Goal: Information Seeking & Learning: Learn about a topic

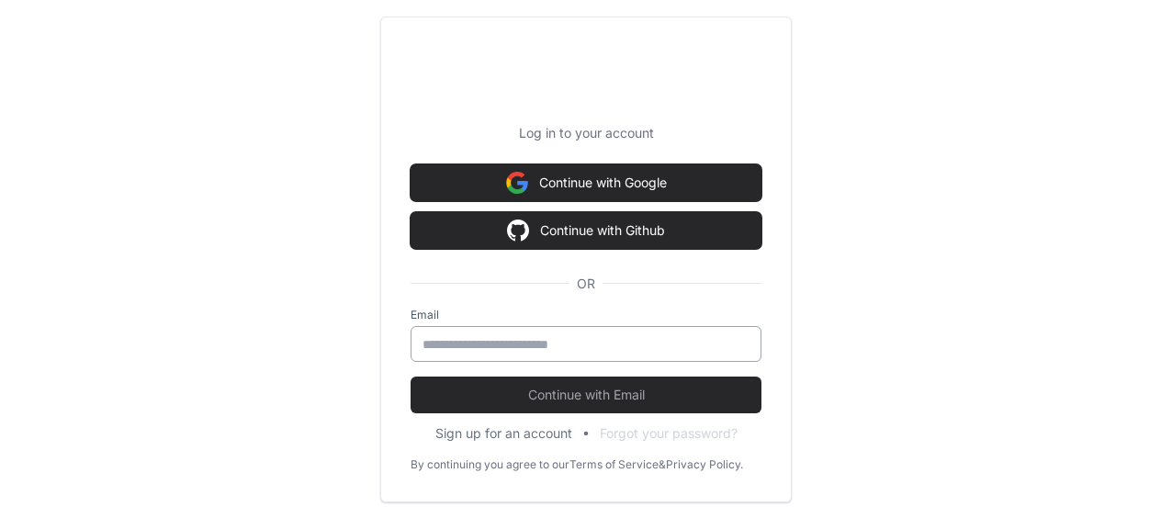
click at [668, 333] on div at bounding box center [586, 344] width 351 height 36
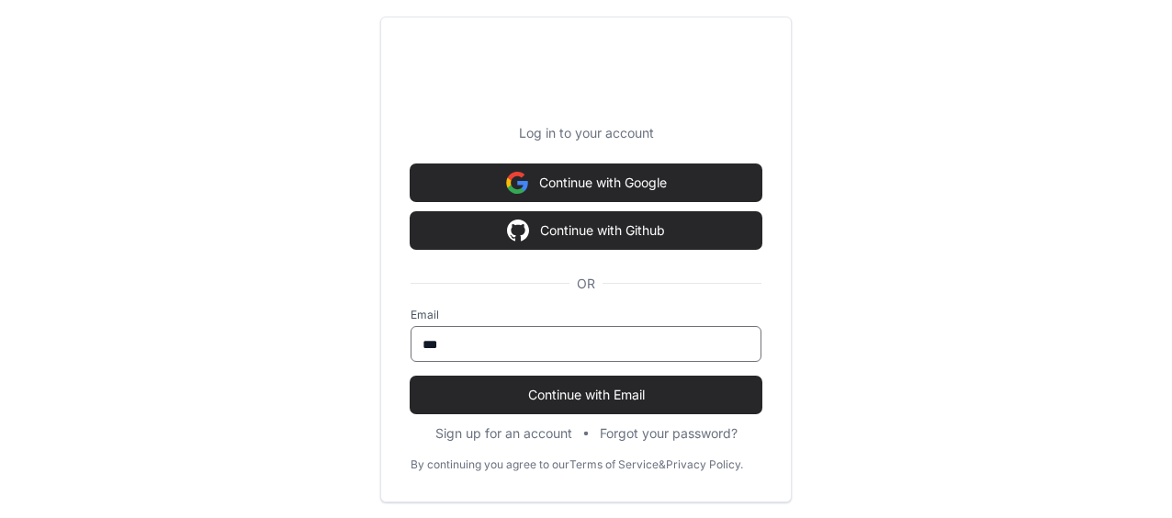
type input "**********"
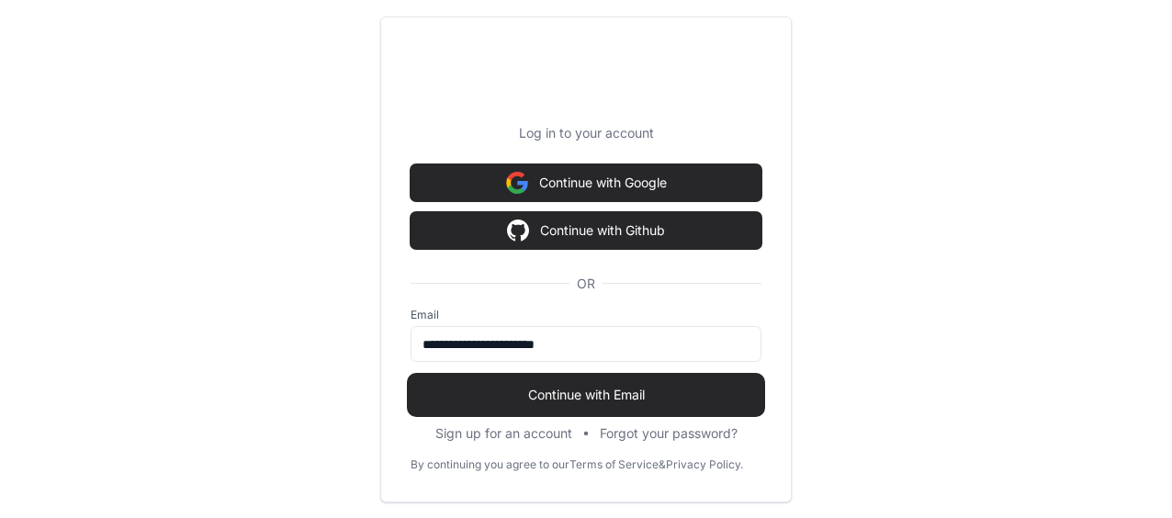
click at [619, 382] on button "Continue with Email" at bounding box center [586, 395] width 351 height 37
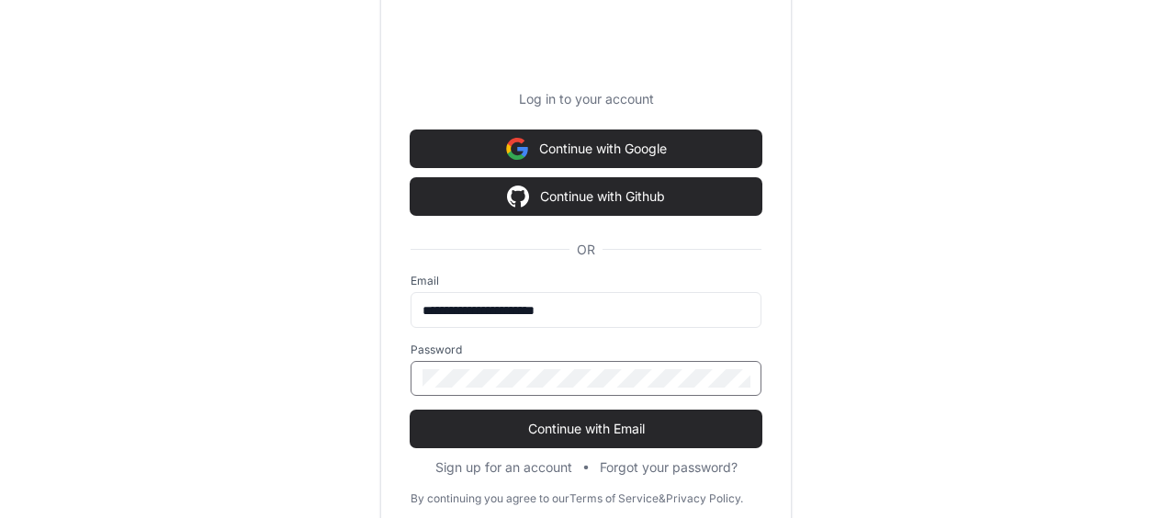
click at [411, 411] on button "Continue with Email" at bounding box center [586, 429] width 351 height 37
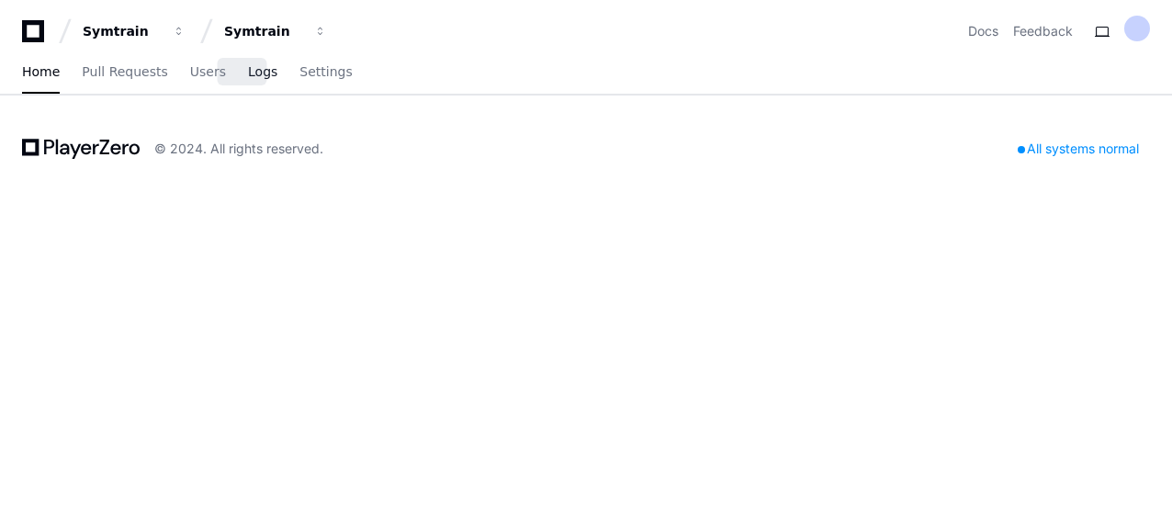
click at [250, 75] on span "Logs" at bounding box center [262, 71] width 29 height 11
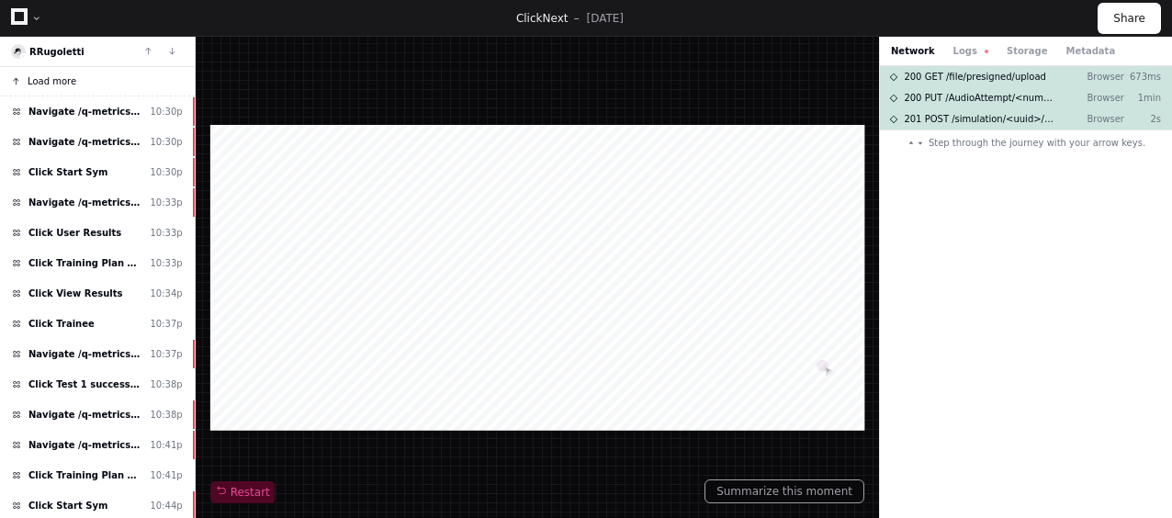
click at [73, 90] on button "Load more" at bounding box center [97, 81] width 195 height 29
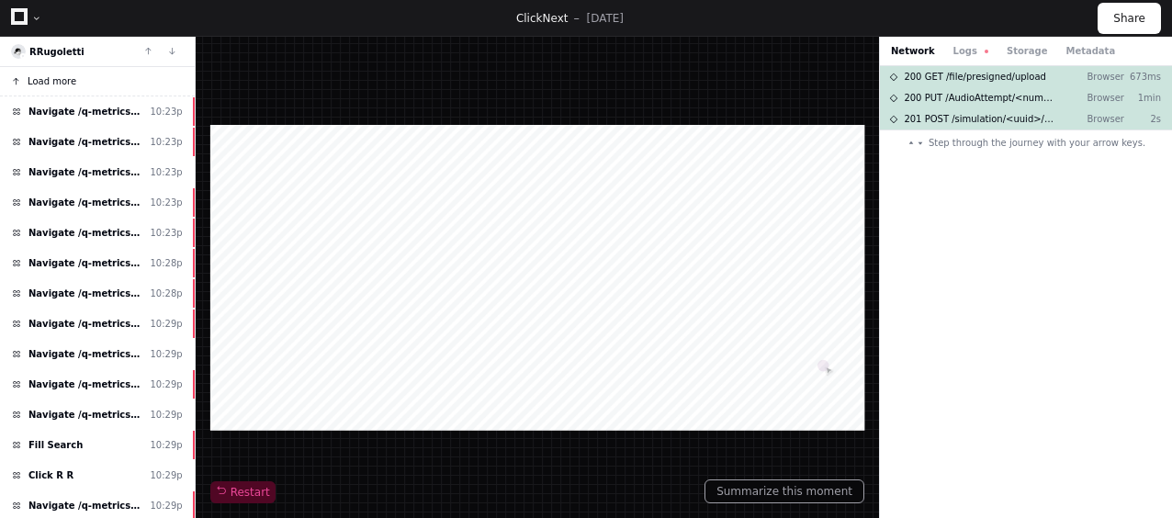
click at [57, 85] on span "Load more" at bounding box center [52, 81] width 49 height 14
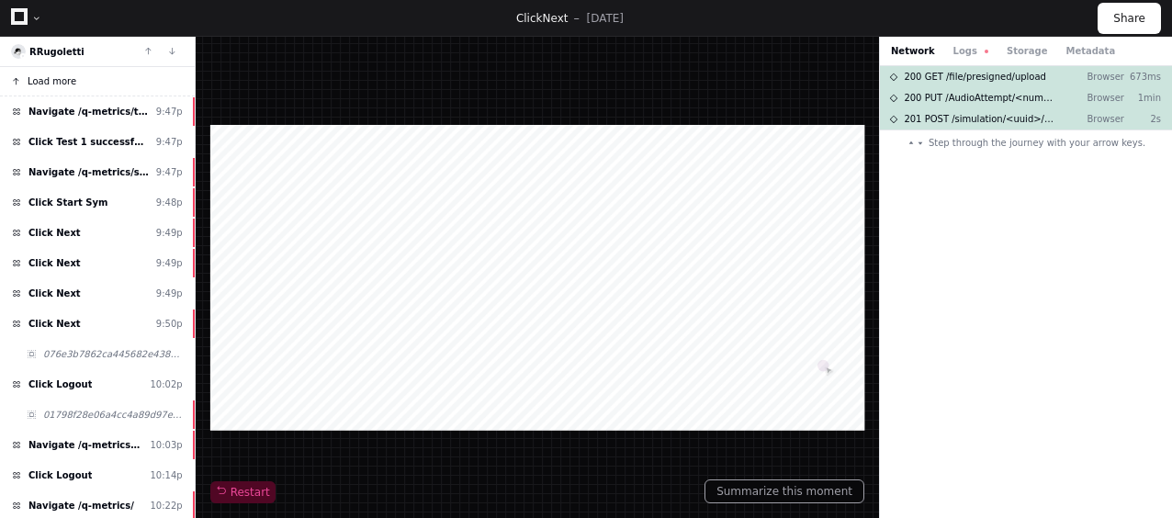
click at [57, 85] on span "Load more" at bounding box center [52, 81] width 49 height 14
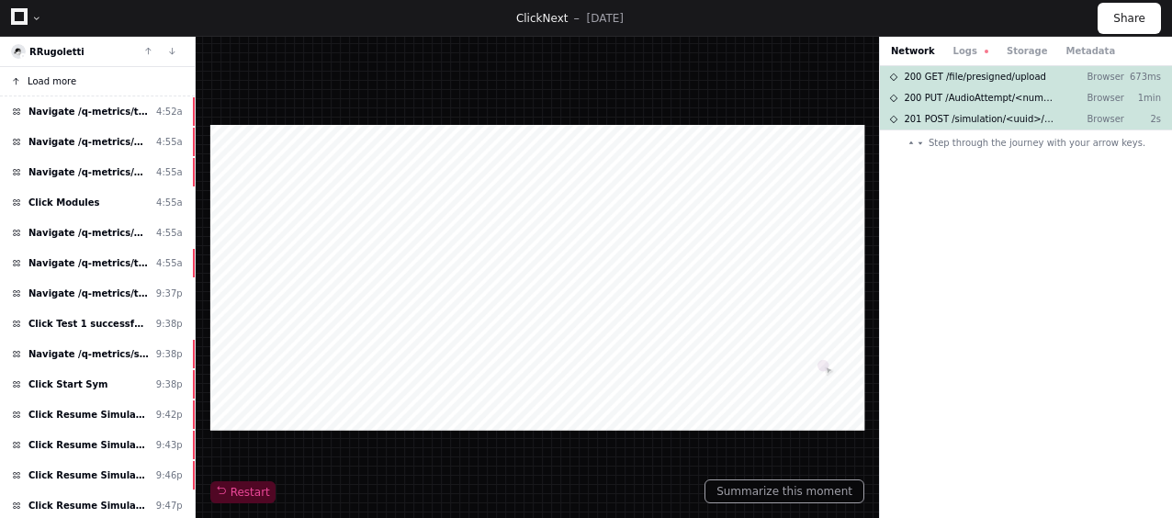
click at [57, 85] on button "Load more" at bounding box center [97, 81] width 195 height 29
click at [57, 85] on button "Loading . . ." at bounding box center [97, 81] width 195 height 29
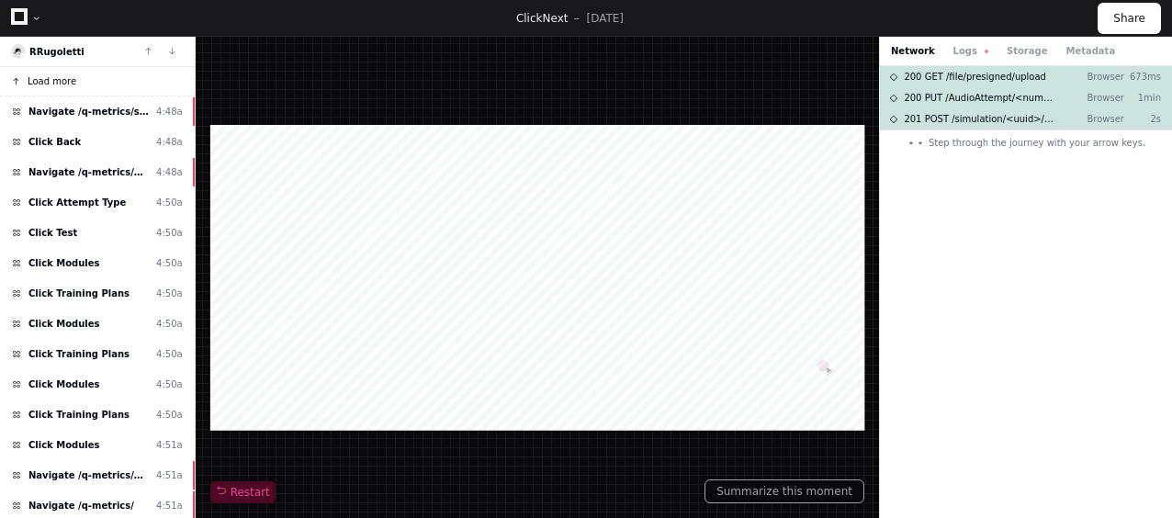
click at [57, 85] on span "Load more" at bounding box center [52, 81] width 49 height 14
click at [57, 85] on button "Loading . . ." at bounding box center [97, 81] width 195 height 29
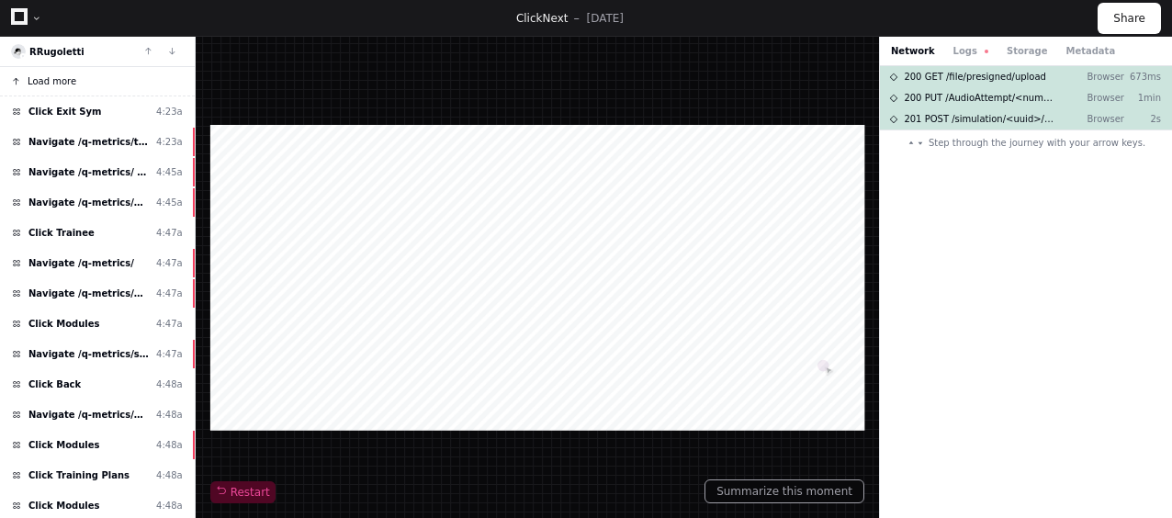
click at [57, 85] on span "Load more" at bounding box center [52, 81] width 49 height 14
click at [57, 85] on button "Loading . . ." at bounding box center [97, 81] width 195 height 29
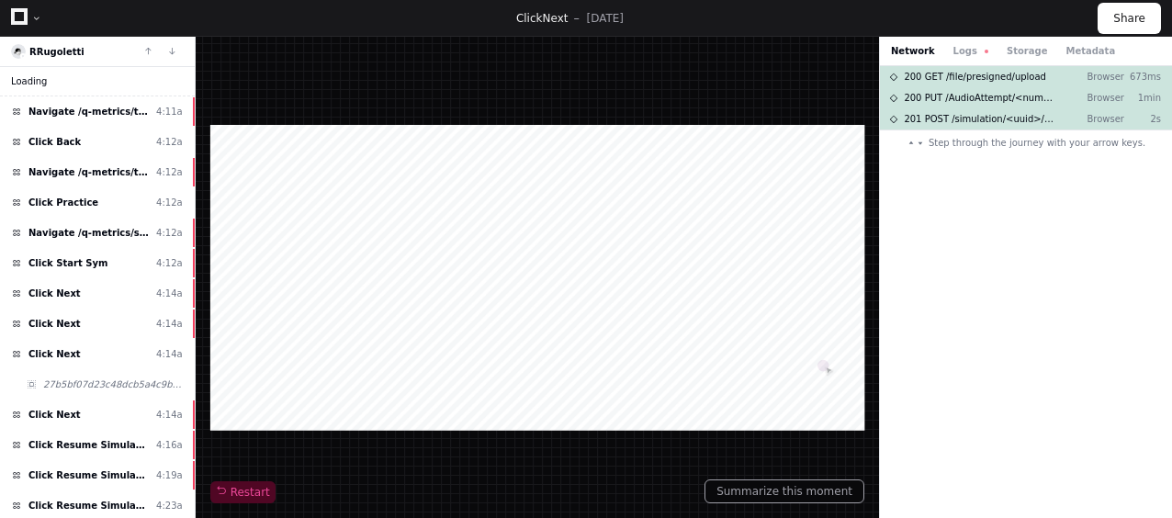
click at [57, 85] on button "Loading . . ." at bounding box center [97, 81] width 195 height 29
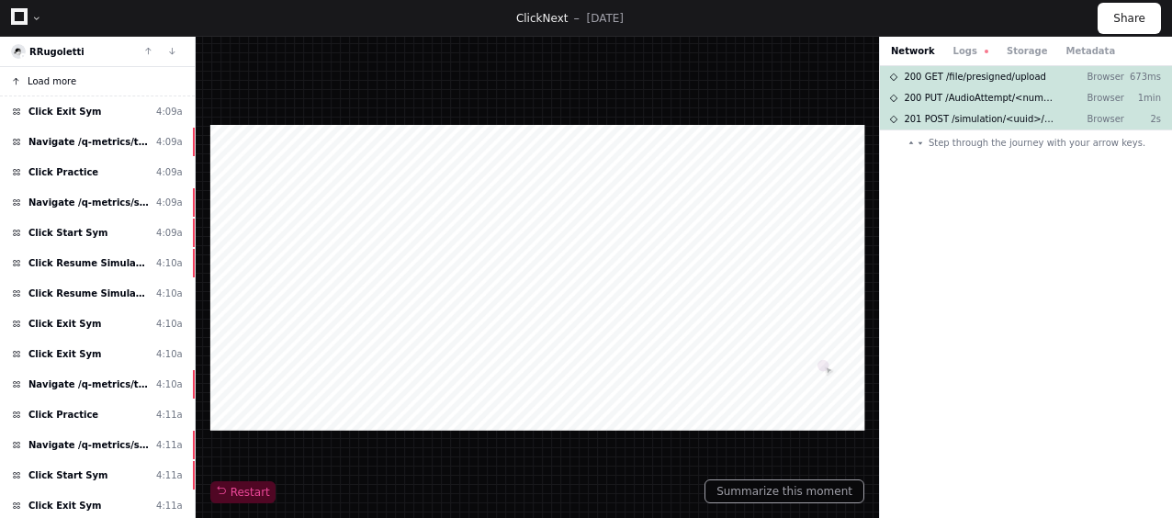
click at [57, 85] on span "Load more" at bounding box center [52, 81] width 49 height 14
click at [57, 85] on button "Loading . . ." at bounding box center [97, 81] width 195 height 29
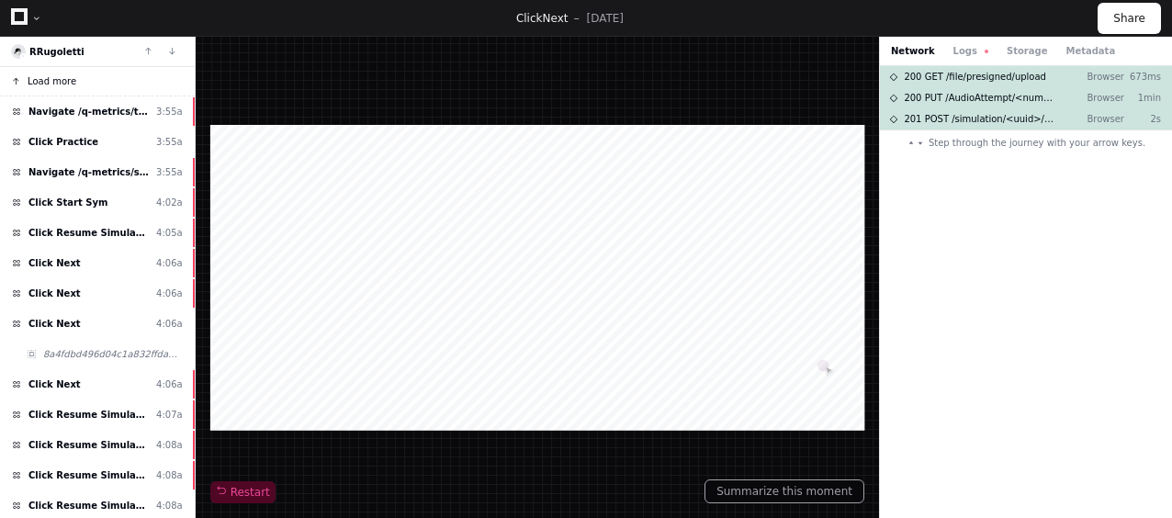
click at [57, 85] on button "Load more" at bounding box center [97, 81] width 195 height 29
click at [57, 85] on button "Loading . . ." at bounding box center [97, 81] width 195 height 29
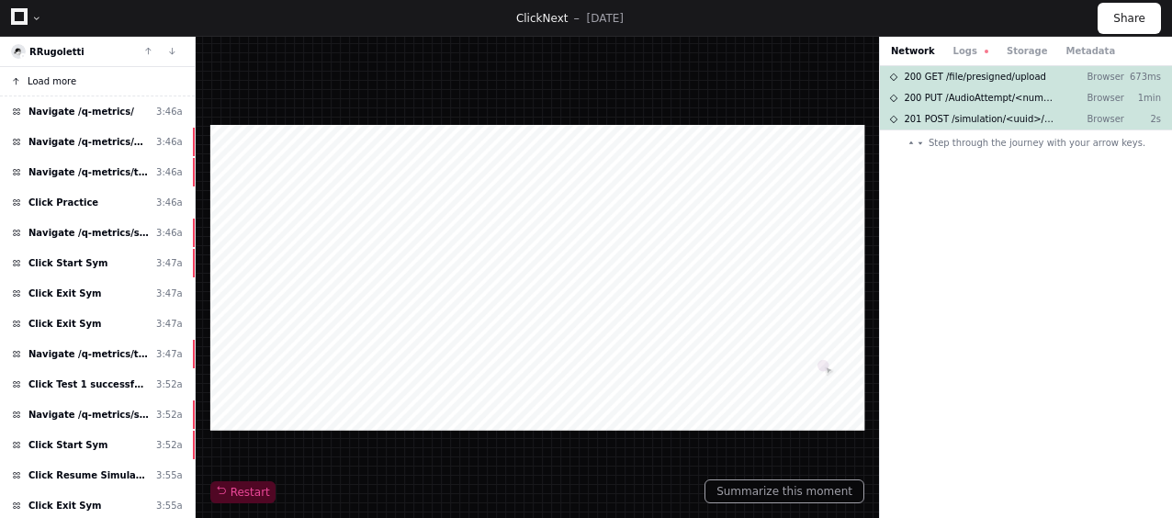
click at [57, 85] on span "Load more" at bounding box center [52, 81] width 49 height 14
click at [57, 85] on button "Loading . . ." at bounding box center [97, 81] width 195 height 29
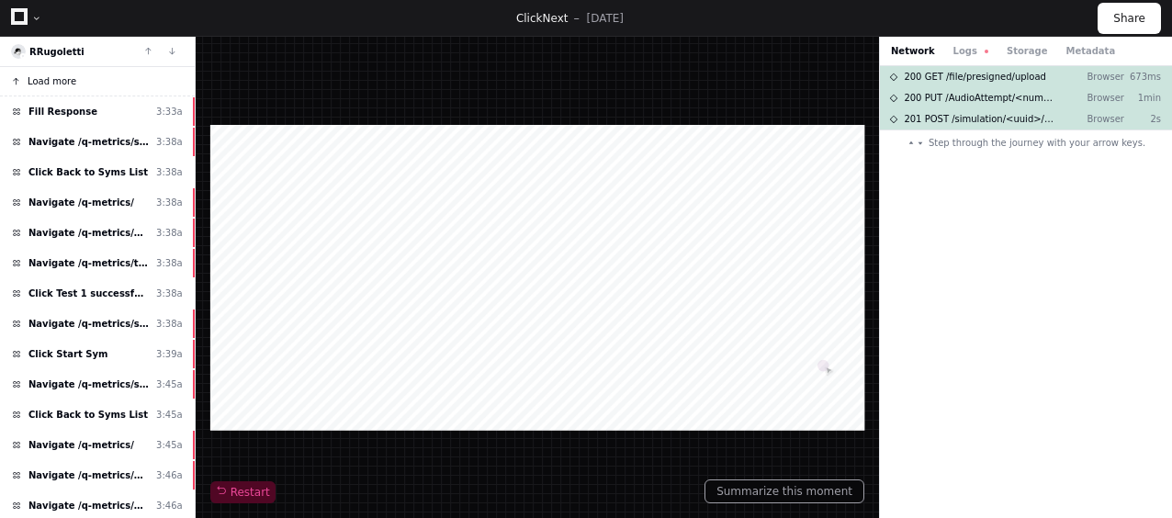
click at [57, 85] on span "Load more" at bounding box center [52, 81] width 49 height 14
click at [57, 85] on button "Loading . . ." at bounding box center [97, 81] width 195 height 29
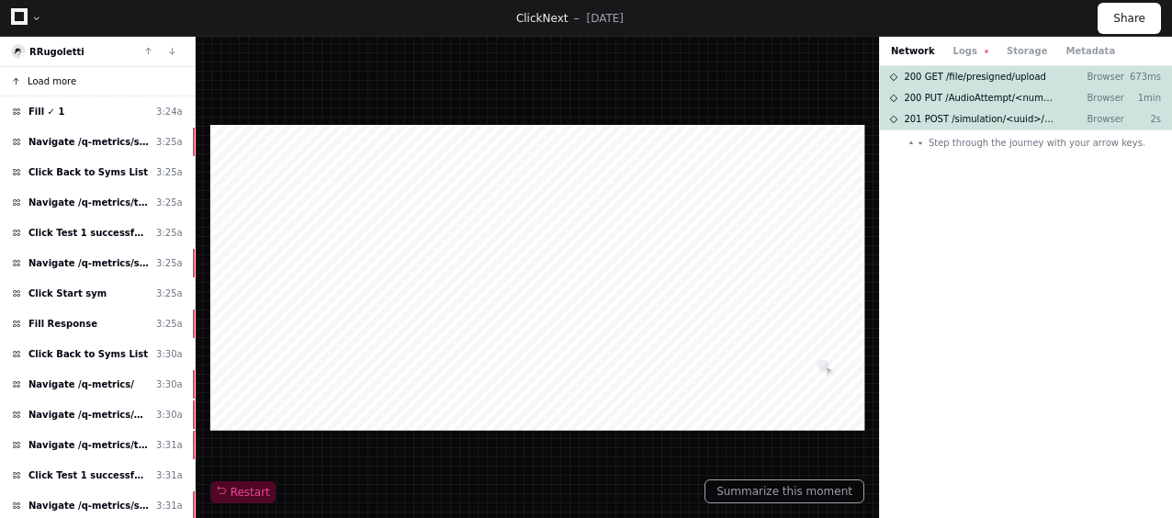
click at [57, 85] on span "Load more" at bounding box center [52, 81] width 49 height 14
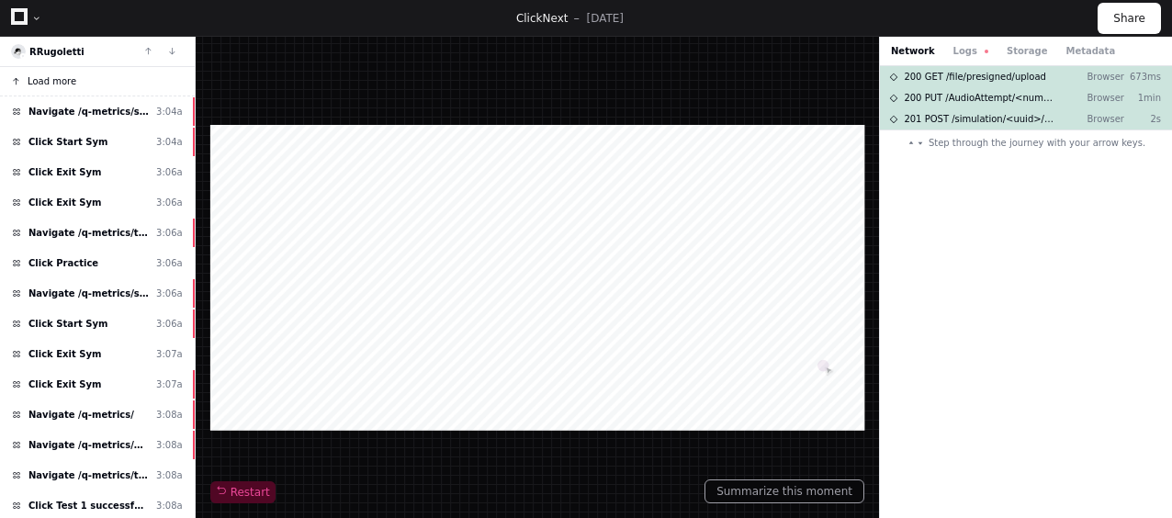
click at [112, 72] on button "Load more" at bounding box center [97, 81] width 195 height 29
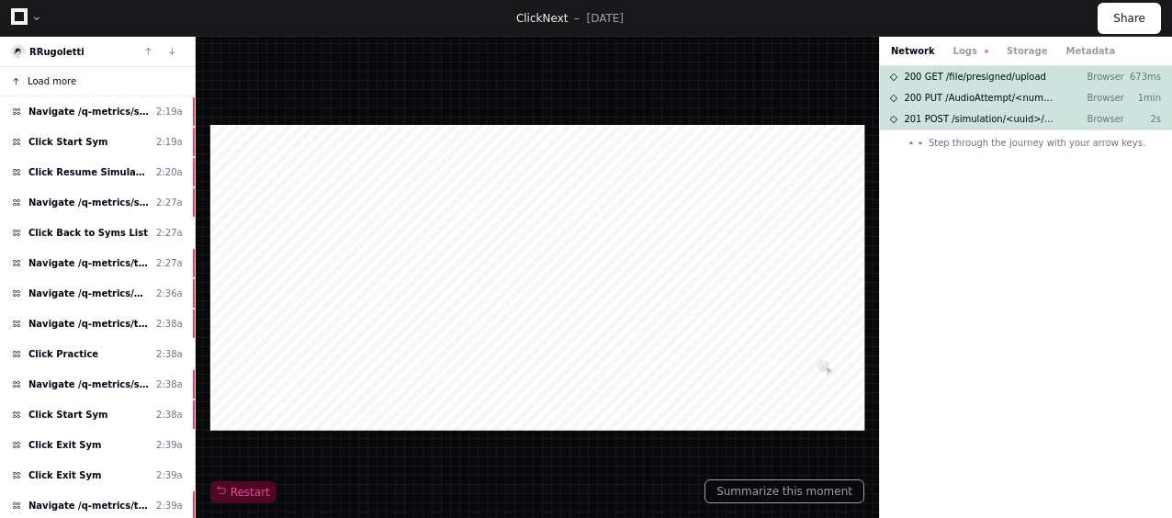
click at [100, 79] on button "Load more" at bounding box center [97, 81] width 195 height 29
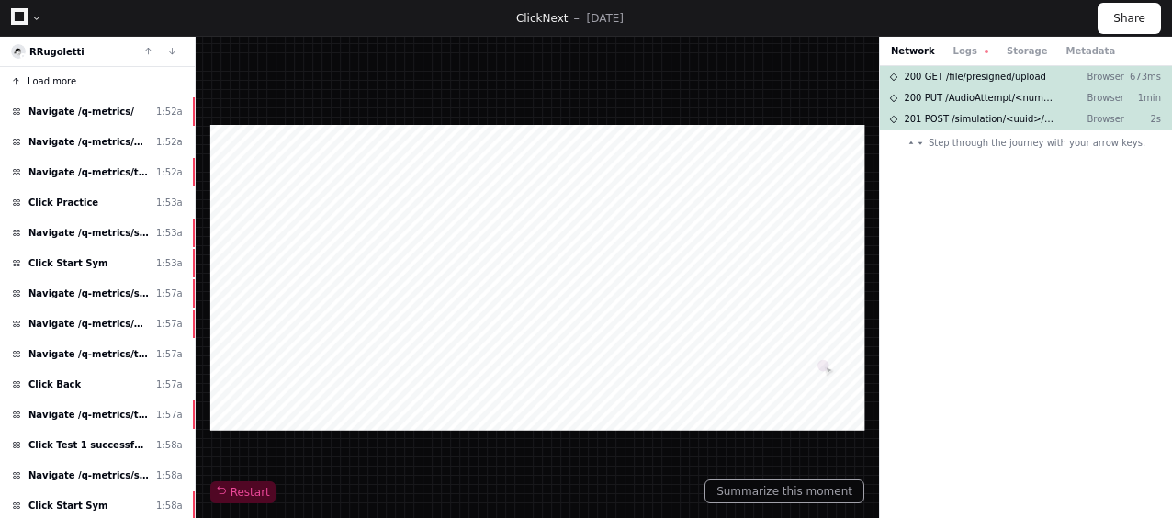
click at [100, 79] on button "Load more" at bounding box center [97, 81] width 195 height 29
click at [100, 79] on button "Loading . . ." at bounding box center [97, 81] width 195 height 29
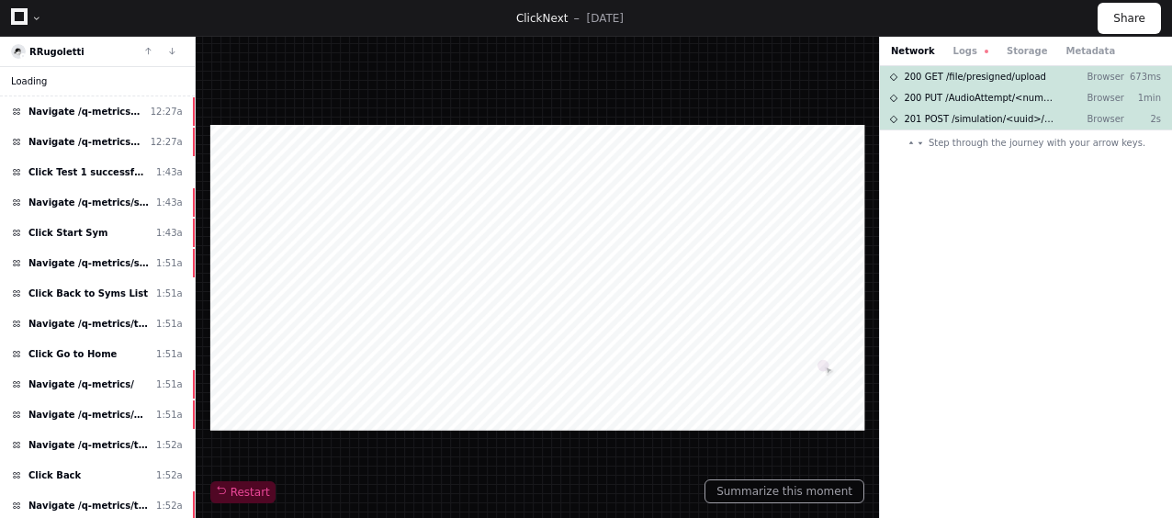
click at [100, 79] on button "Loading . . ." at bounding box center [97, 81] width 195 height 29
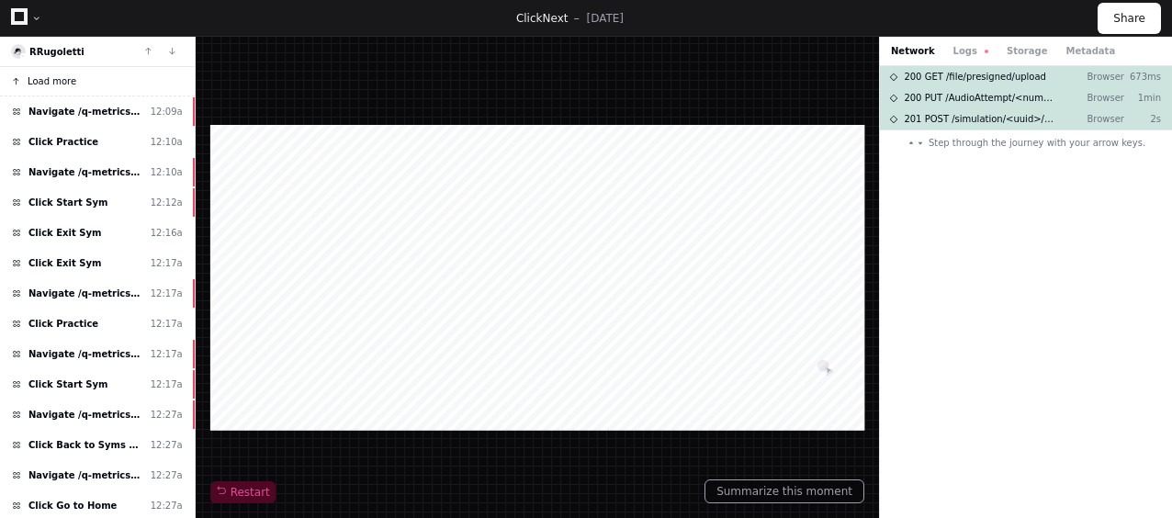
click at [100, 79] on button "Load more" at bounding box center [97, 81] width 195 height 29
click at [100, 79] on button "Loading . . ." at bounding box center [97, 81] width 195 height 29
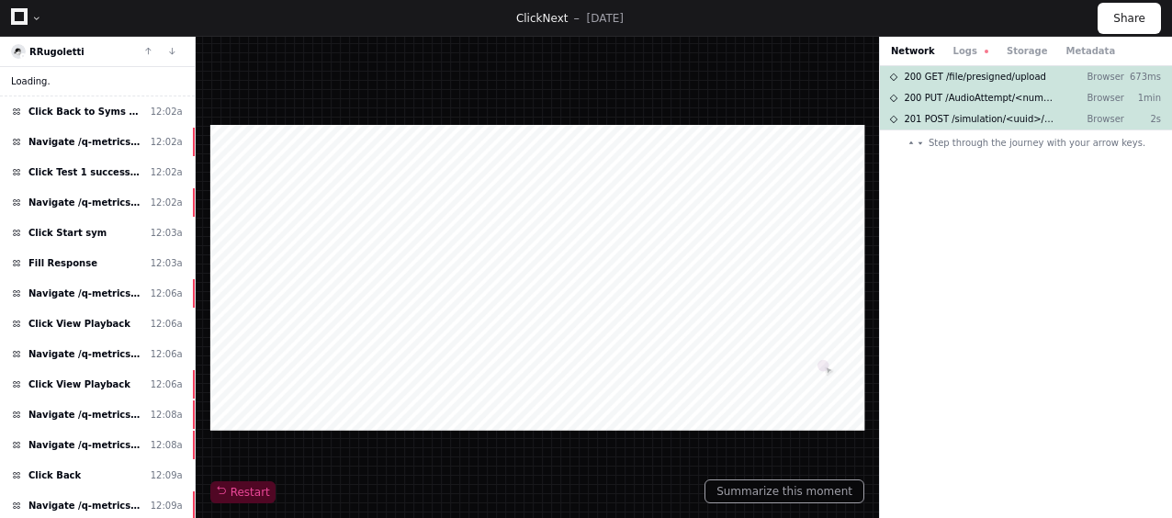
click at [100, 79] on button "Loading . . ." at bounding box center [97, 81] width 195 height 29
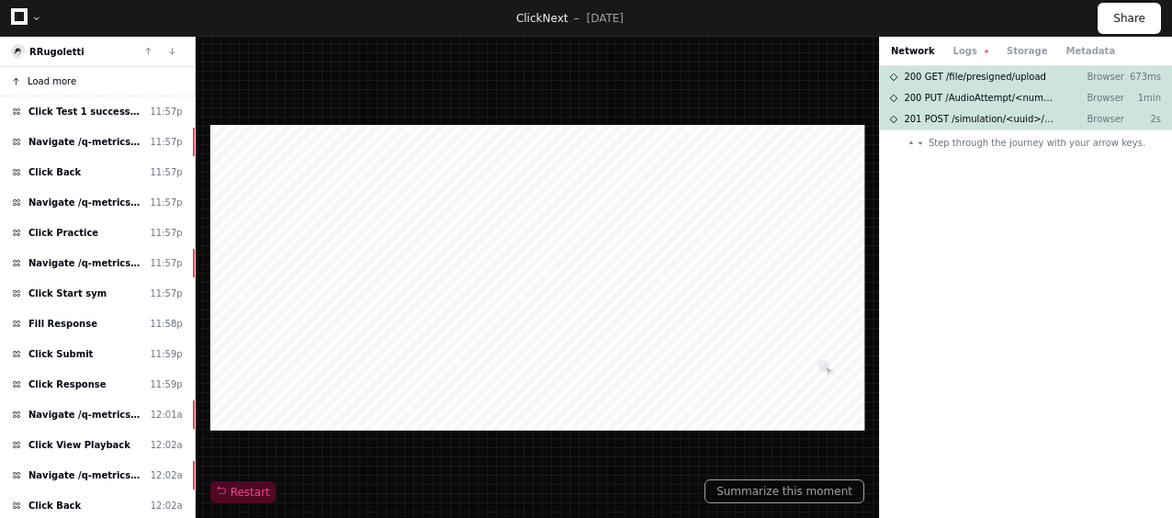
click at [100, 79] on button "Load more" at bounding box center [97, 81] width 195 height 29
click at [100, 79] on button "Loading . . ." at bounding box center [97, 81] width 195 height 29
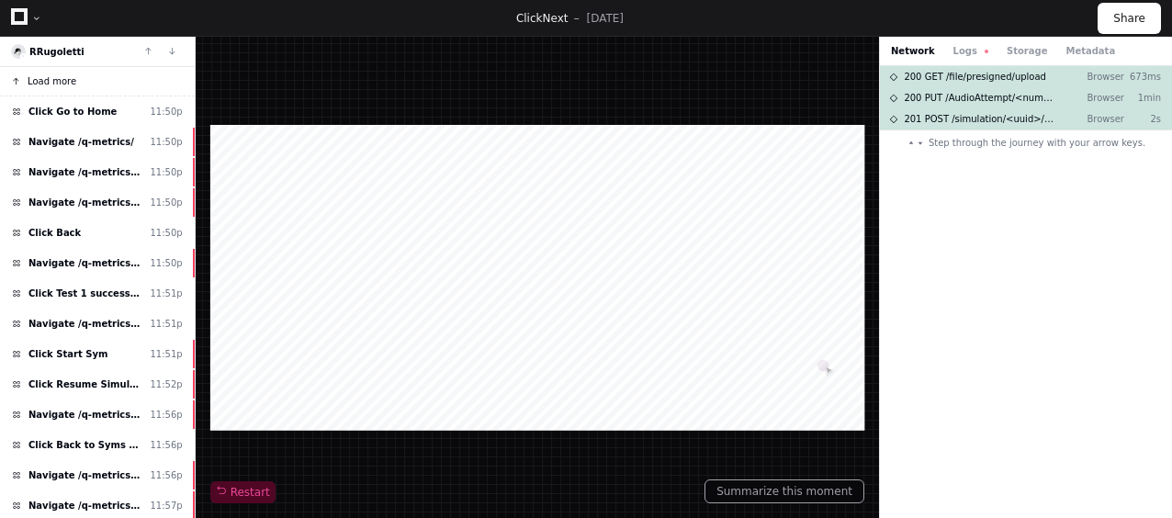
click at [81, 80] on button "Load more" at bounding box center [97, 81] width 195 height 29
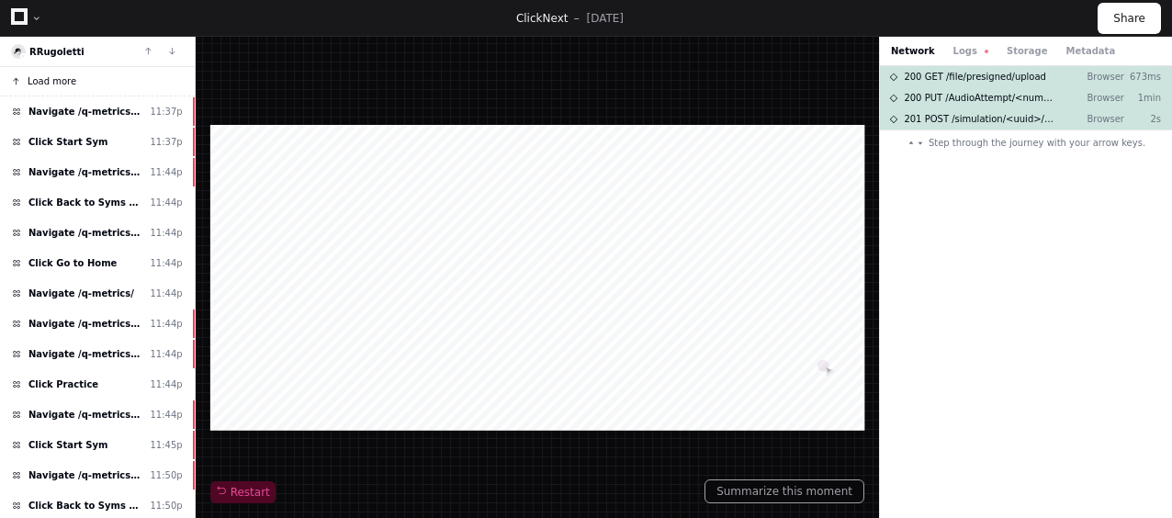
click at [116, 79] on button "Load more" at bounding box center [97, 81] width 195 height 29
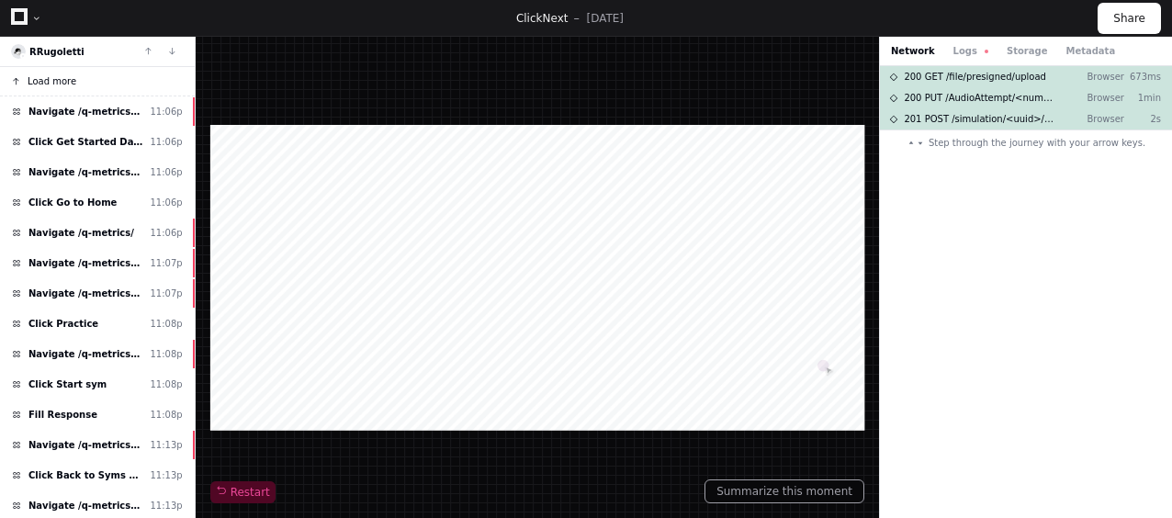
click at [116, 79] on button "Load more" at bounding box center [97, 81] width 195 height 29
click at [116, 79] on button "Loading . . ." at bounding box center [97, 81] width 195 height 29
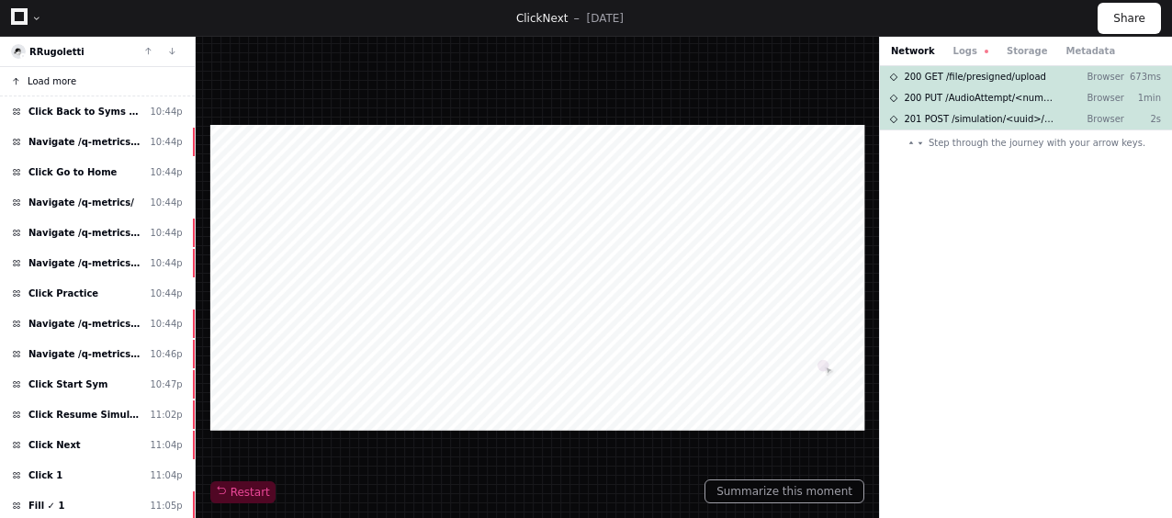
click at [116, 79] on button "Load more" at bounding box center [97, 81] width 195 height 29
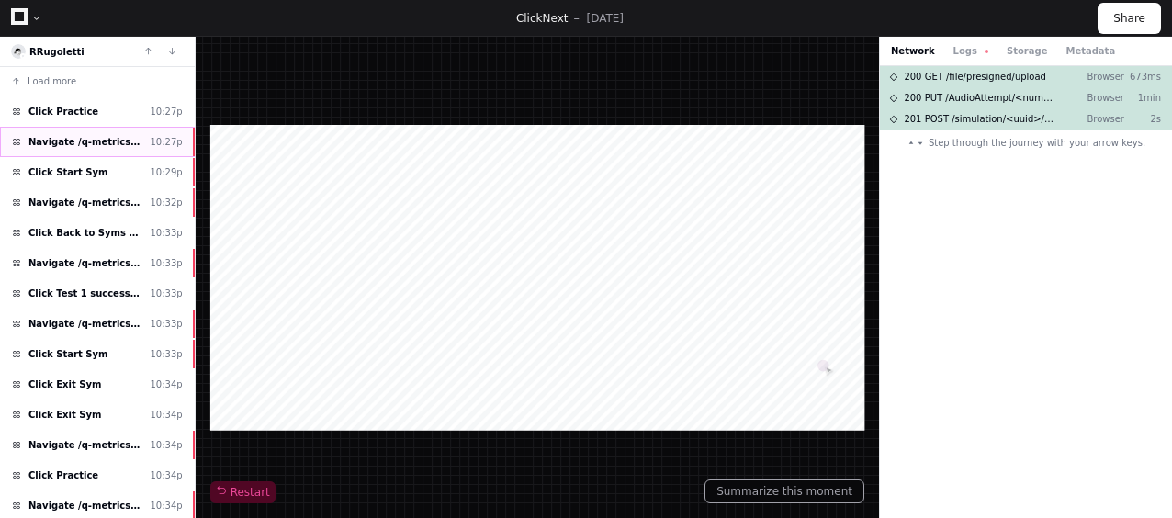
click at [107, 137] on span "Navigate /q-metrics/simulation/*/practise" at bounding box center [85, 142] width 114 height 14
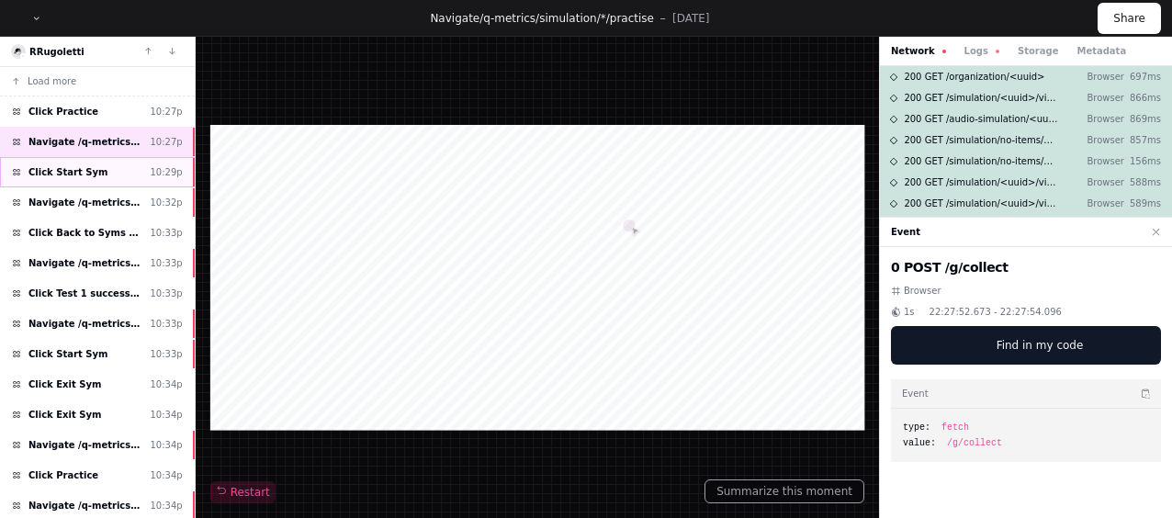
click at [139, 168] on div "Click Start Sym 10:29p" at bounding box center [97, 172] width 195 height 30
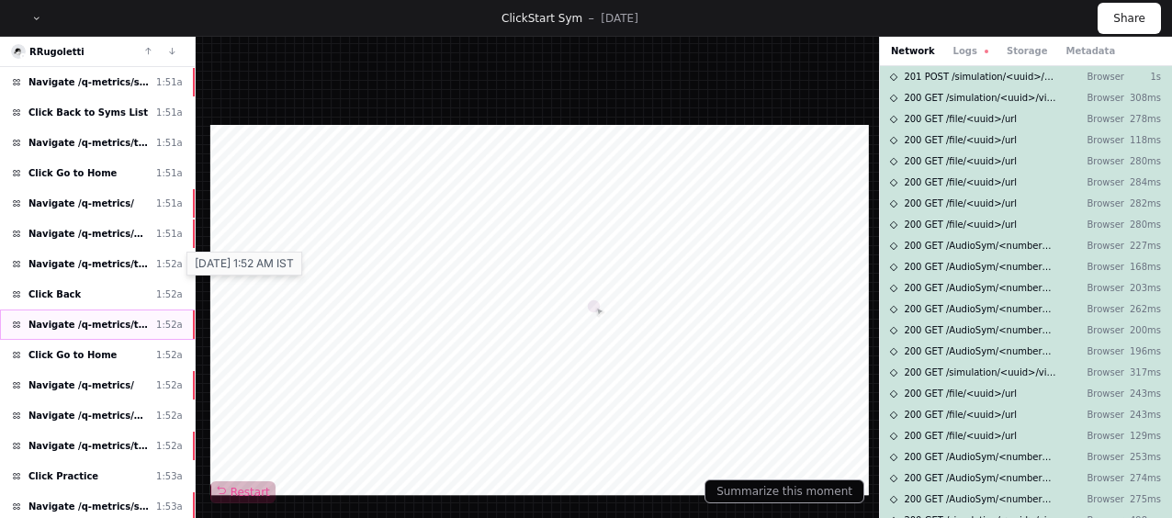
scroll to position [4730, 0]
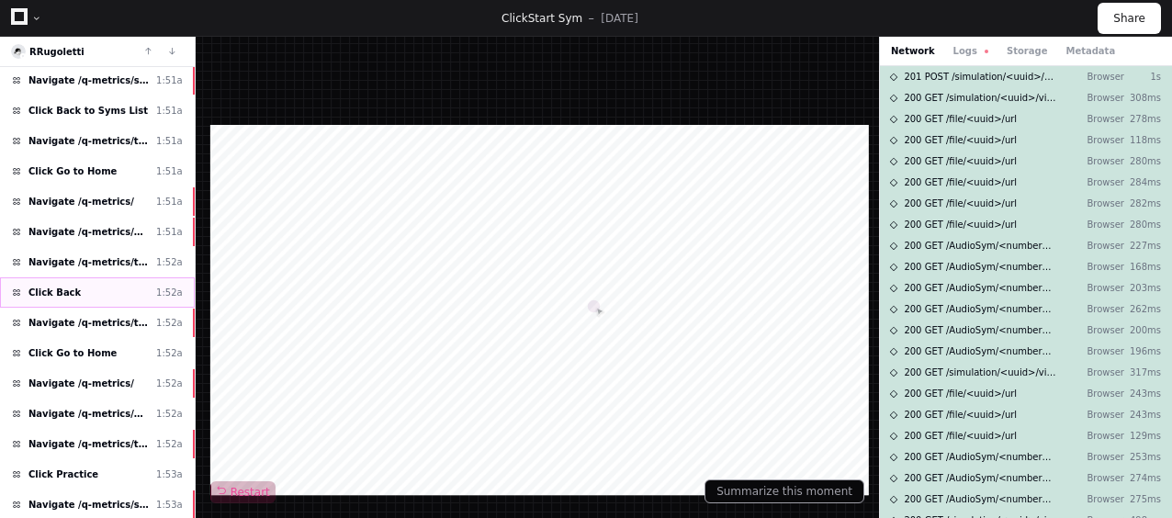
click at [109, 277] on div "Click Back 1:52a" at bounding box center [97, 292] width 195 height 30
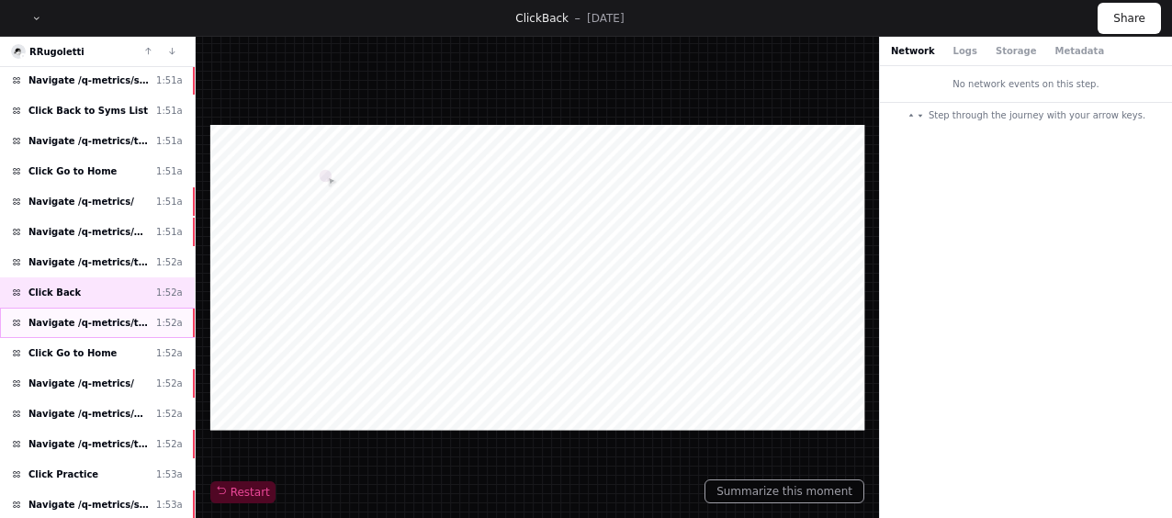
click at [113, 316] on span "Navigate /q-metrics/training-plan/*/assignment/*/execution" at bounding box center [88, 323] width 120 height 14
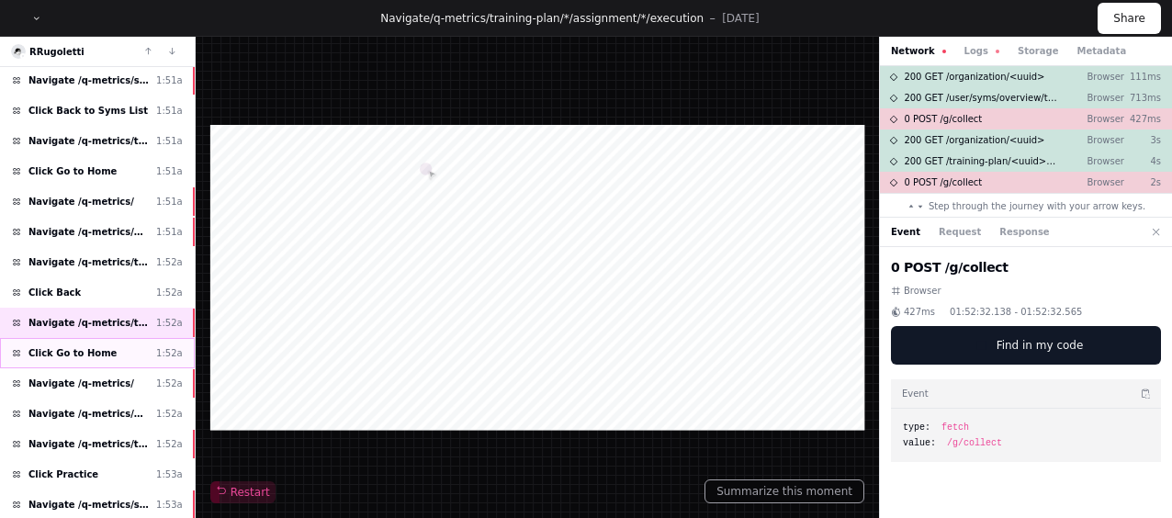
click at [107, 338] on div "Click Go to Home 1:52a" at bounding box center [97, 353] width 195 height 30
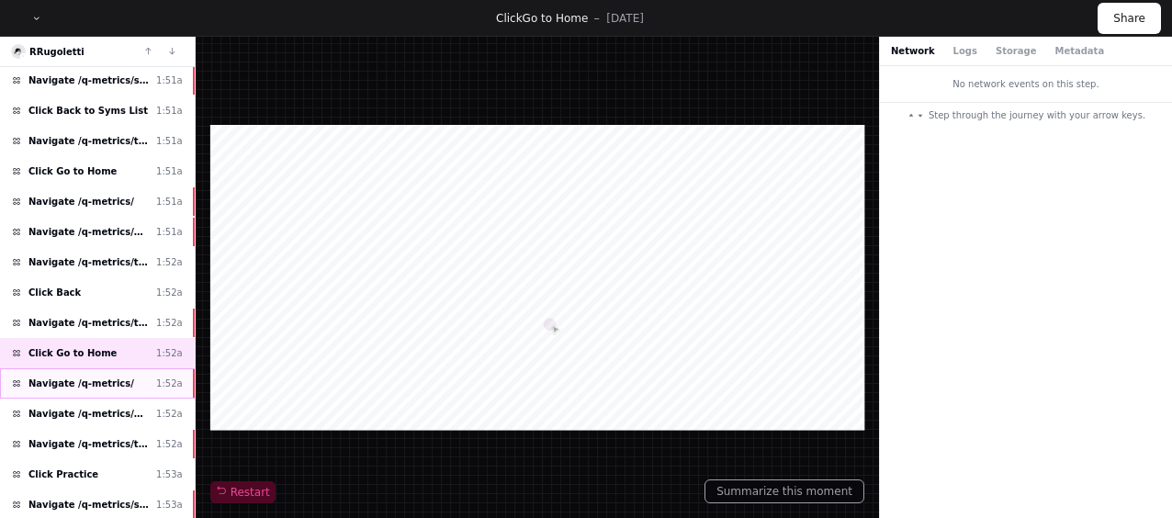
click at [125, 368] on div "Navigate /q-metrics/ 1:52a" at bounding box center [97, 383] width 195 height 30
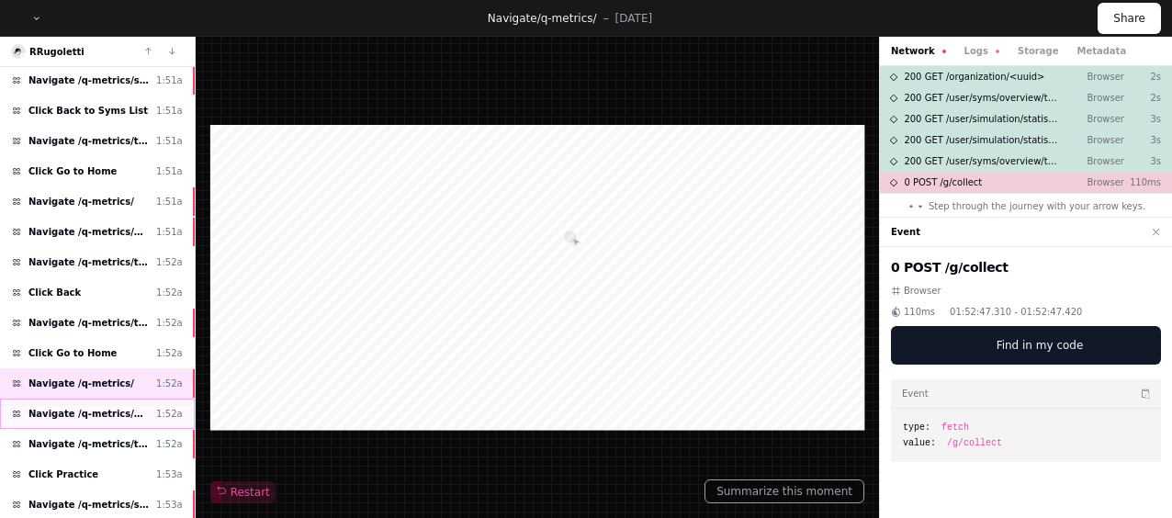
click at [119, 407] on span "Navigate /q-metrics/my-syms (My Exercises)" at bounding box center [88, 414] width 120 height 14
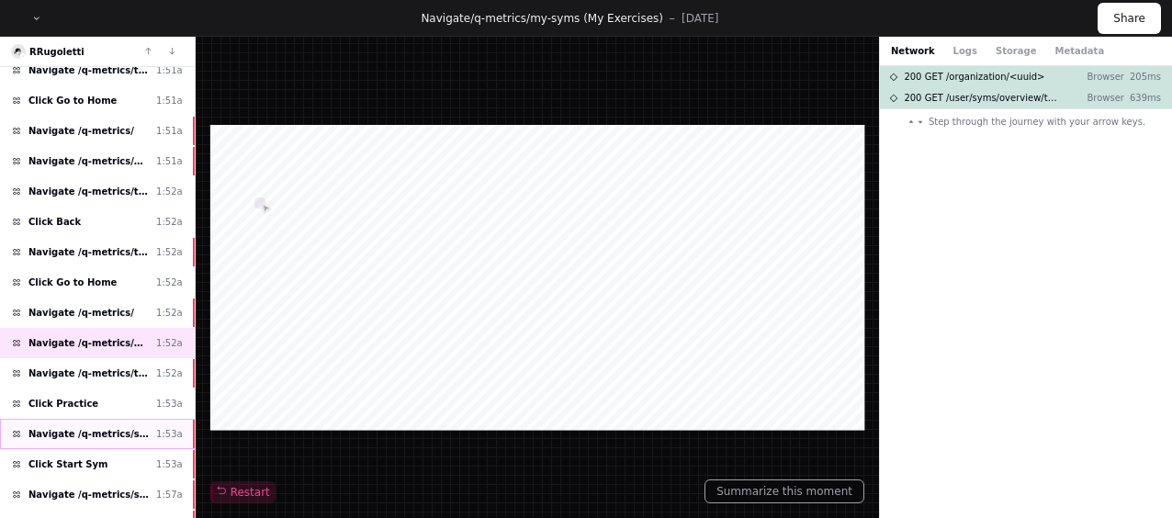
scroll to position [4832, 0]
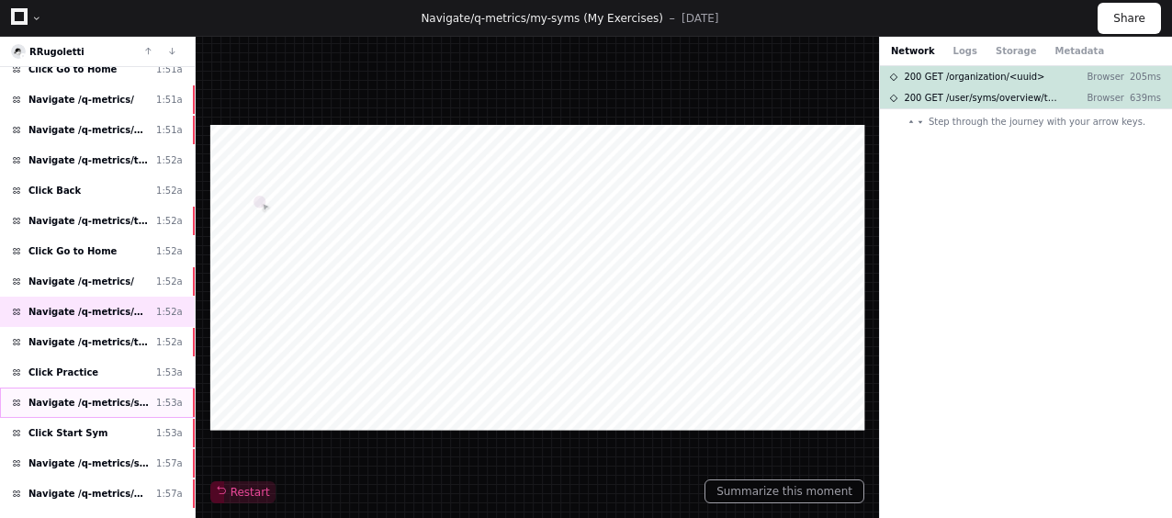
click at [118, 396] on span "Navigate /q-metrics/simulation/*/practise" at bounding box center [88, 403] width 120 height 14
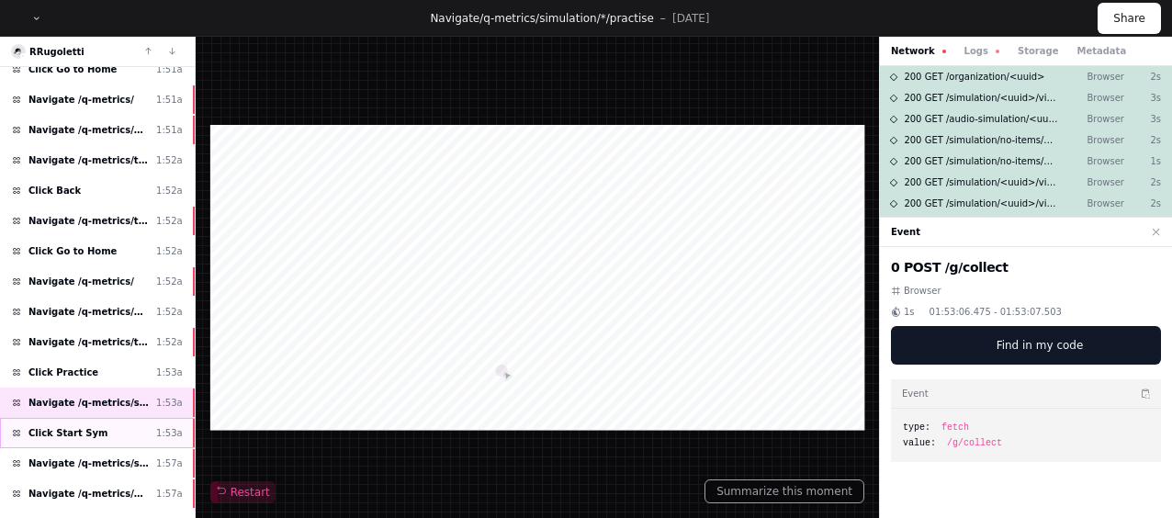
click at [130, 418] on div "Click Start Sym 1:53a" at bounding box center [97, 433] width 195 height 30
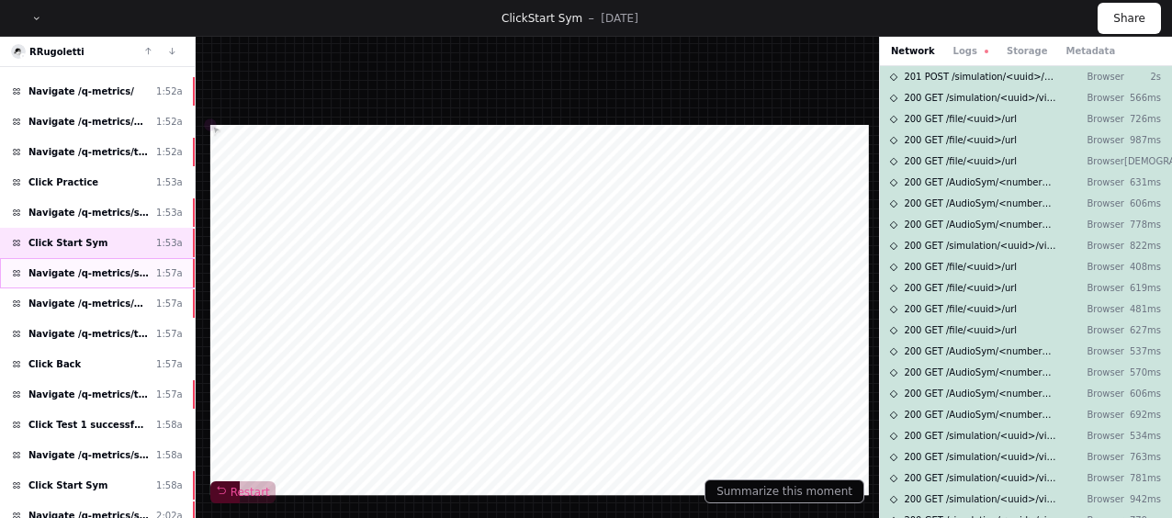
scroll to position [5023, 0]
click at [101, 447] on span "Navigate /q-metrics/simulation/*/test" at bounding box center [88, 454] width 120 height 14
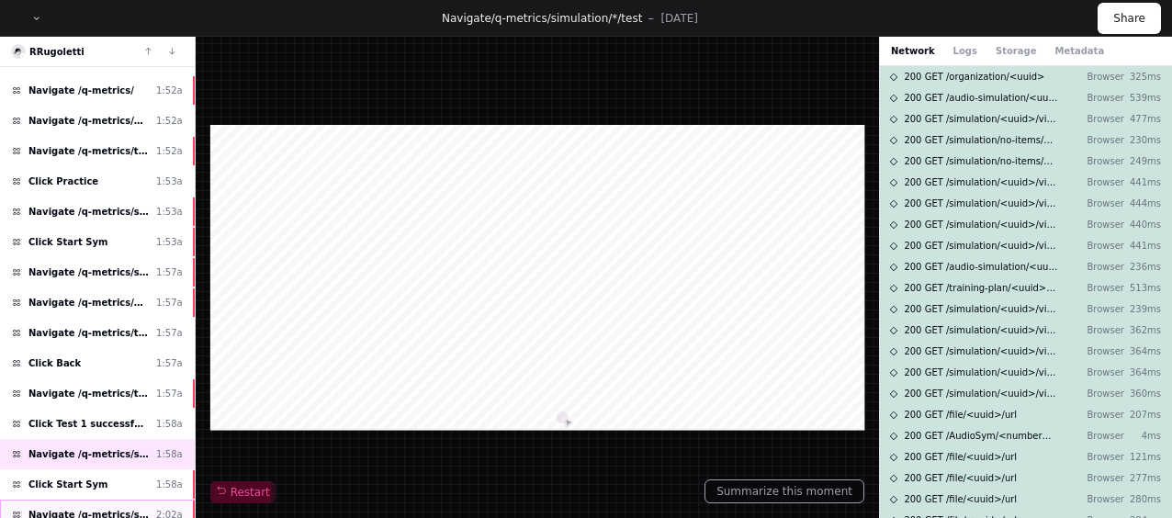
click at [97, 500] on div "Navigate /q-metrics/simulation/*/execution/*/statistic 2:02a" at bounding box center [97, 515] width 195 height 30
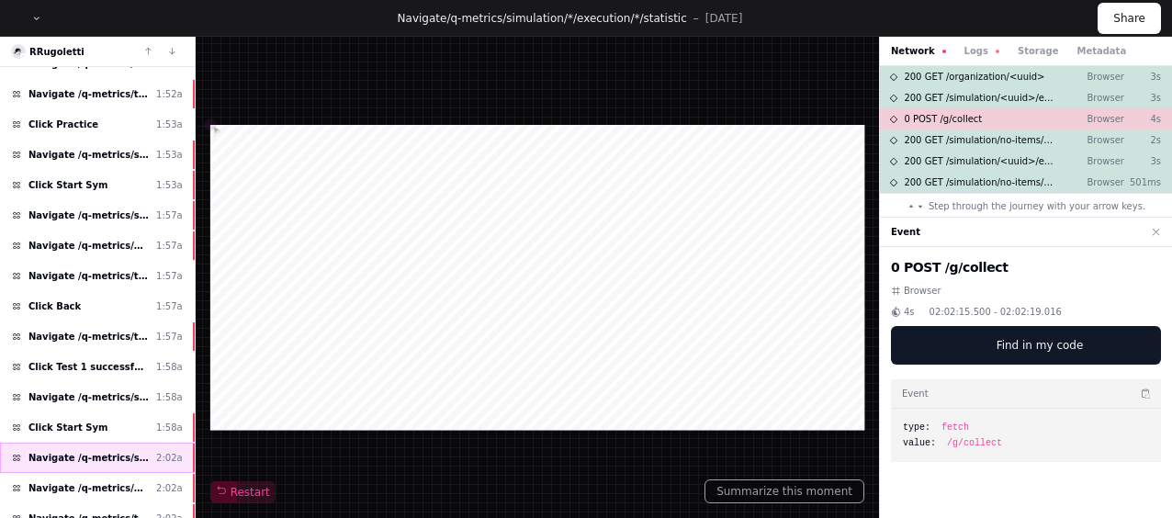
scroll to position [5086, 0]
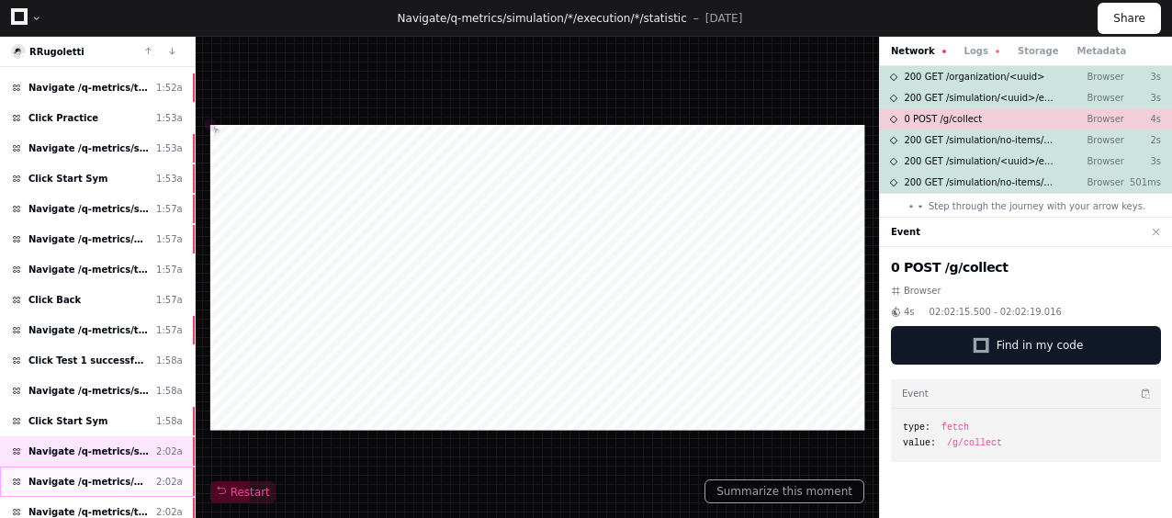
click at [111, 467] on div "Navigate /q-metrics/my-syms (My Exercises) 2:02a" at bounding box center [97, 482] width 195 height 30
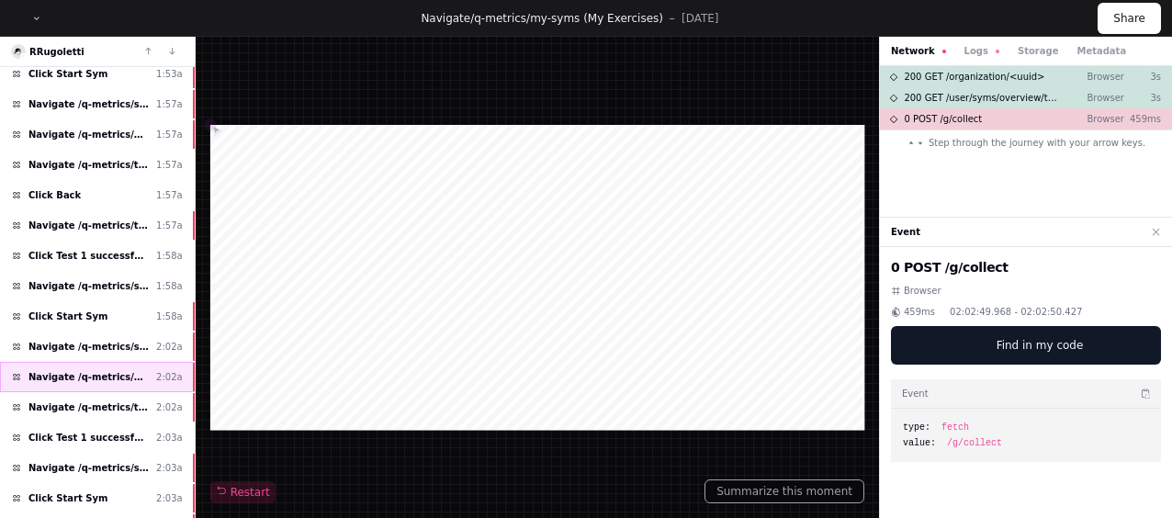
scroll to position [5202, 0]
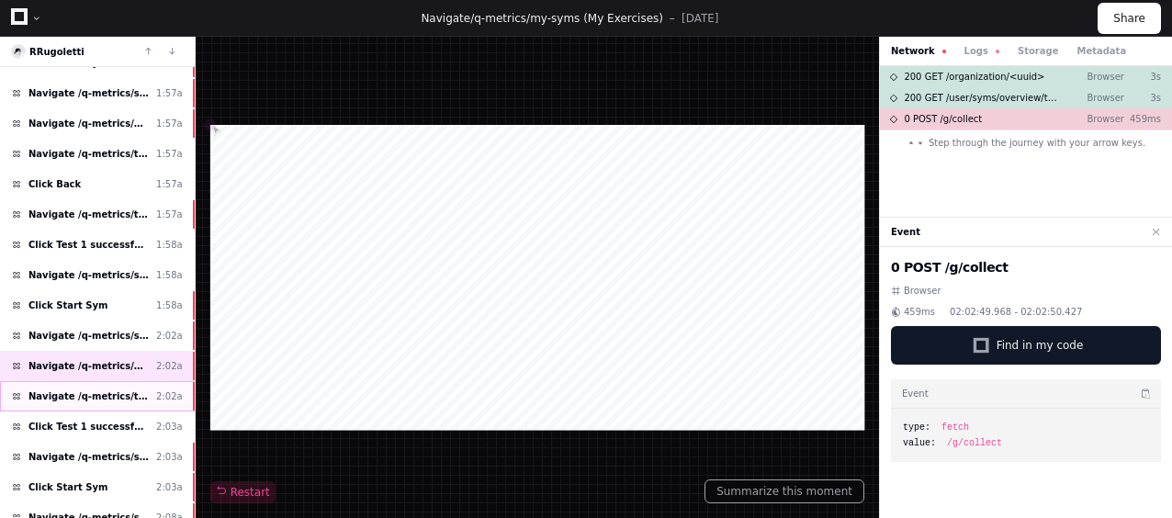
click at [152, 381] on div "Navigate /q-metrics/training-plan/*/assignment/*/execution 2:02a" at bounding box center [97, 396] width 195 height 30
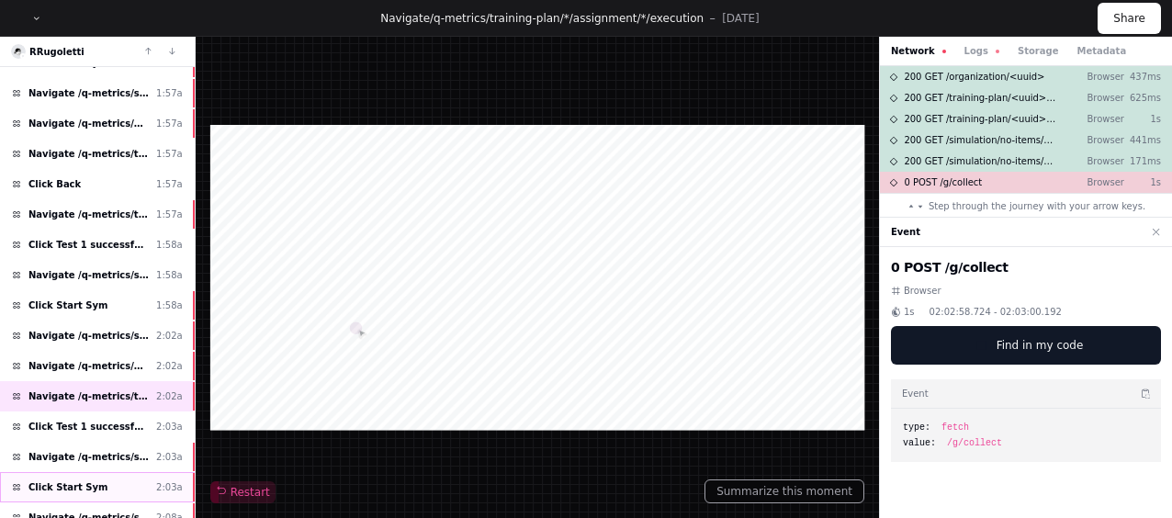
scroll to position [5216, 0]
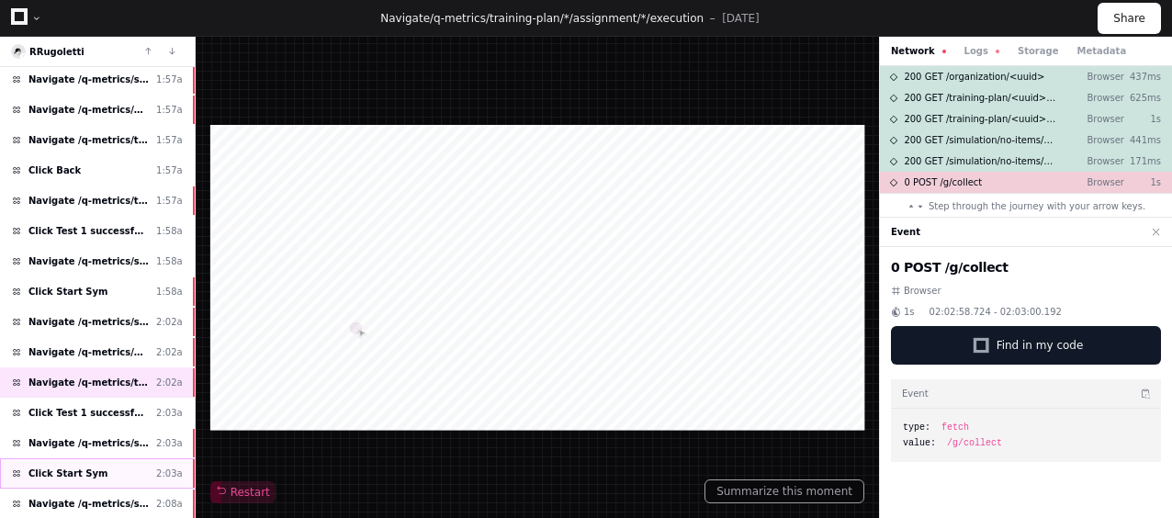
click at [138, 458] on div "Click Start Sym 2:03a" at bounding box center [97, 473] width 195 height 30
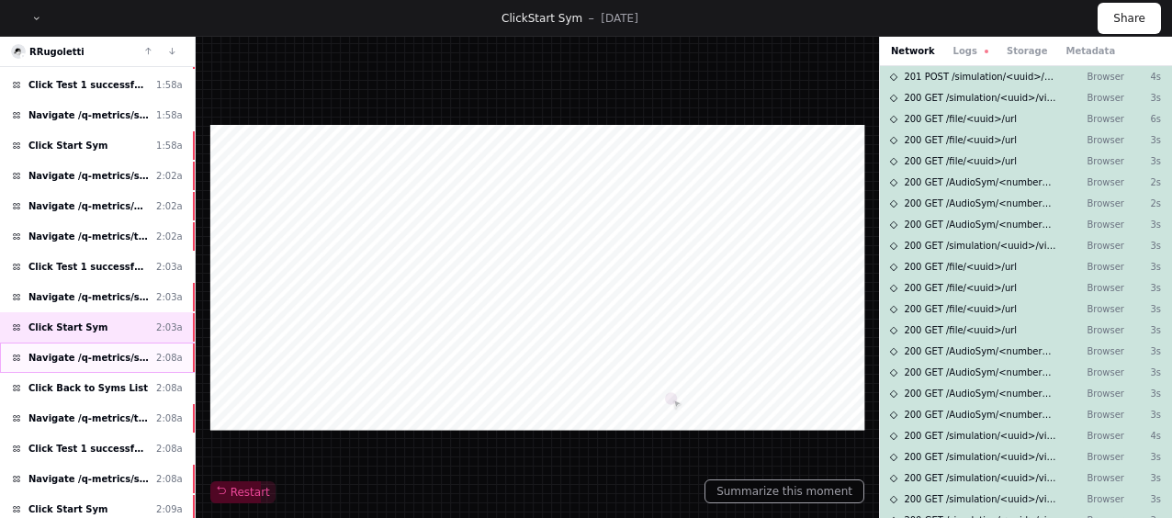
scroll to position [5365, 0]
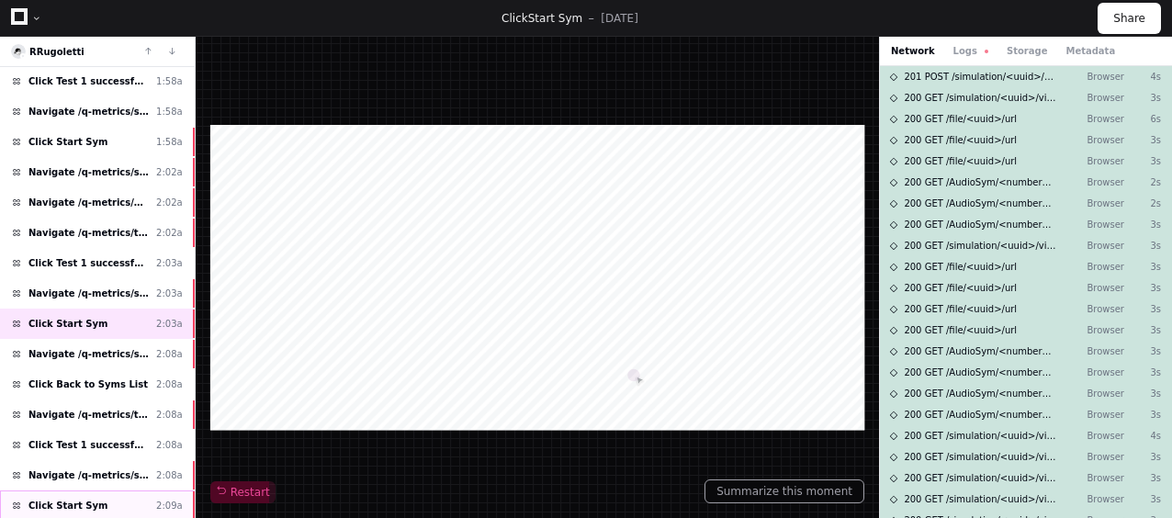
click at [136, 491] on div "Click Start Sym 2:09a" at bounding box center [97, 506] width 195 height 30
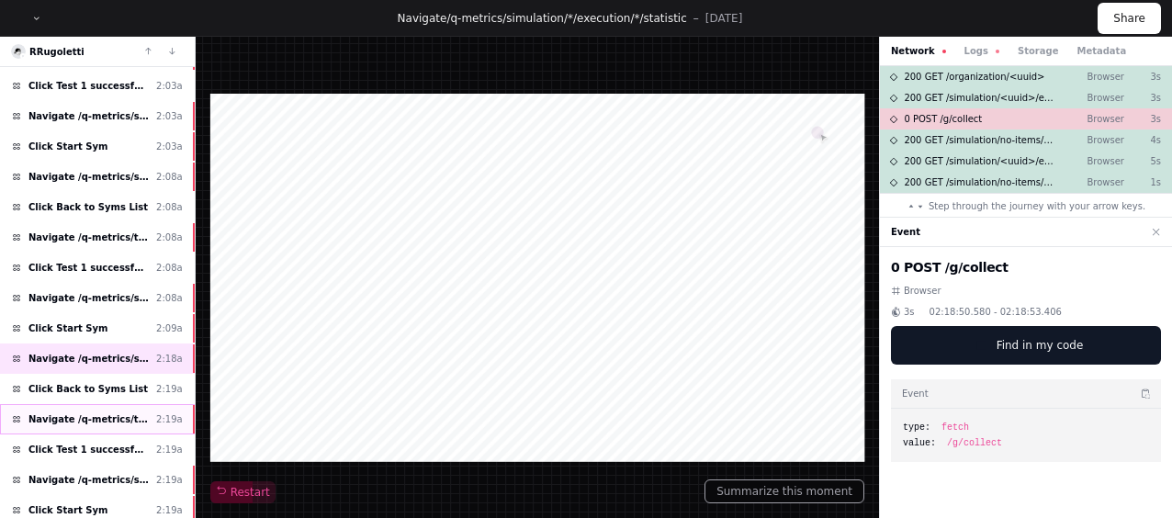
scroll to position [5543, 0]
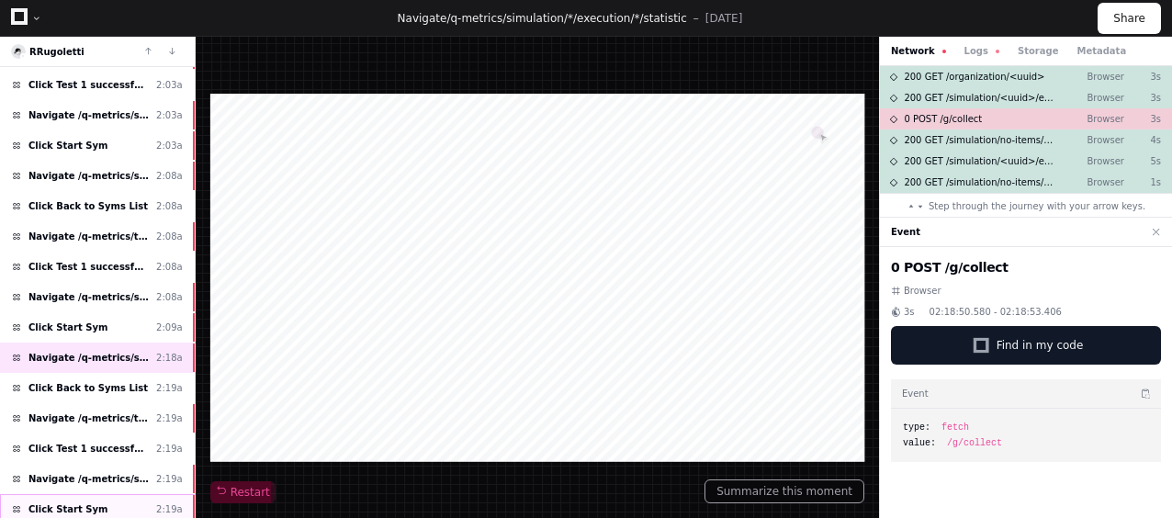
click at [103, 494] on div "Click Start Sym 2:19a" at bounding box center [97, 509] width 195 height 30
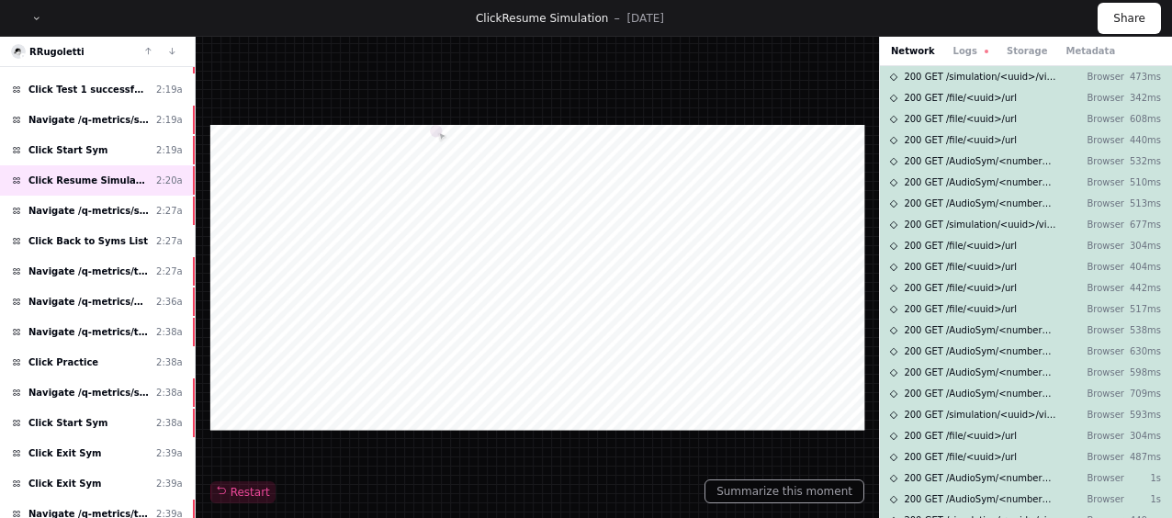
scroll to position [5905, 0]
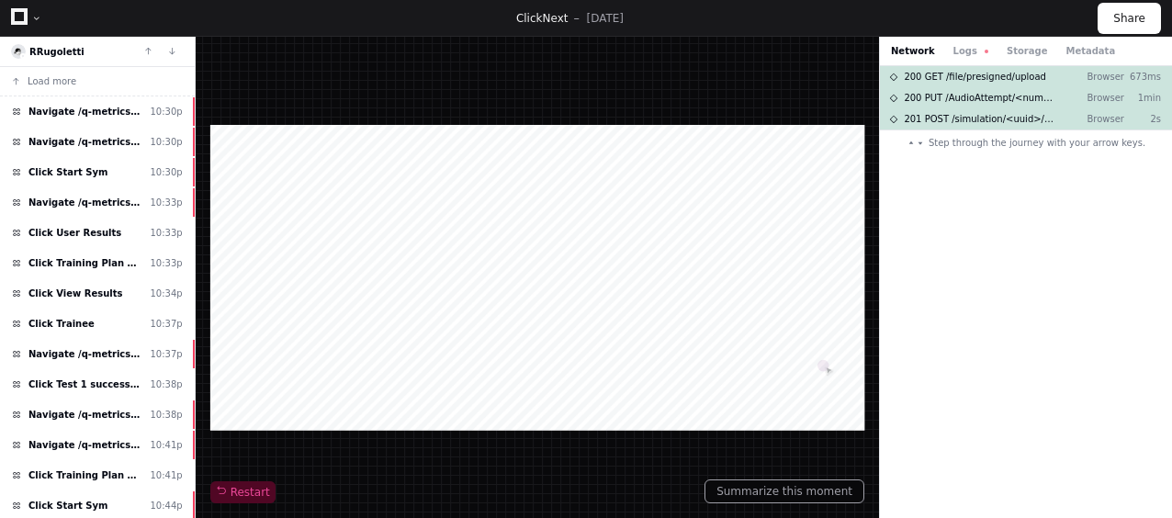
click at [925, 142] on span at bounding box center [920, 143] width 9 height 9
click at [179, 50] on button at bounding box center [172, 51] width 24 height 24
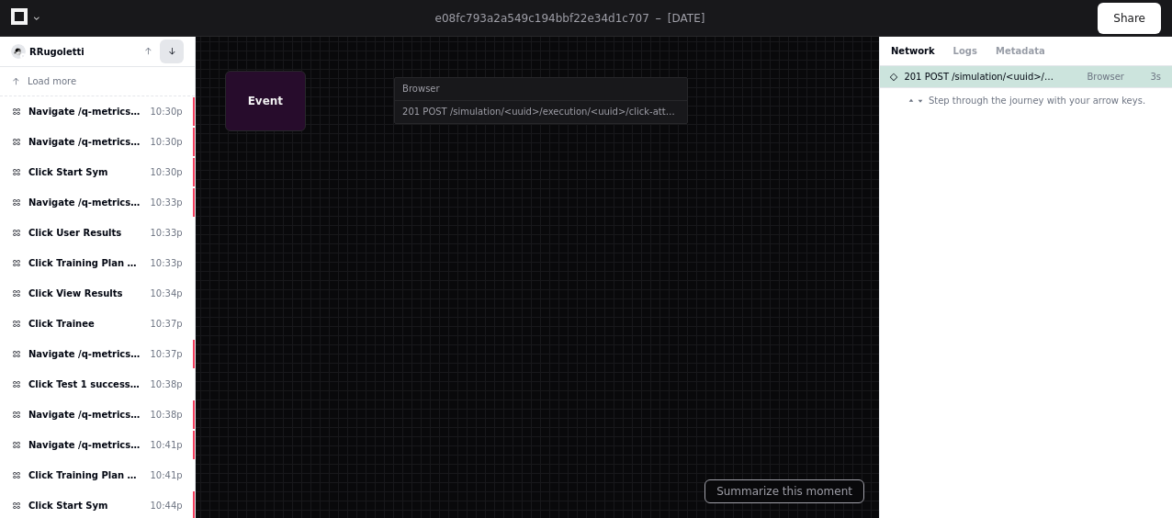
click at [175, 55] on button at bounding box center [172, 51] width 24 height 24
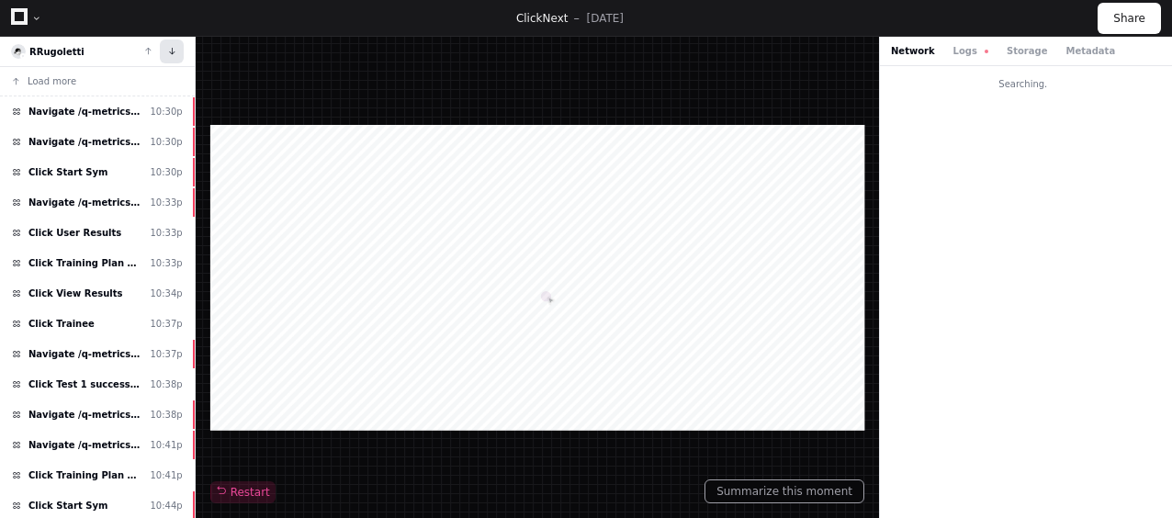
click at [175, 55] on button at bounding box center [172, 51] width 24 height 24
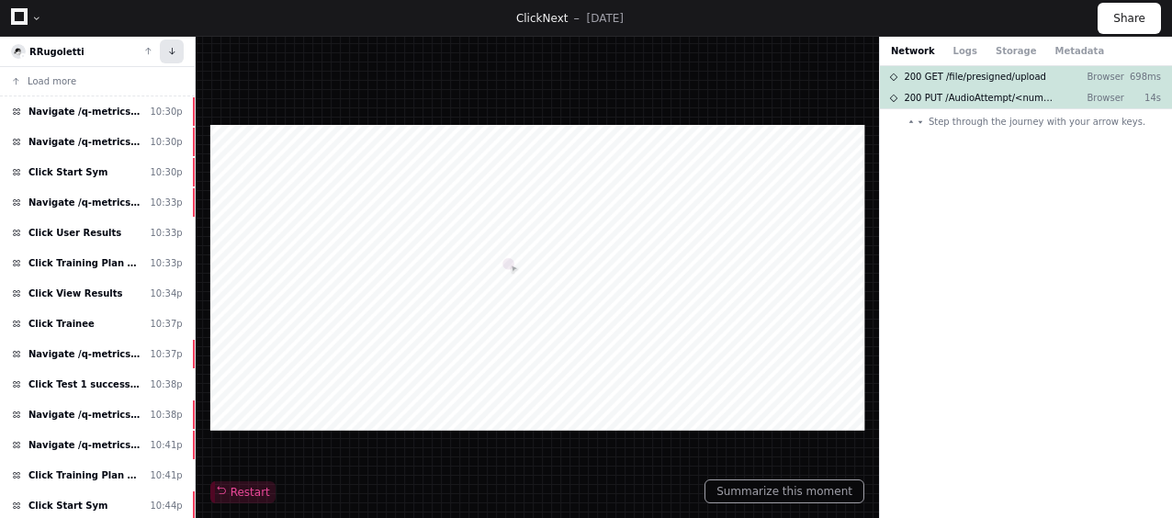
click at [175, 55] on button at bounding box center [172, 51] width 24 height 24
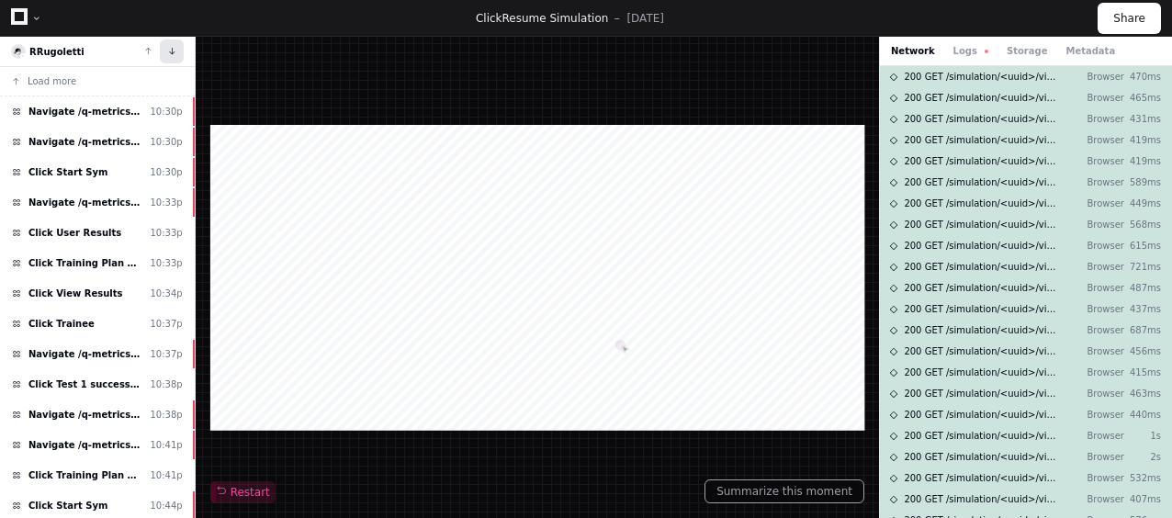
click at [175, 55] on button at bounding box center [172, 51] width 24 height 24
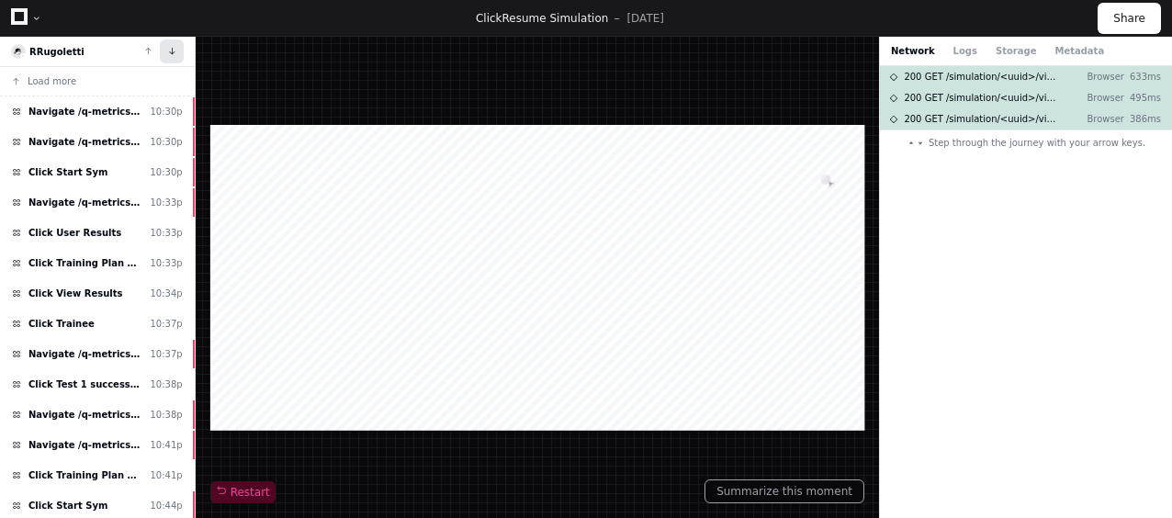
click at [175, 55] on button at bounding box center [172, 51] width 24 height 24
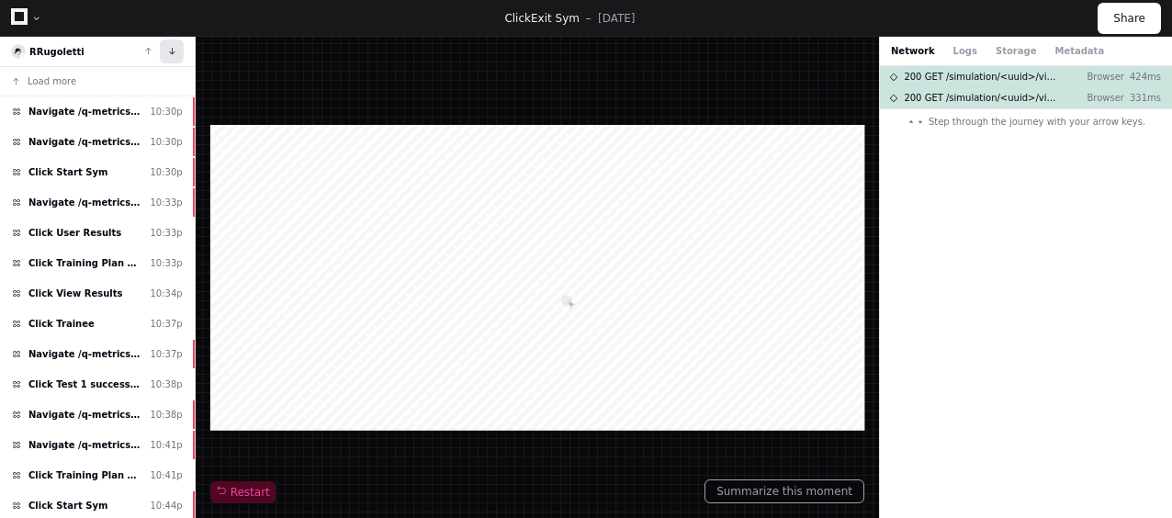
click at [169, 53] on button at bounding box center [172, 51] width 24 height 24
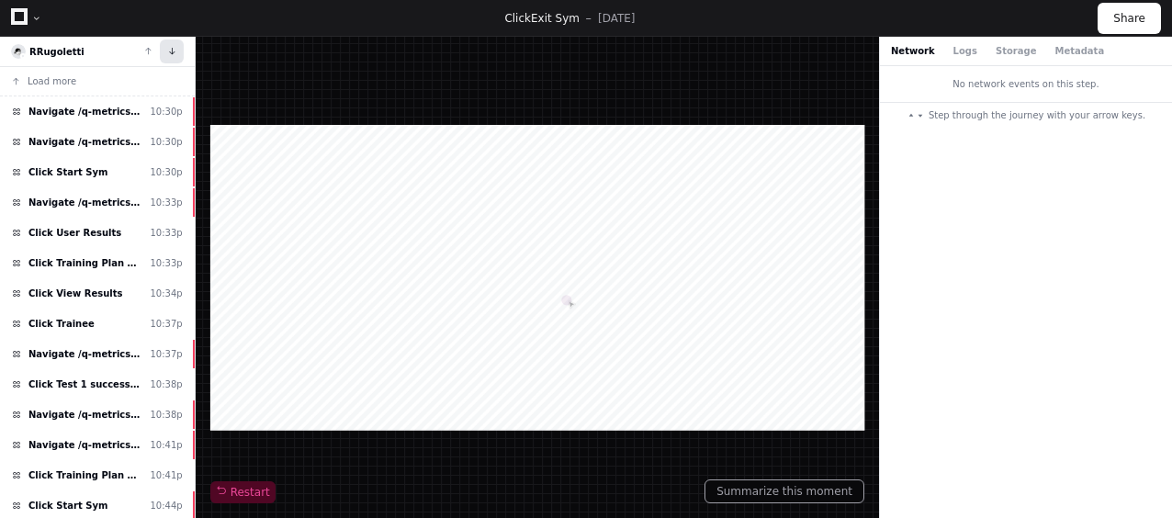
click at [169, 53] on button at bounding box center [172, 51] width 24 height 24
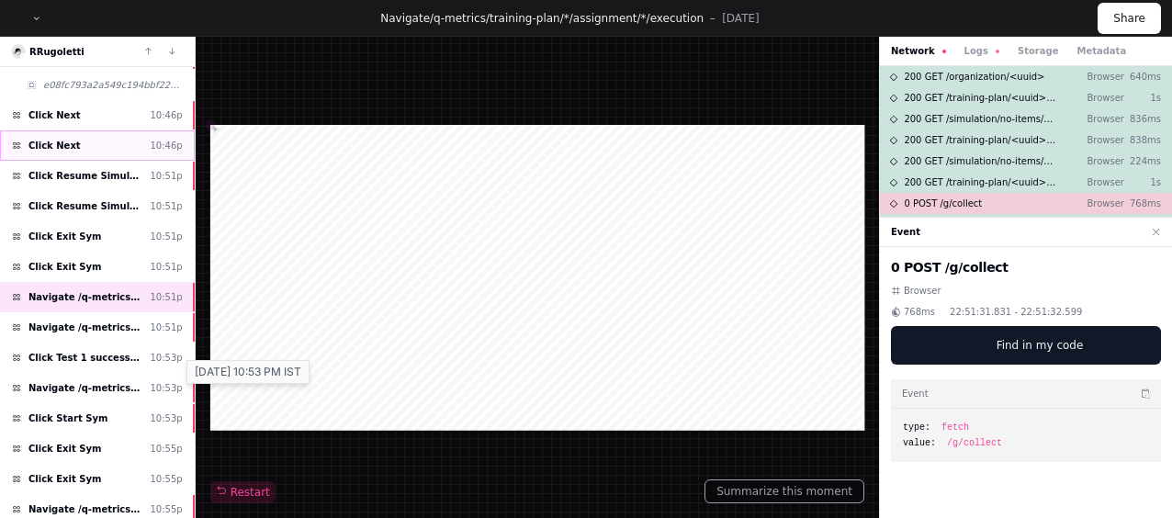
scroll to position [513, 0]
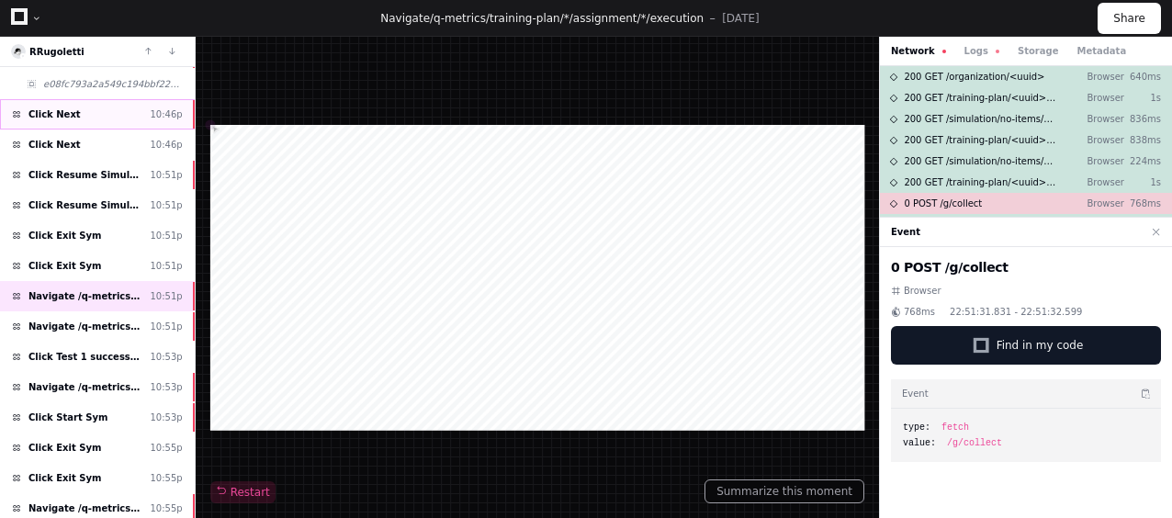
click at [143, 106] on div "Click Next 10:46p" at bounding box center [97, 114] width 195 height 30
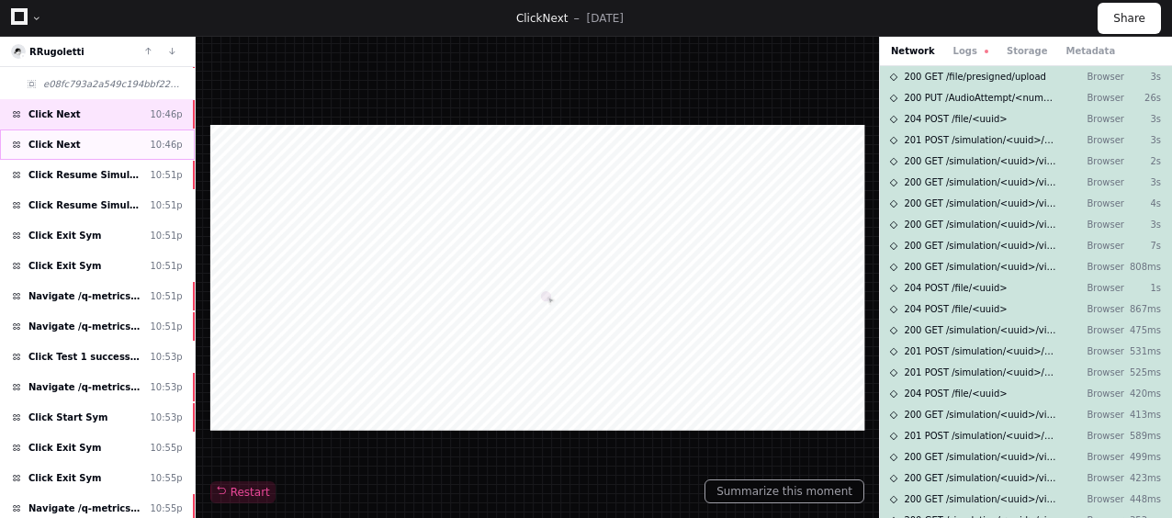
click at [103, 130] on div "Click Next 10:46p" at bounding box center [97, 145] width 195 height 30
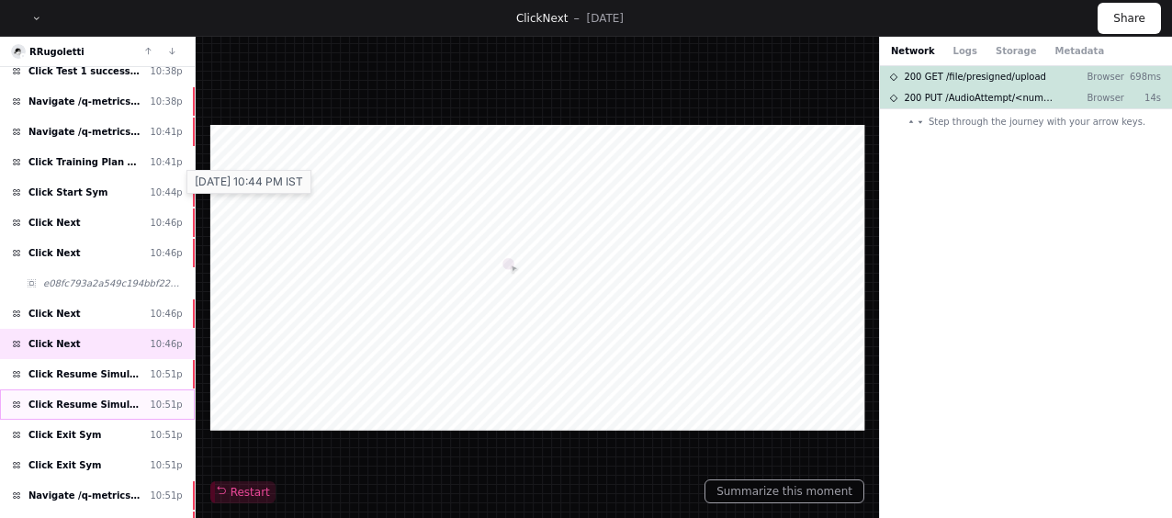
scroll to position [309, 0]
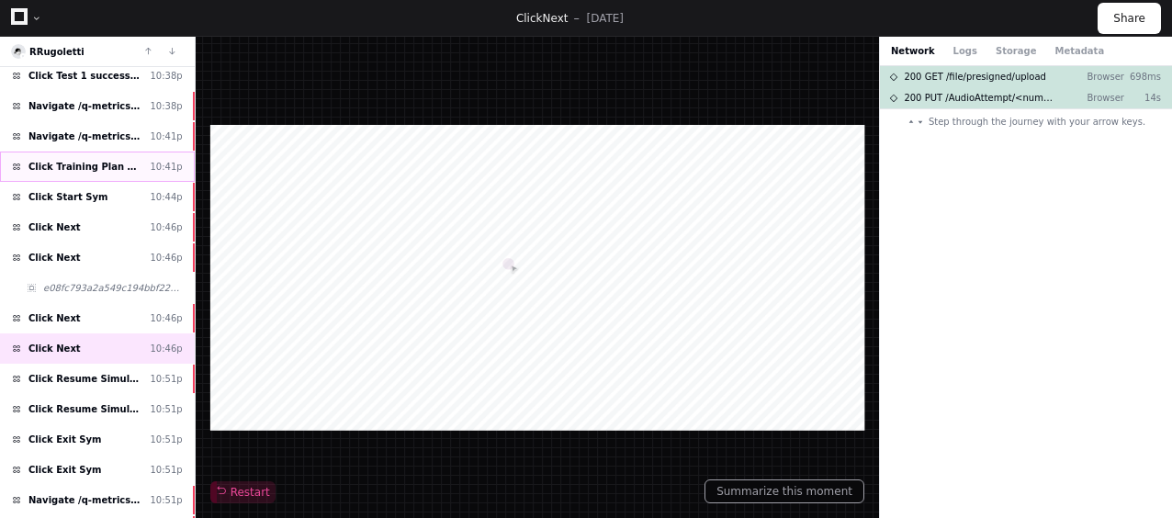
click at [104, 160] on span "Click Training Plan Results" at bounding box center [85, 167] width 114 height 14
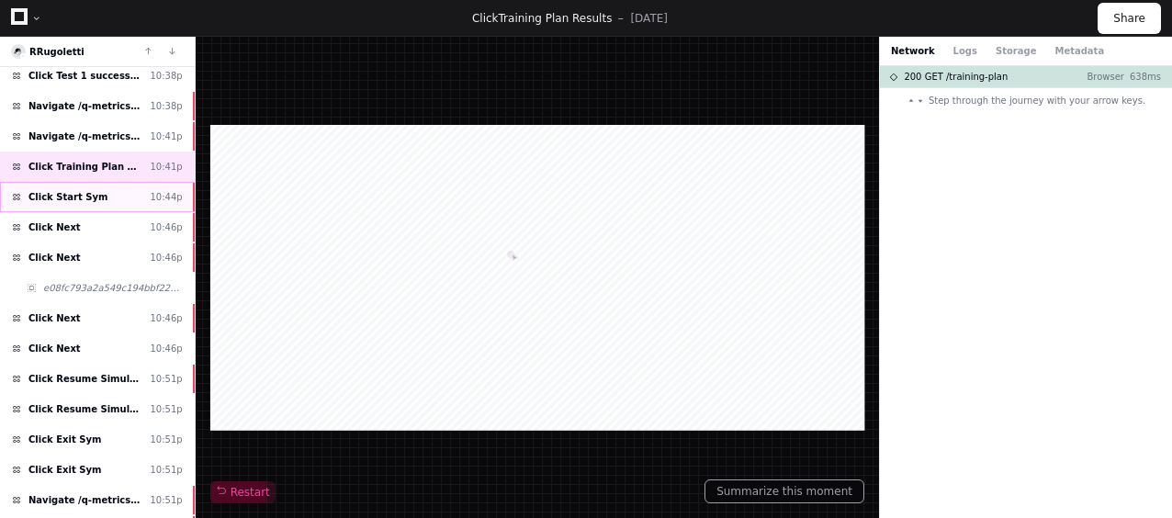
click at [129, 182] on div "Click Start Sym 10:44p" at bounding box center [97, 197] width 195 height 30
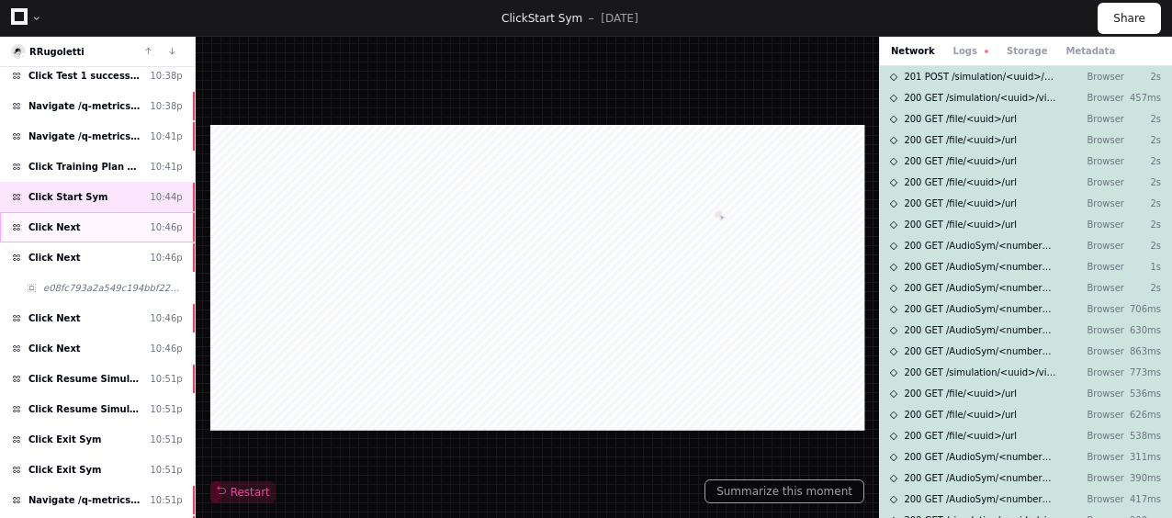
click at [62, 222] on span "Click Next" at bounding box center [54, 227] width 52 height 14
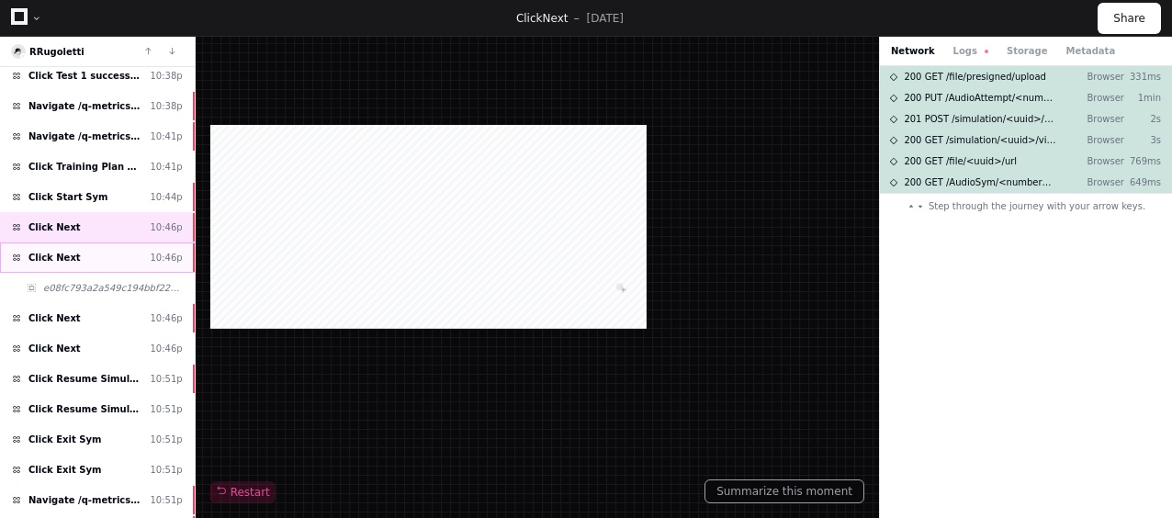
click at [84, 243] on div "Click Next 10:46p" at bounding box center [97, 257] width 195 height 30
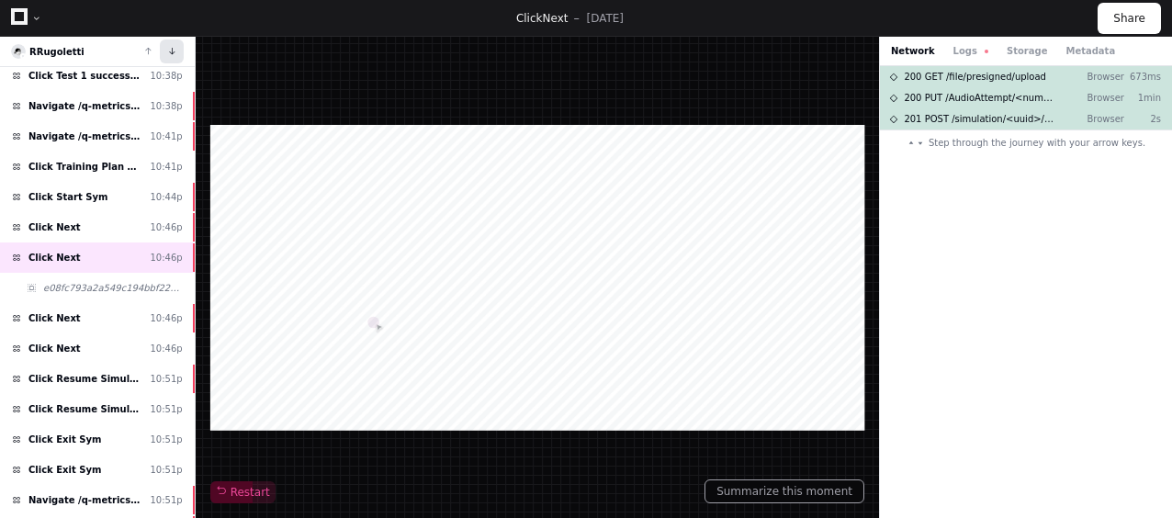
click at [169, 61] on button at bounding box center [172, 51] width 24 height 24
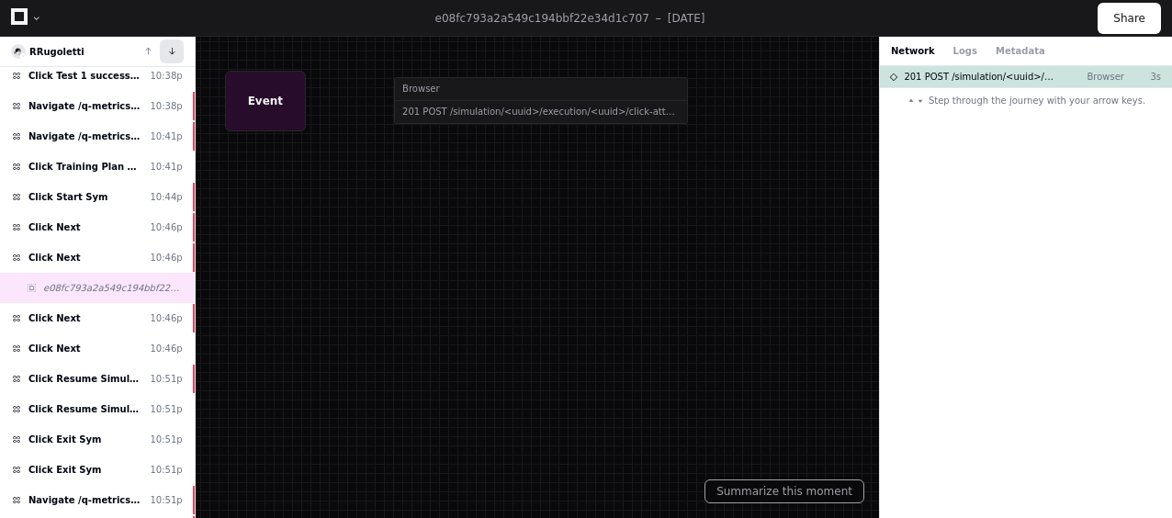
click at [169, 61] on button at bounding box center [172, 51] width 24 height 24
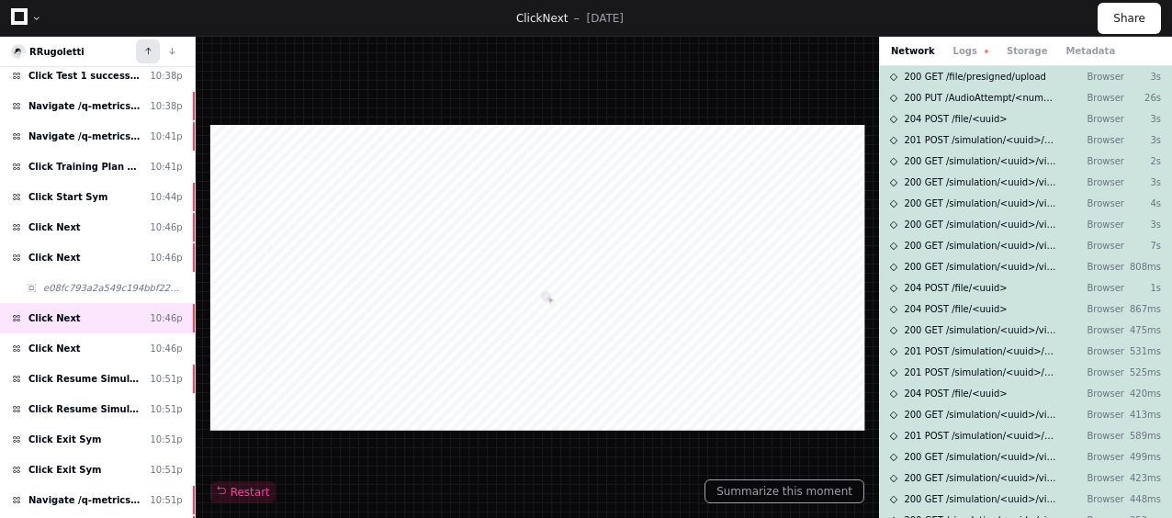
click at [156, 60] on button at bounding box center [148, 51] width 24 height 24
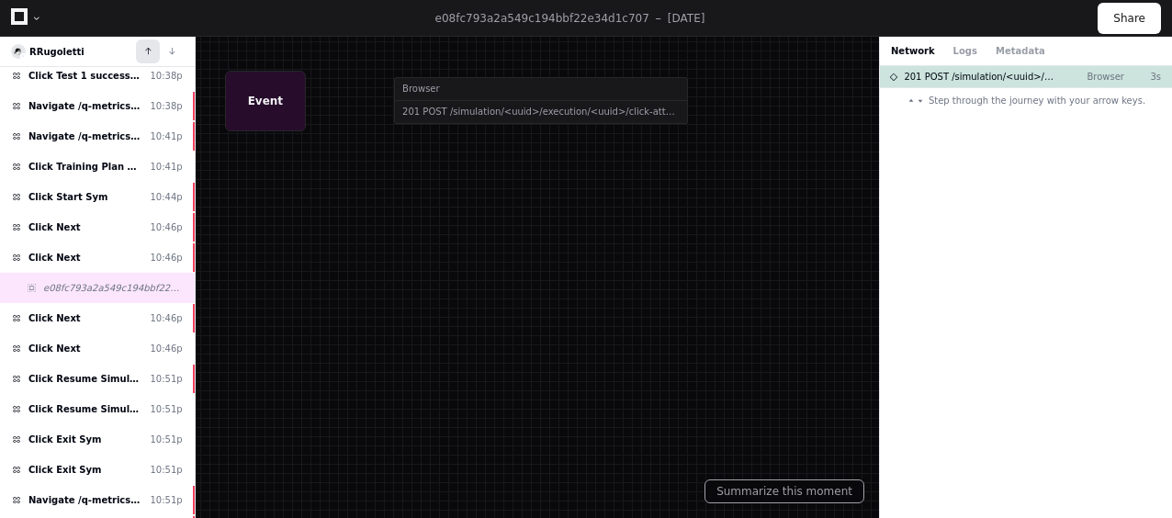
click at [156, 60] on button at bounding box center [148, 51] width 24 height 24
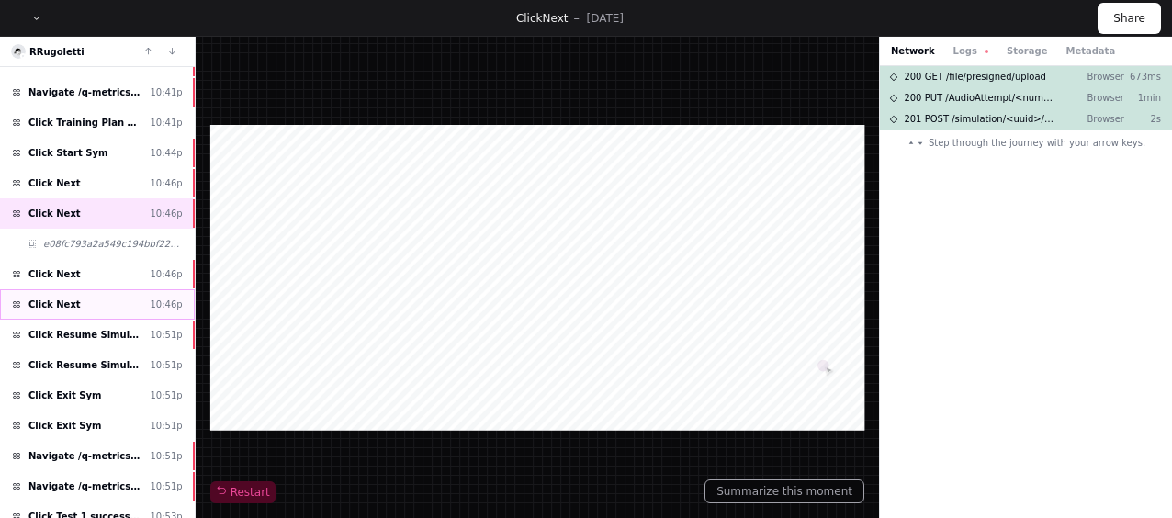
scroll to position [347, 0]
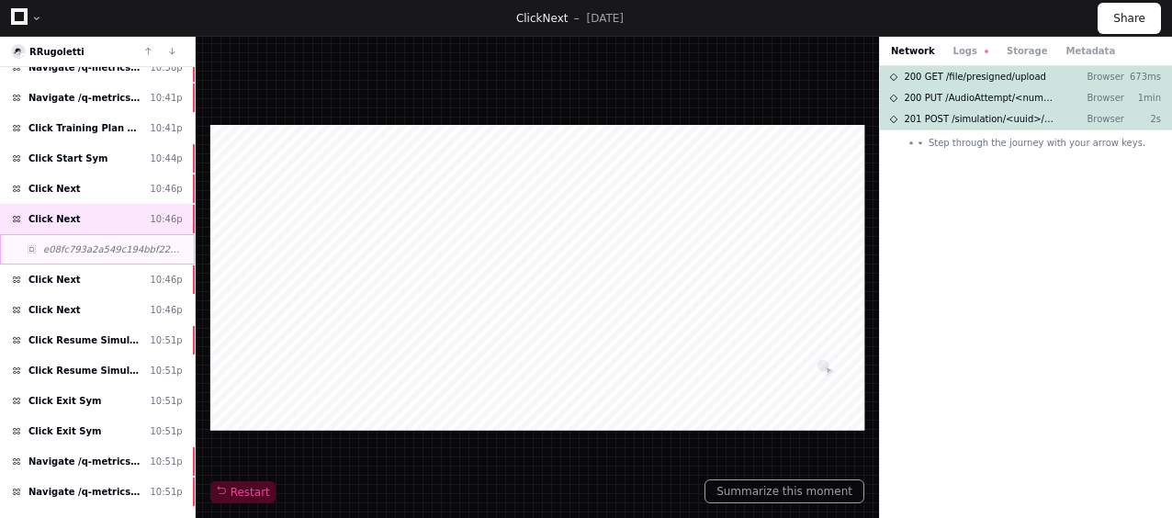
click at [152, 242] on span "e08fc793a2a549c194bbf22e34d1c707" at bounding box center [113, 249] width 140 height 14
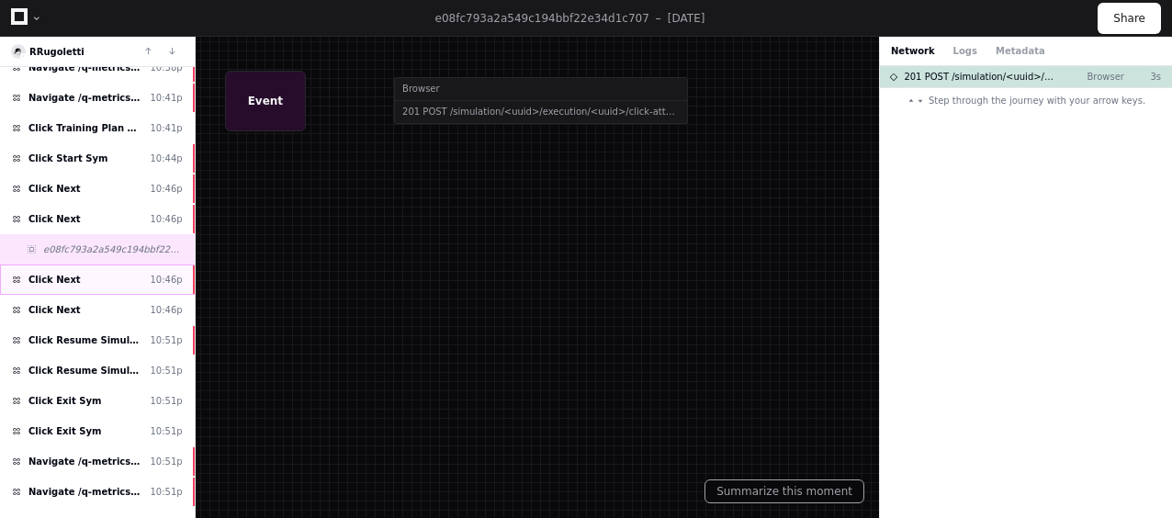
click at [128, 274] on div "Click Next 10:46p" at bounding box center [97, 280] width 195 height 30
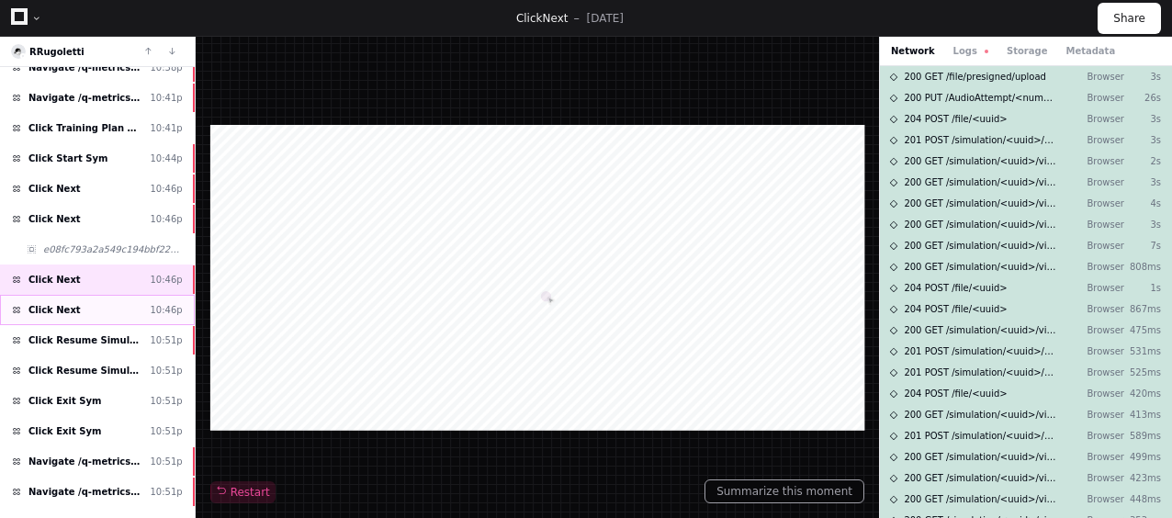
click at [130, 299] on div "Click Next 10:46p" at bounding box center [97, 310] width 195 height 30
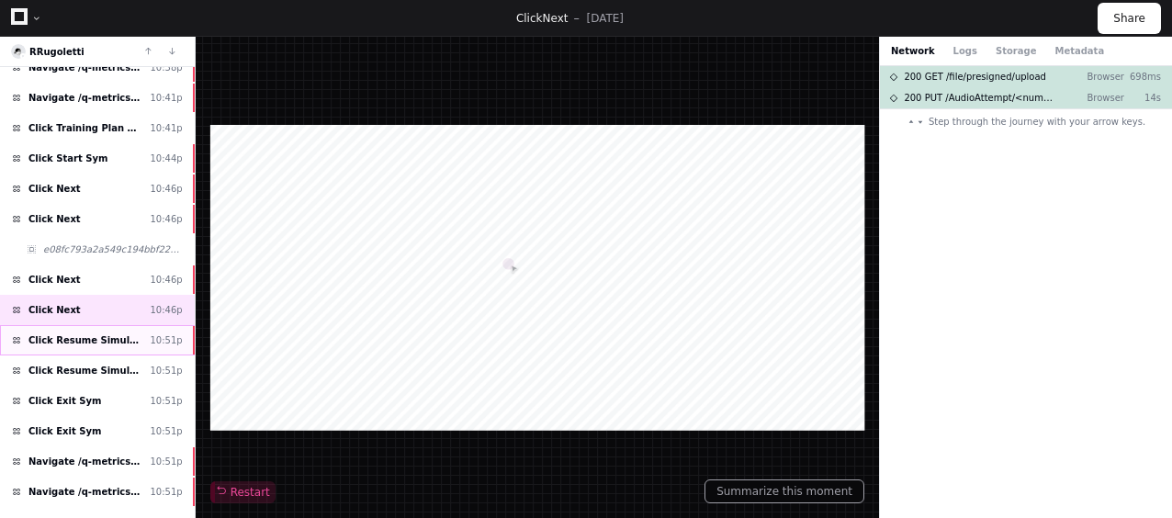
click at [130, 333] on span "Click Resume Simulation" at bounding box center [85, 340] width 114 height 14
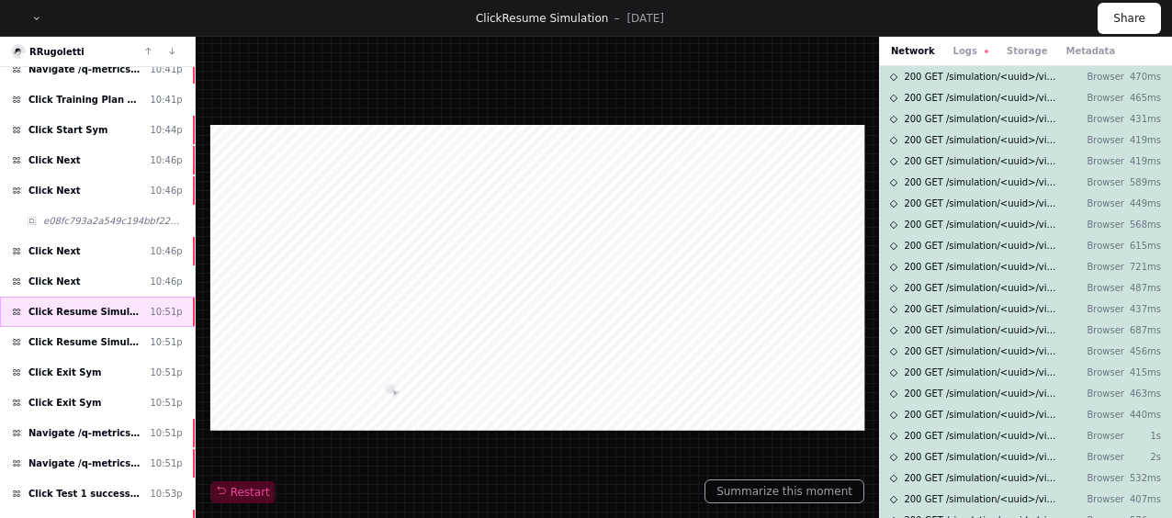
scroll to position [377, 0]
click at [101, 335] on div "Click Resume Simulation 10:51p" at bounding box center [97, 341] width 195 height 30
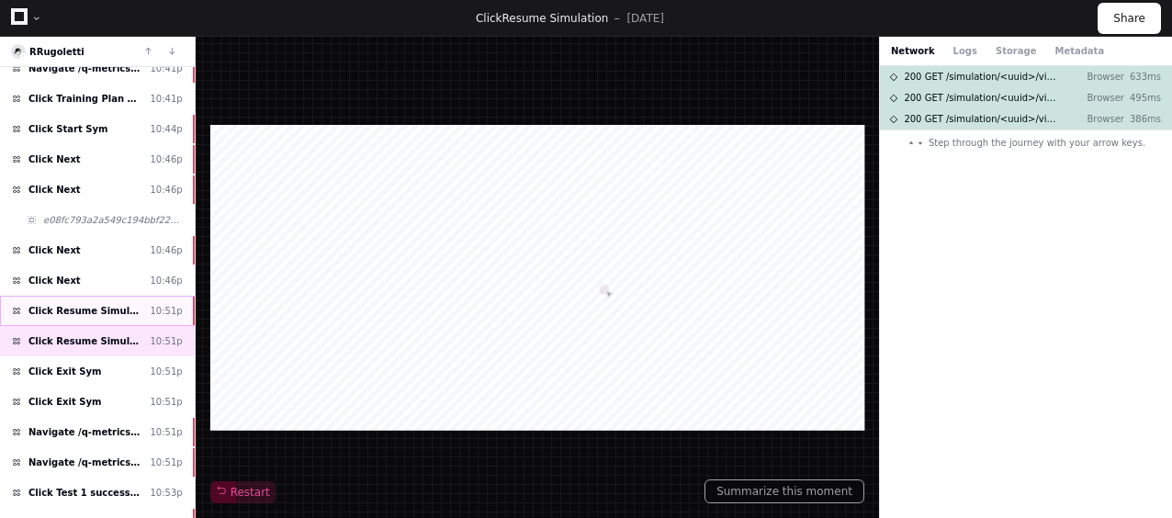
click at [134, 298] on div "Click Resume Simulation 10:51p" at bounding box center [97, 311] width 195 height 30
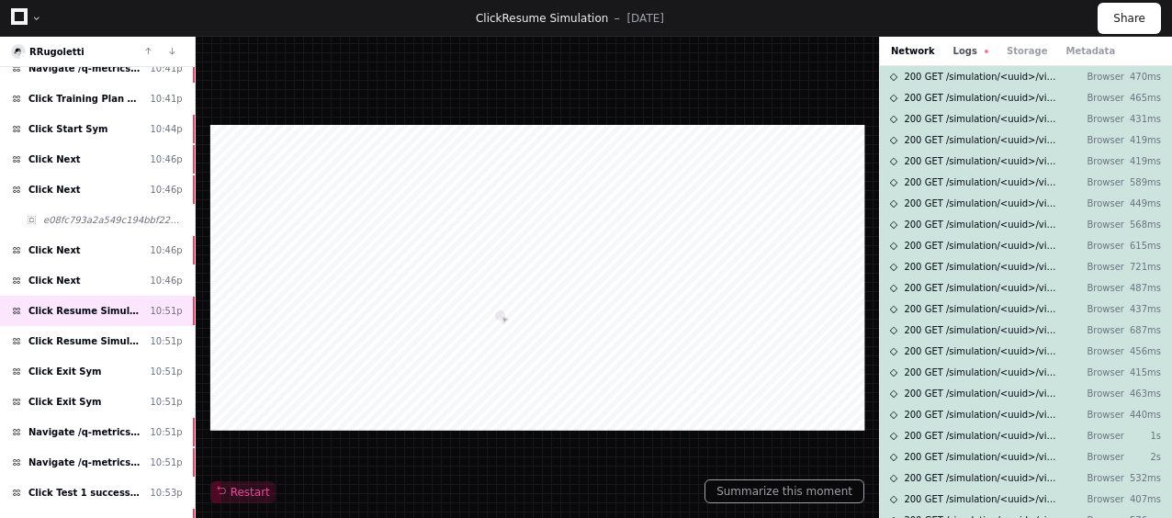
click at [973, 46] on button "Logs" at bounding box center [970, 51] width 35 height 14
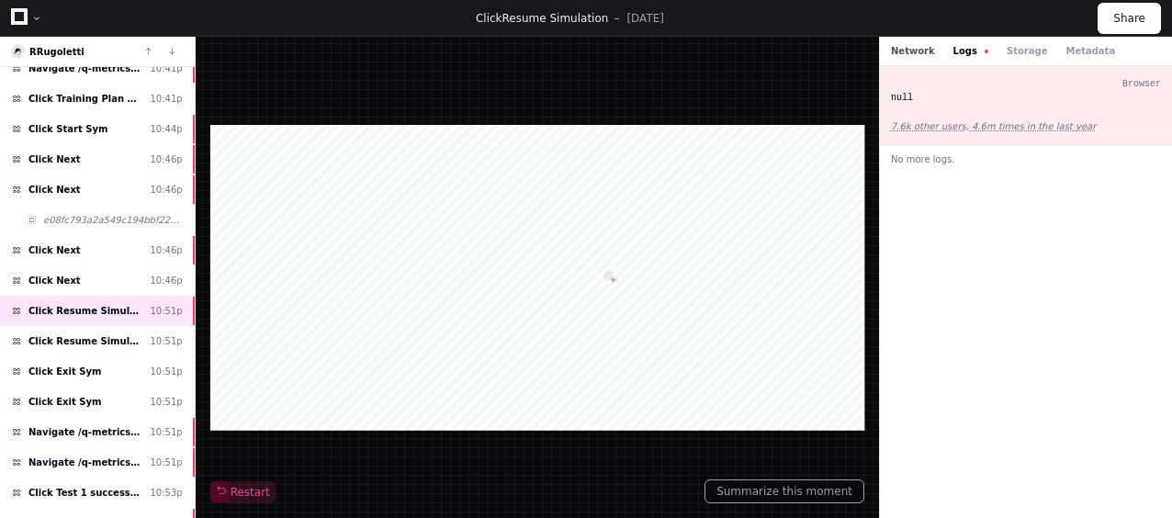
click at [912, 51] on button "Network" at bounding box center [913, 51] width 44 height 14
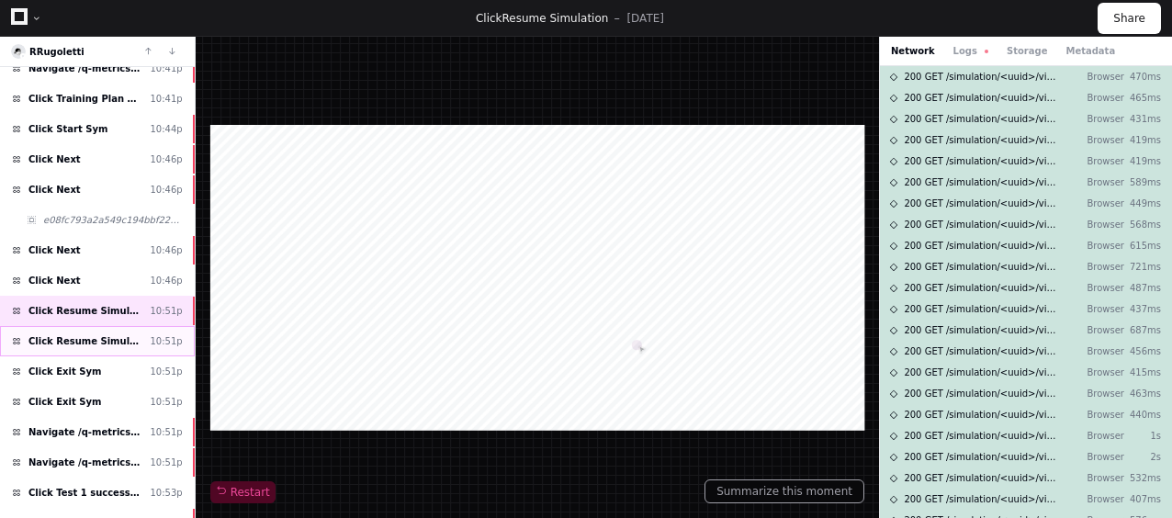
click at [136, 326] on div "Click Resume Simulation 10:51p" at bounding box center [97, 341] width 195 height 30
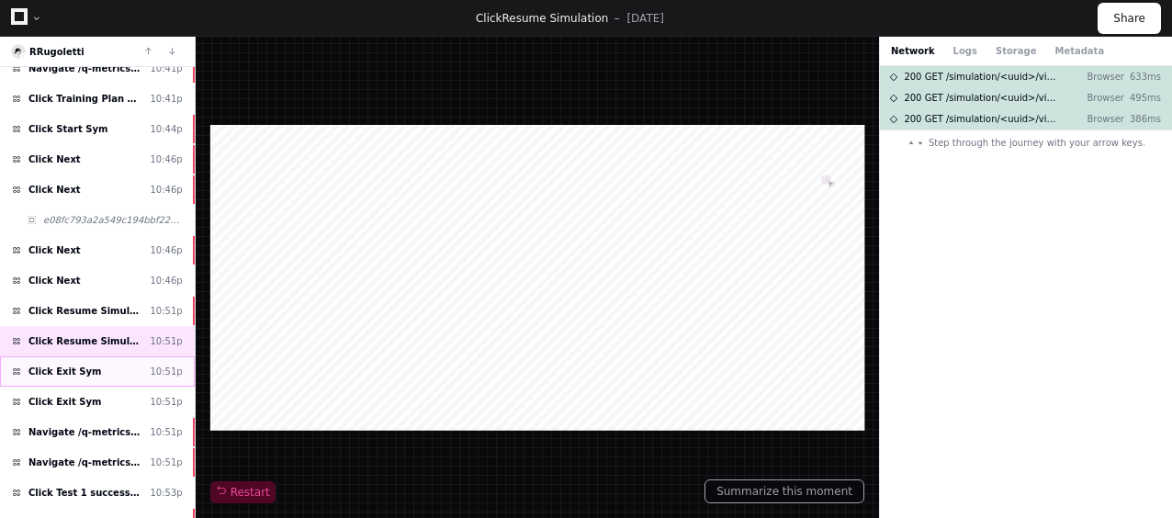
click at [109, 356] on div "Click Exit Sym 10:51p" at bounding box center [97, 371] width 195 height 30
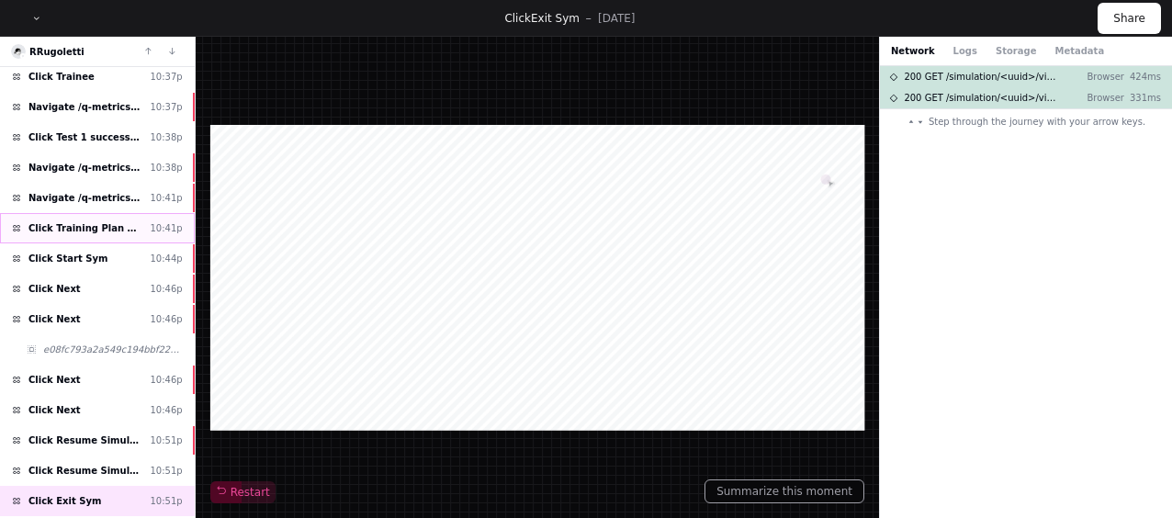
scroll to position [246, 0]
click at [129, 214] on div "Click Training Plan Results 10:41p" at bounding box center [97, 229] width 195 height 30
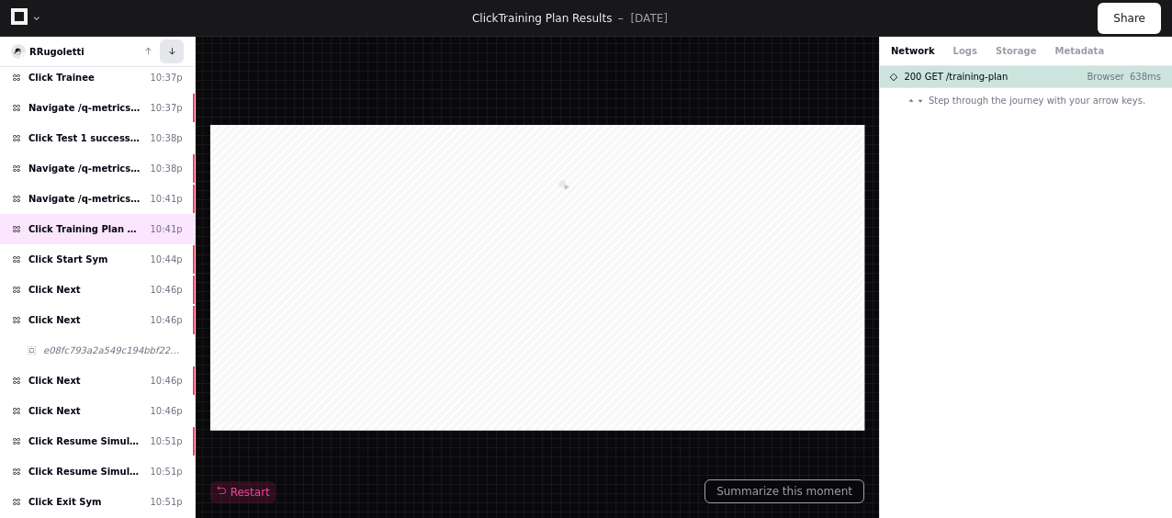
click at [167, 57] on button at bounding box center [172, 51] width 24 height 24
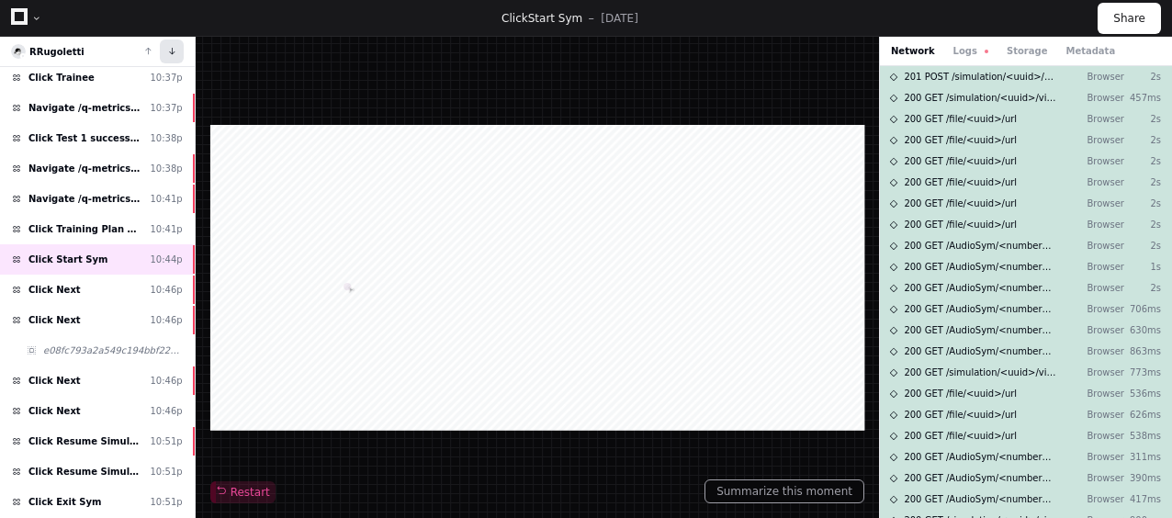
click at [165, 44] on button at bounding box center [172, 51] width 24 height 24
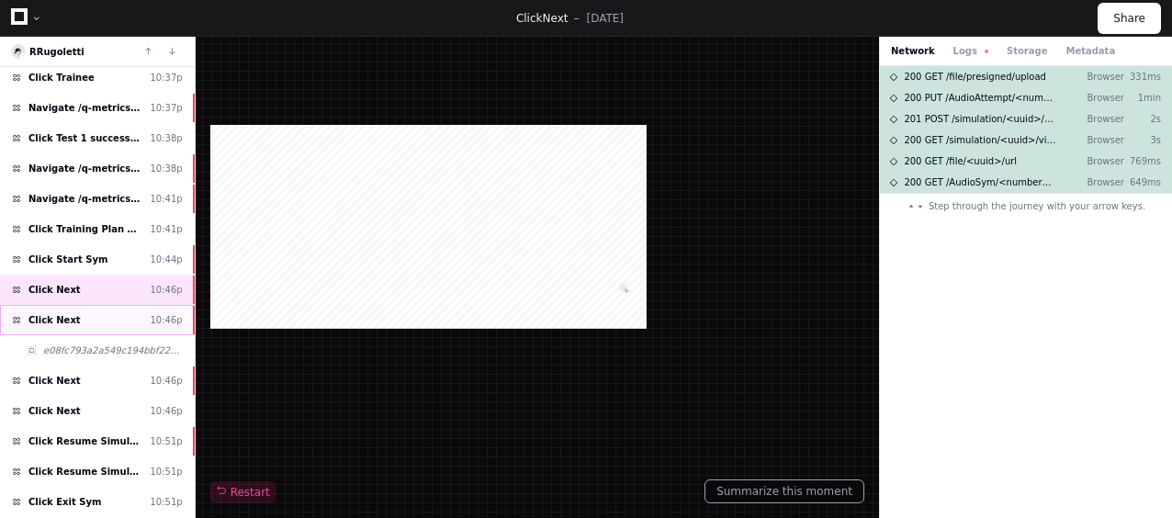
click at [114, 310] on div "Click Next 10:46p" at bounding box center [97, 320] width 195 height 30
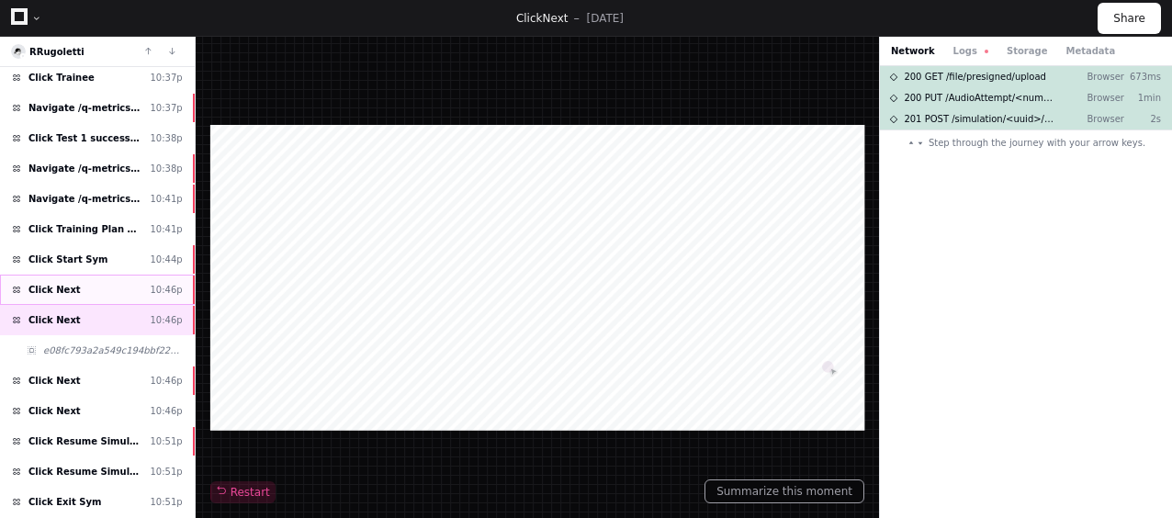
click at [116, 294] on div "Click Next 10:46p" at bounding box center [97, 290] width 195 height 30
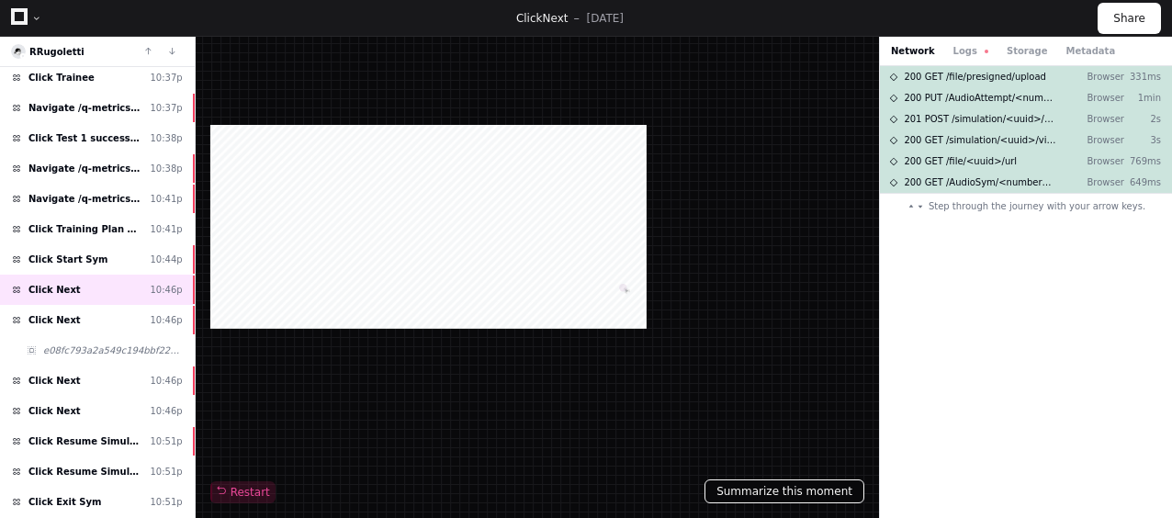
click at [756, 488] on button "Summarize this moment" at bounding box center [785, 491] width 160 height 24
click at [117, 317] on div "Click Next 10:46p" at bounding box center [97, 320] width 195 height 30
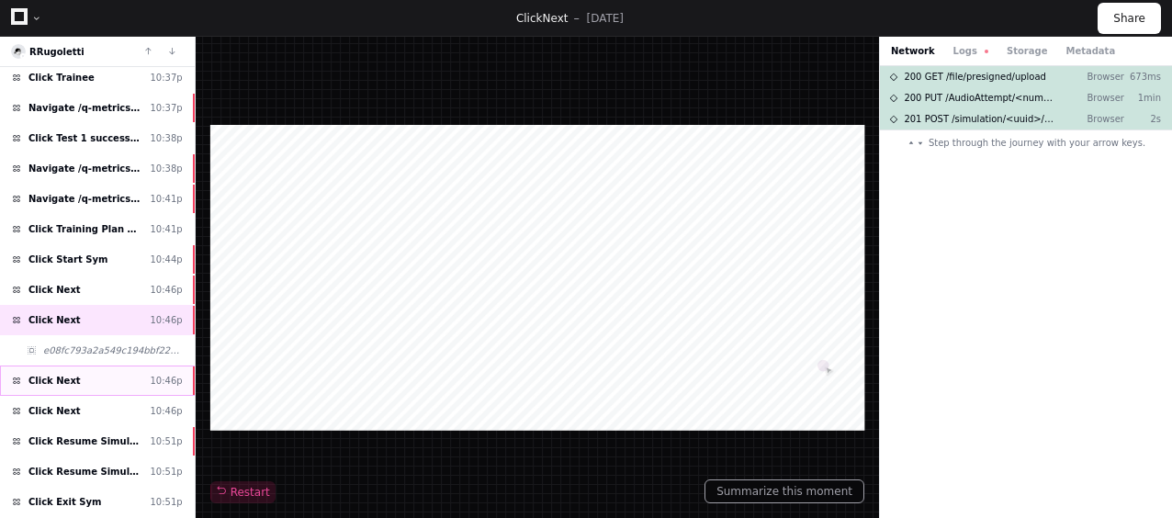
click at [120, 377] on div "Click Next 10:46p" at bounding box center [97, 381] width 195 height 30
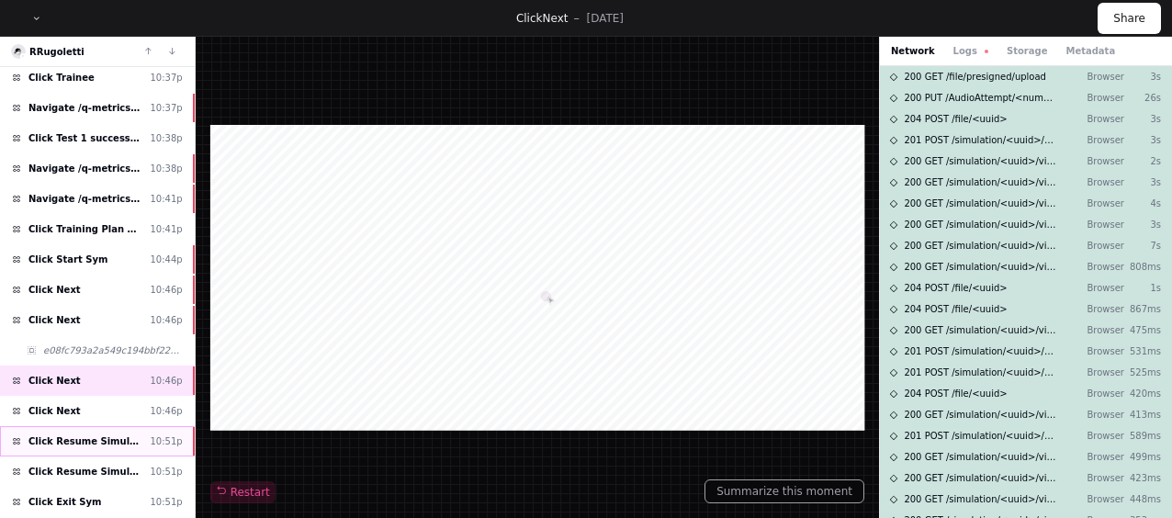
scroll to position [262, 0]
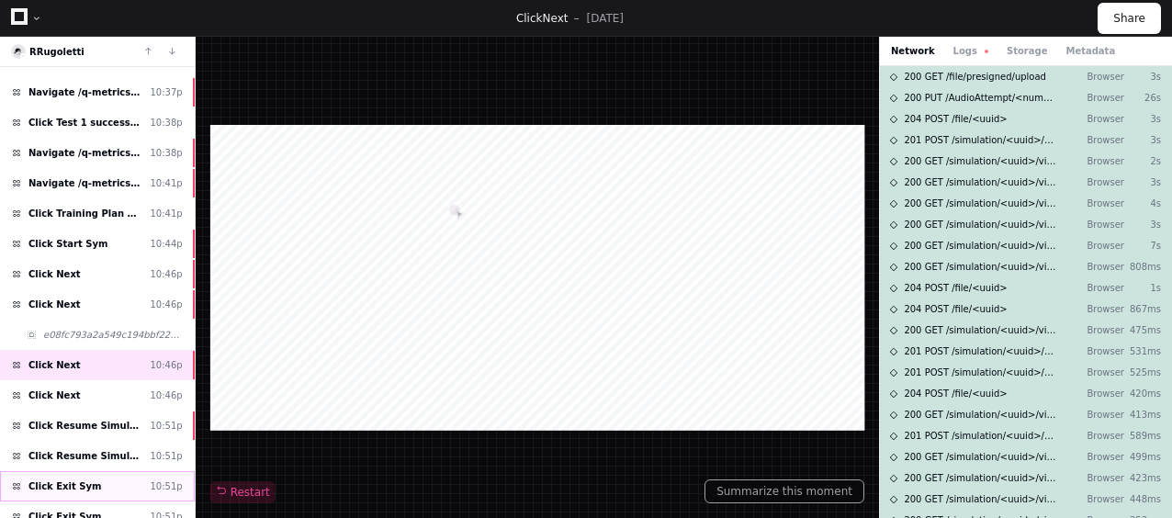
click at [112, 471] on div "Click Exit Sym 10:51p" at bounding box center [97, 486] width 195 height 30
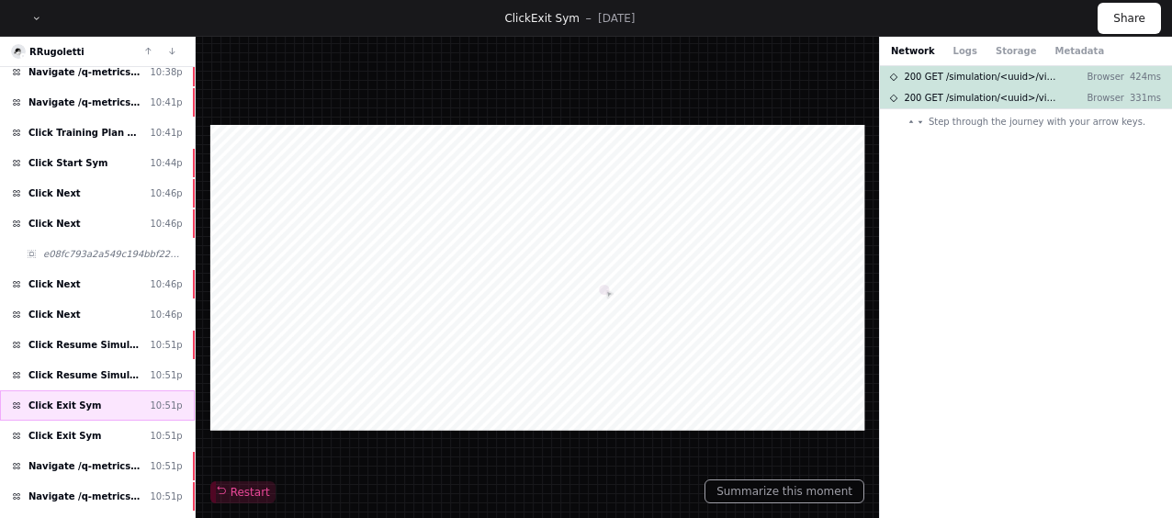
scroll to position [348, 0]
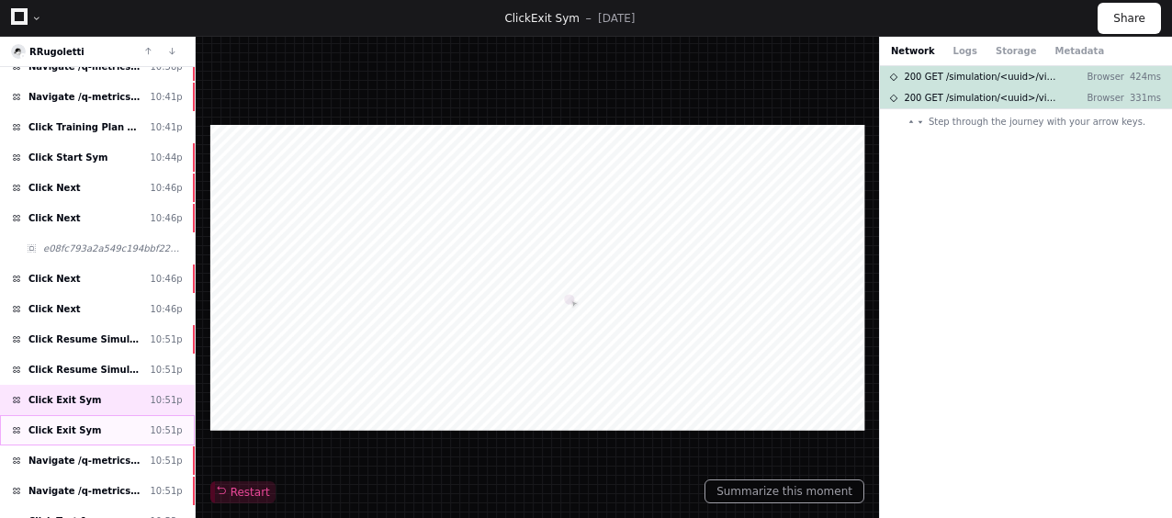
click at [145, 423] on div "Click Exit Sym 10:51p" at bounding box center [97, 430] width 195 height 30
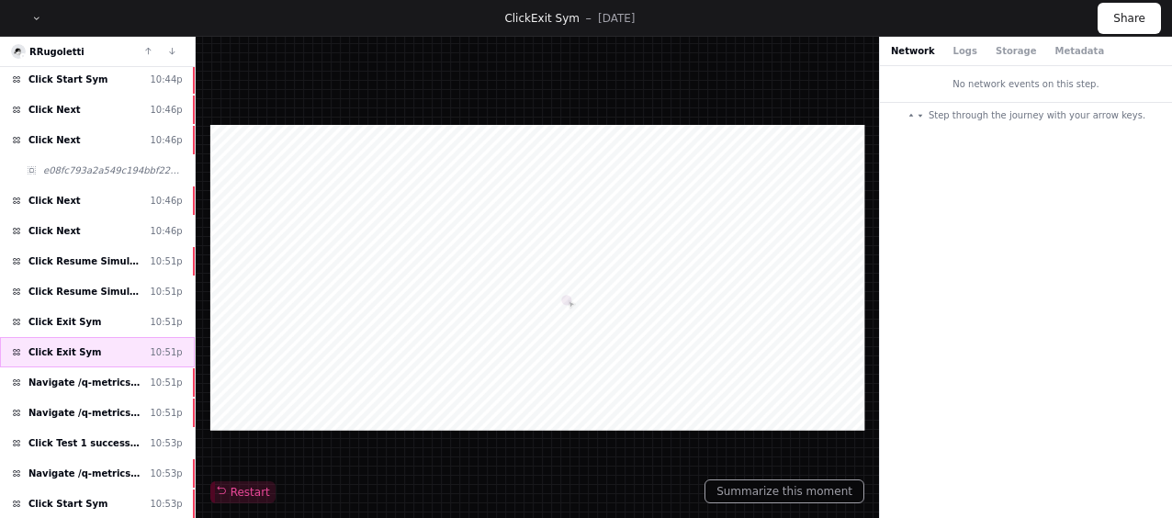
scroll to position [430, 0]
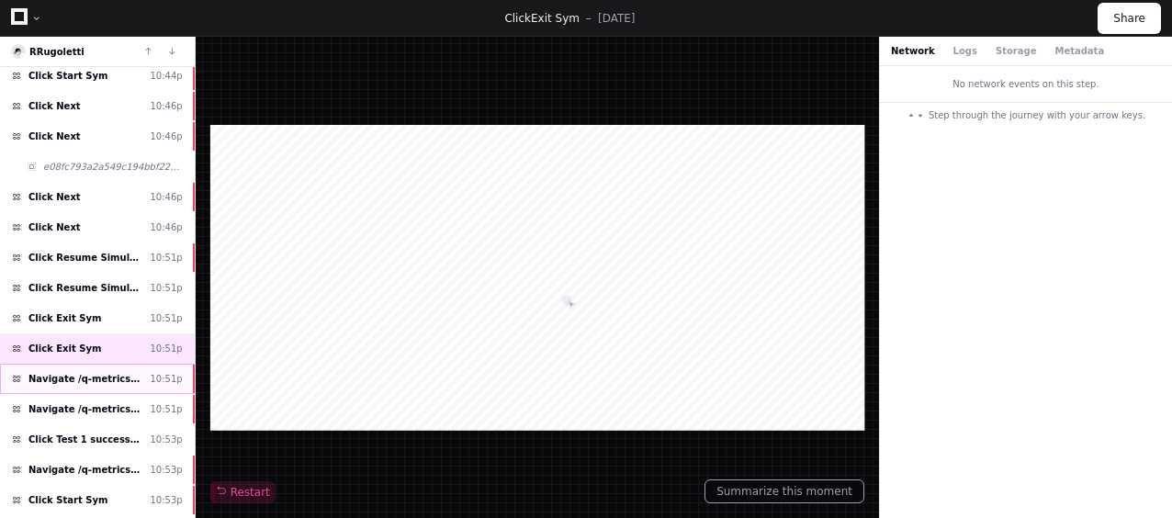
click at [133, 372] on span "Navigate /q-metrics/training-plan/*/assignment/*/execution" at bounding box center [85, 379] width 114 height 14
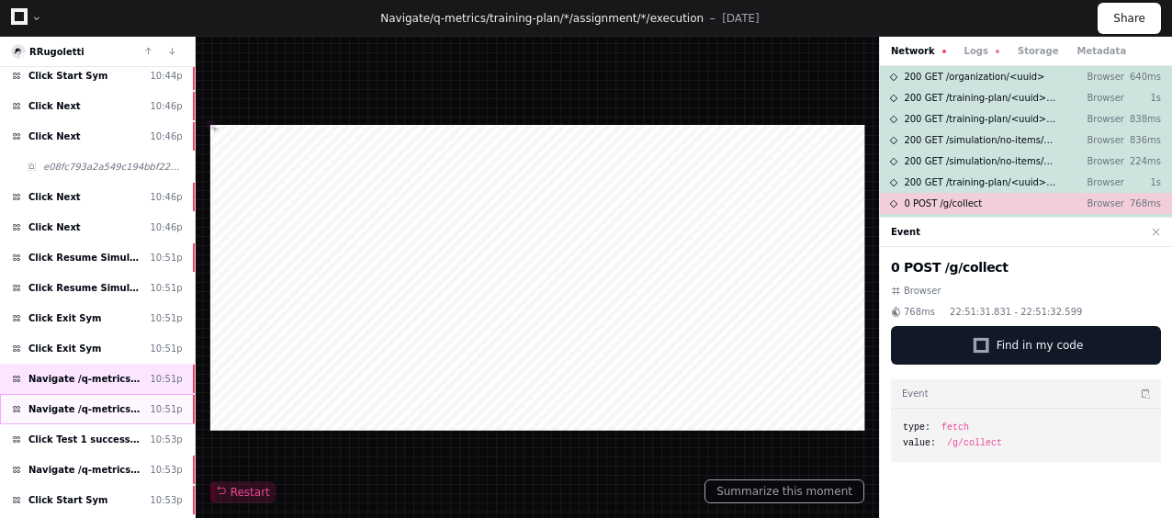
click at [139, 394] on div "Navigate /q-metrics/training-plan/*/assignment/*/execution 10:51p" at bounding box center [97, 409] width 195 height 30
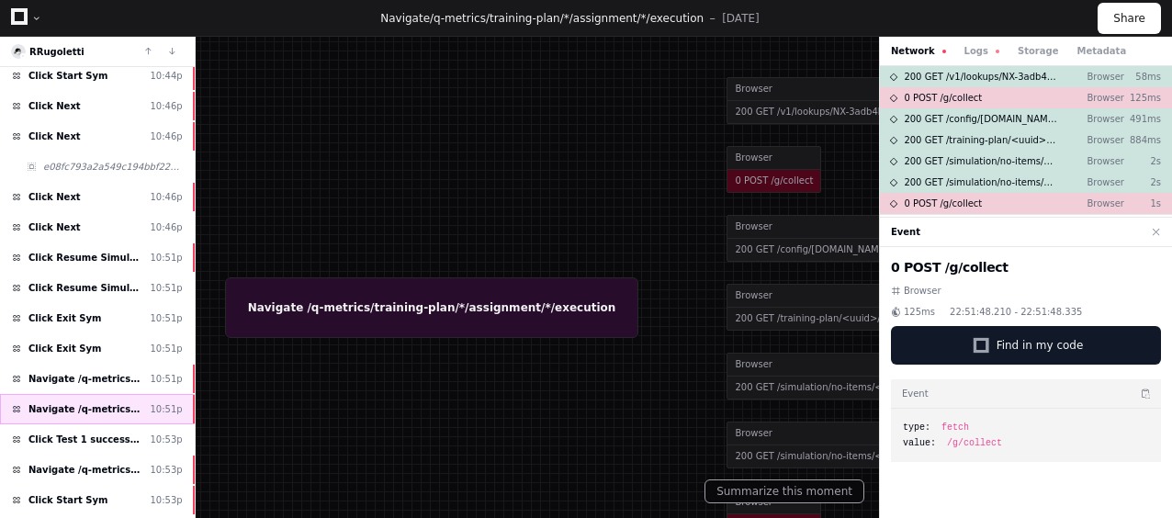
click at [151, 407] on div "Navigate /q-metrics/training-plan/*/assignment/*/execution 10:51p" at bounding box center [97, 409] width 195 height 30
click at [151, 424] on div "Click Test 1 successful completion needed 10:53p" at bounding box center [97, 439] width 195 height 30
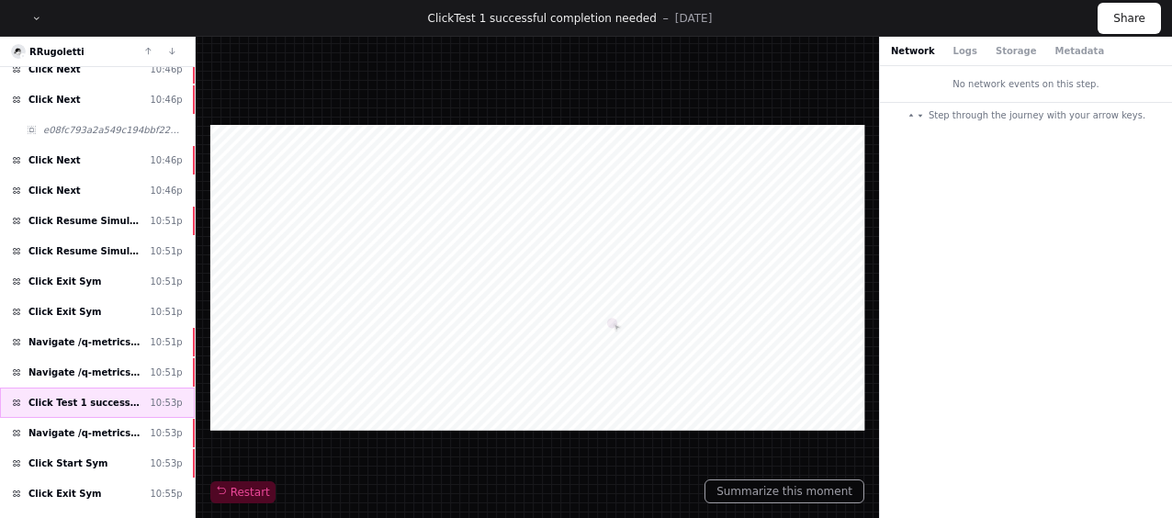
scroll to position [492, 0]
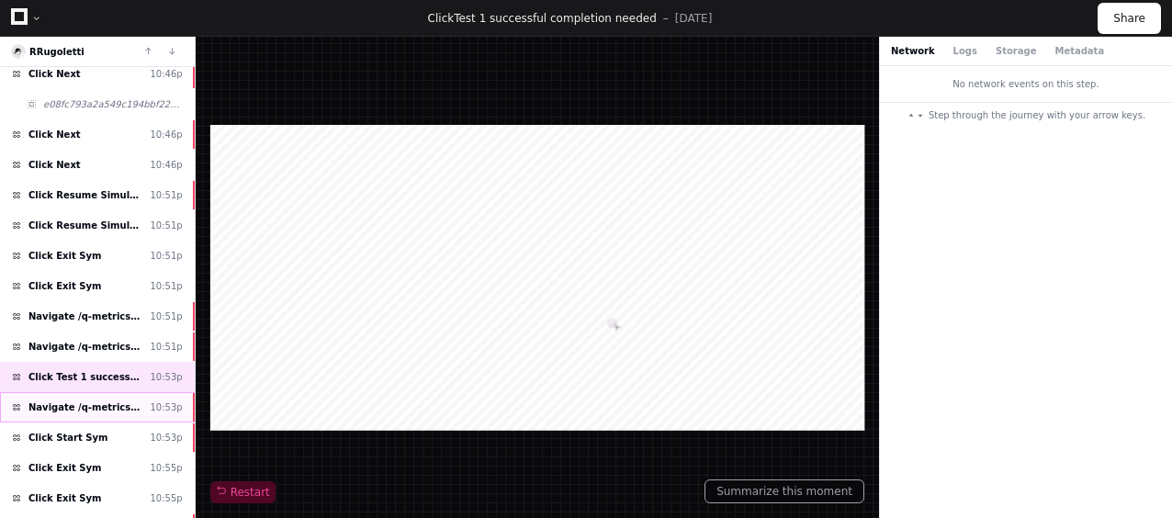
click at [110, 399] on div "Navigate /q-metrics/simulation/*/test 10:53p" at bounding box center [97, 407] width 195 height 30
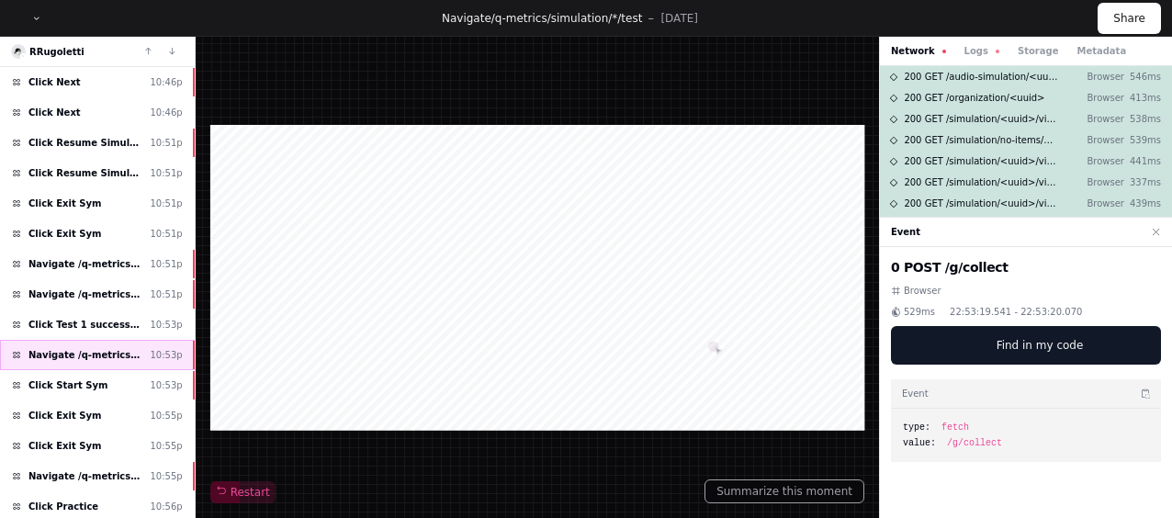
scroll to position [546, 0]
click at [131, 373] on div "Click Start Sym 10:53p" at bounding box center [97, 384] width 195 height 30
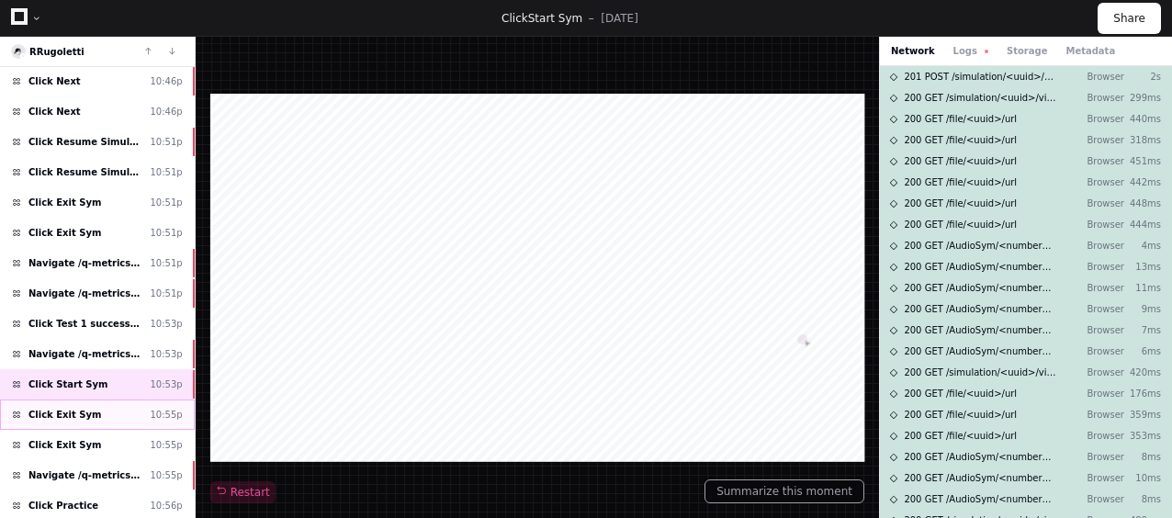
click at [151, 400] on div "Click Exit Sym 10:55p" at bounding box center [97, 415] width 195 height 30
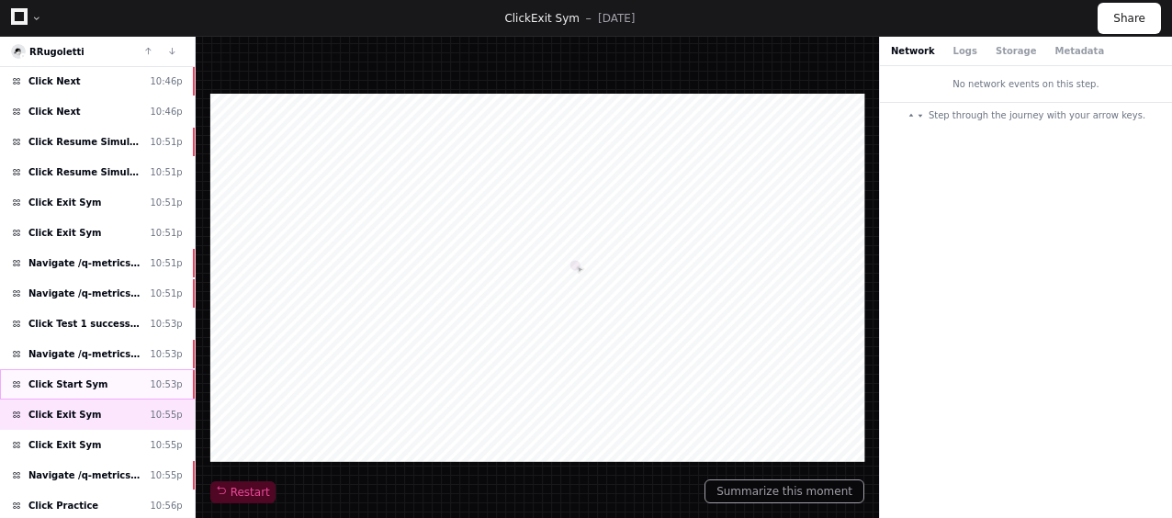
click at [143, 369] on div "Click Start Sym 10:53p" at bounding box center [97, 384] width 195 height 30
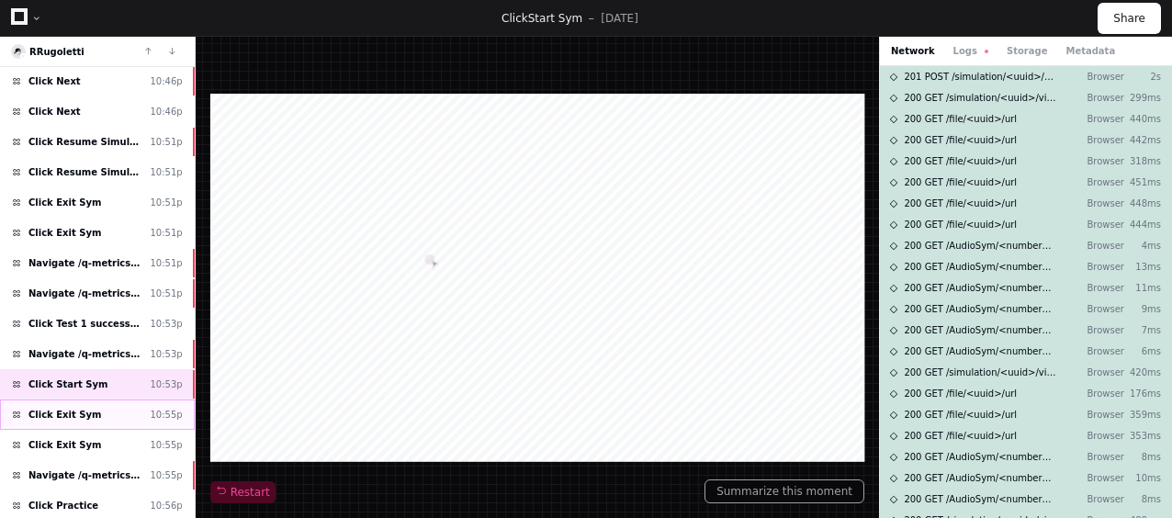
click at [149, 400] on div "Click Exit Sym 10:55p" at bounding box center [97, 415] width 195 height 30
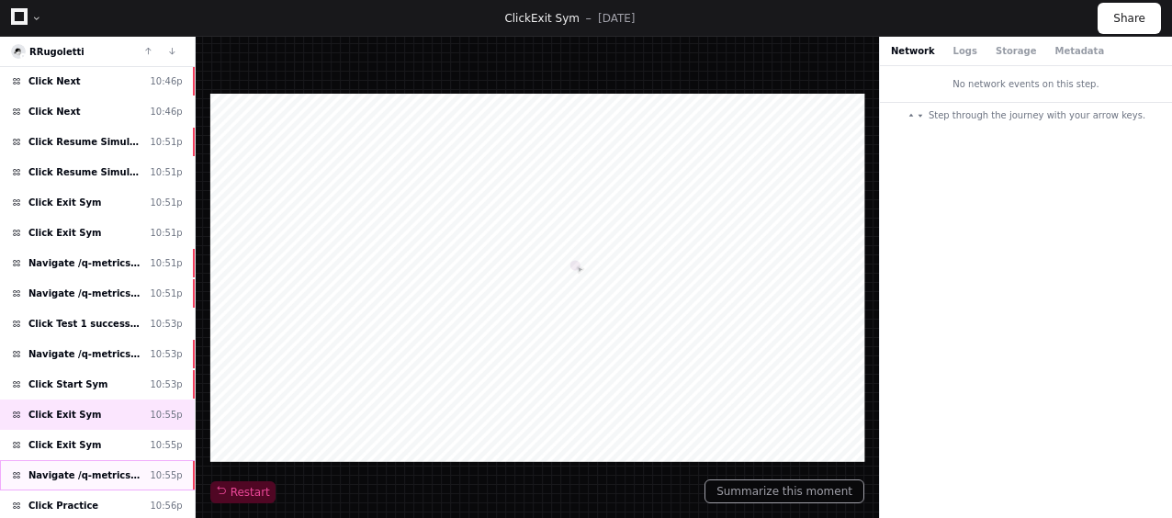
click at [158, 460] on div "Navigate /q-metrics/training-plan/*/assignment/*/execution 10:55p" at bounding box center [97, 475] width 195 height 30
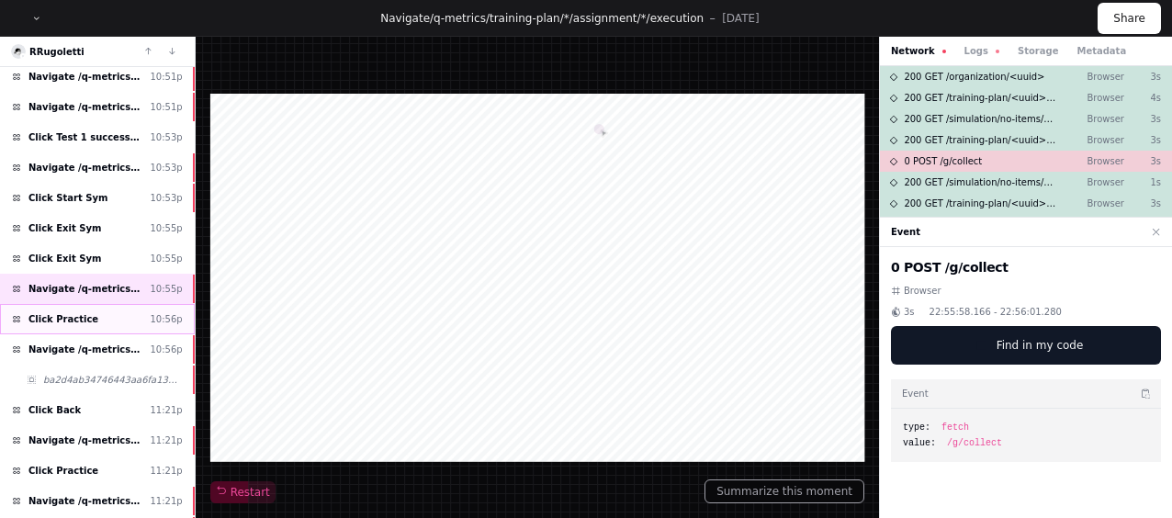
scroll to position [737, 0]
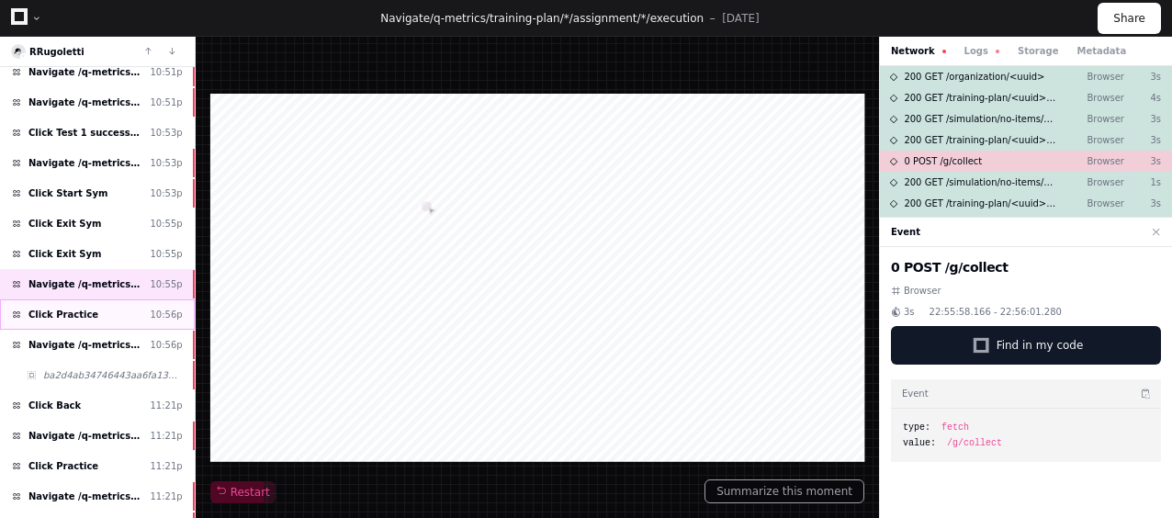
click at [130, 429] on span "Navigate /q-metrics/training-plan/*/assignment/*/execution" at bounding box center [85, 436] width 114 height 14
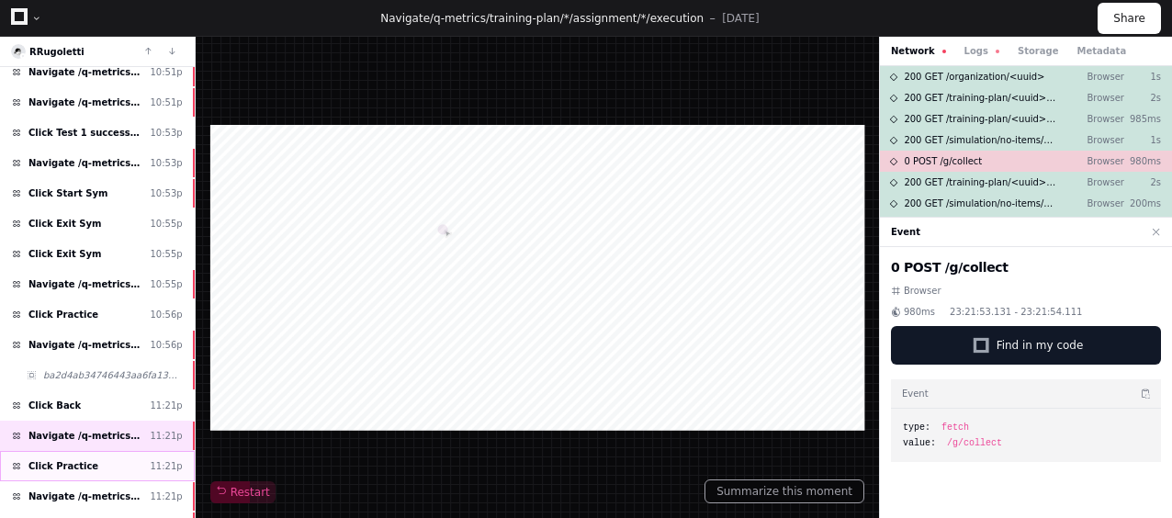
click at [121, 451] on div "Click Practice 11:21p" at bounding box center [97, 466] width 195 height 30
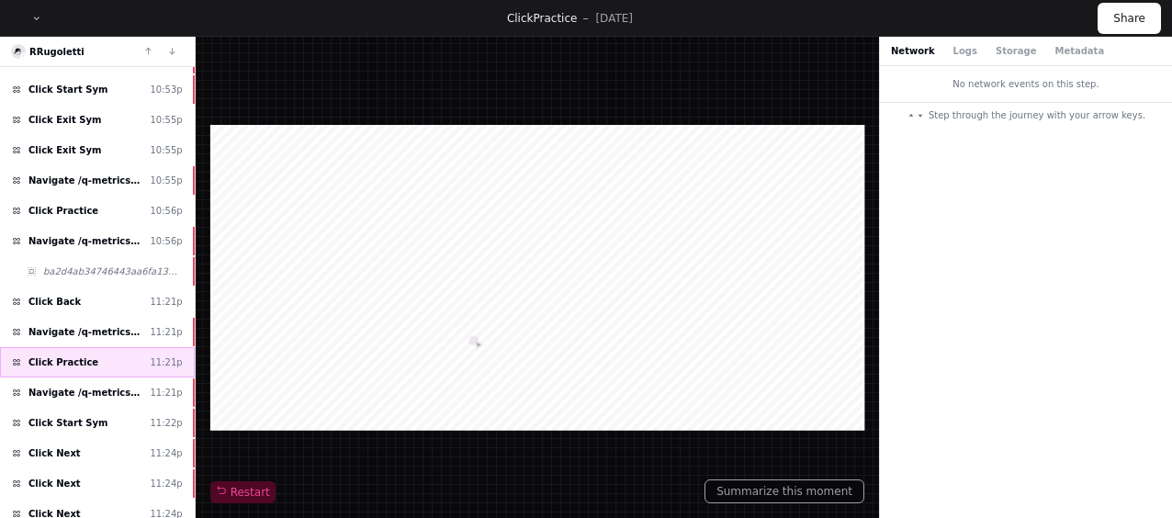
scroll to position [854, 0]
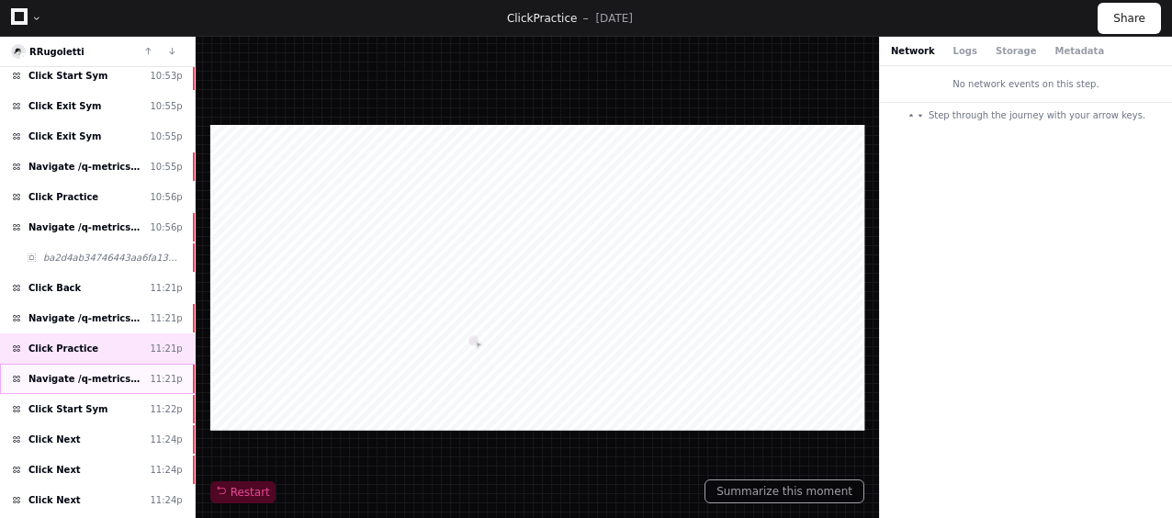
click at [131, 368] on div "Navigate /q-metrics/simulation/*/practise 11:21p" at bounding box center [97, 379] width 195 height 30
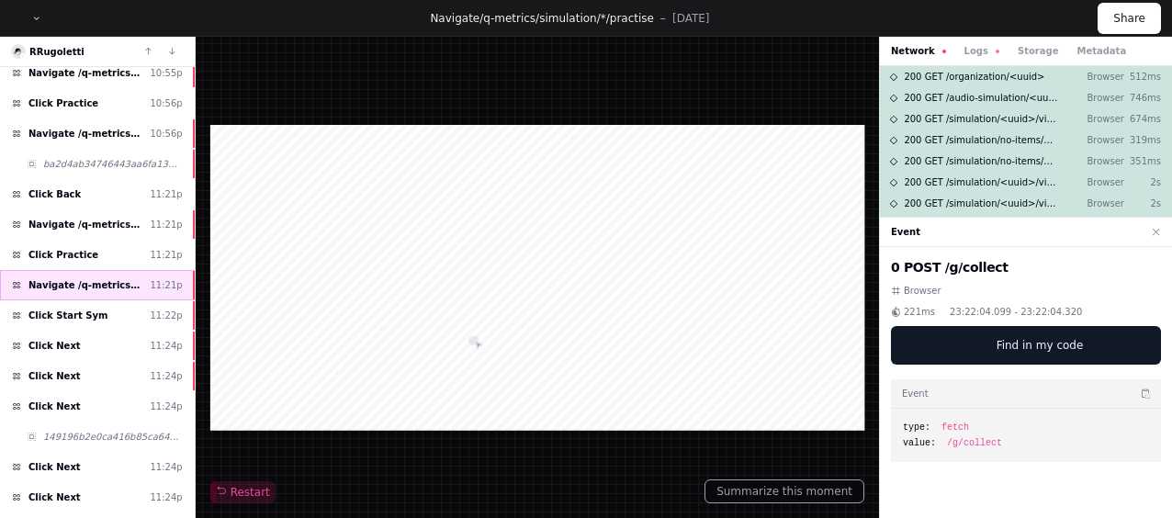
scroll to position [950, 0]
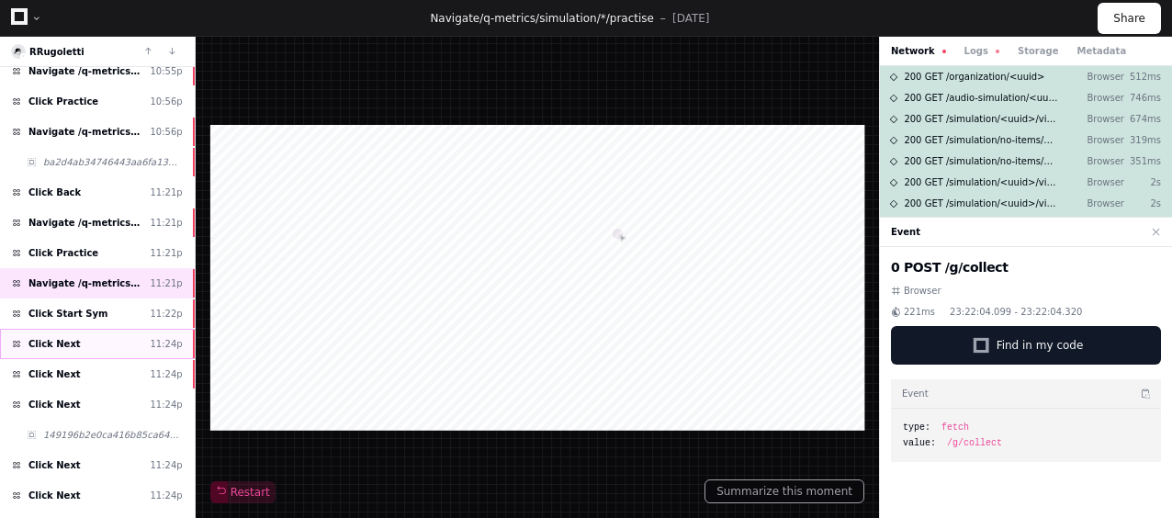
click at [141, 329] on div "Click Next 11:24p" at bounding box center [97, 344] width 195 height 30
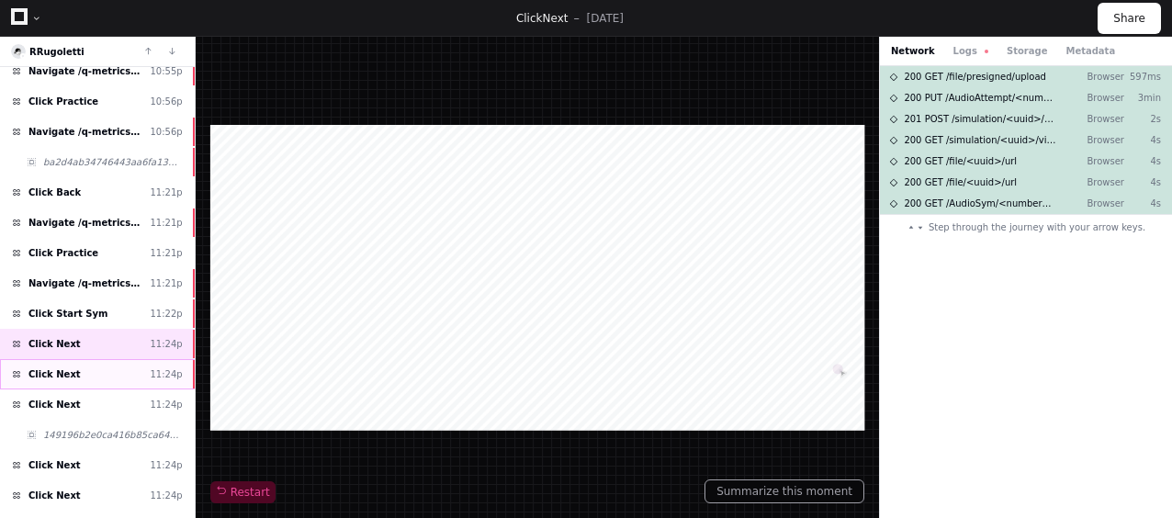
click at [120, 359] on div "Click Next 11:24p" at bounding box center [97, 374] width 195 height 30
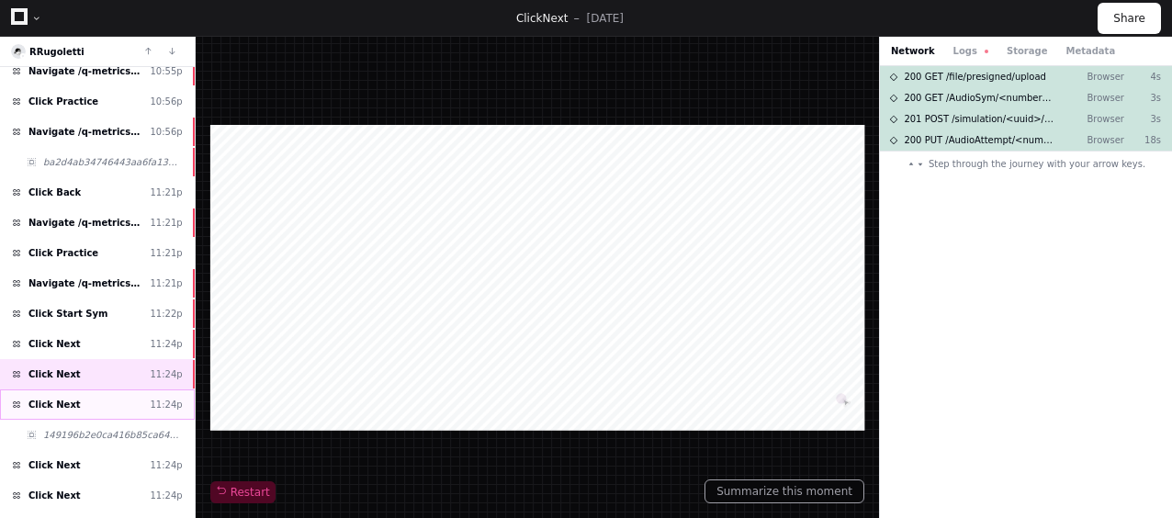
click at [123, 389] on div "Click Next 11:24p" at bounding box center [97, 404] width 195 height 30
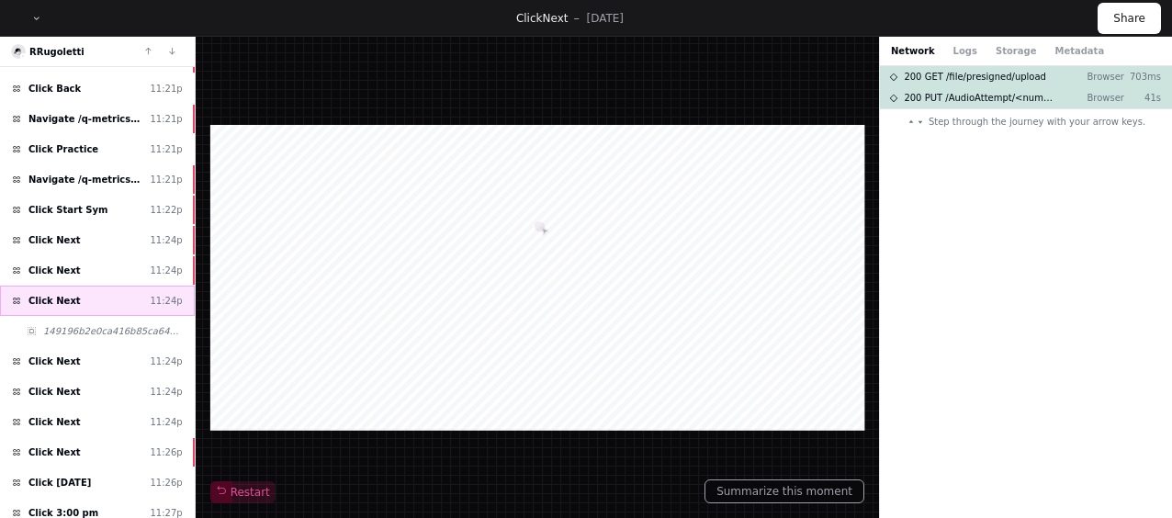
scroll to position [1054, 0]
click at [139, 345] on div "Click Next 11:24p" at bounding box center [97, 360] width 195 height 30
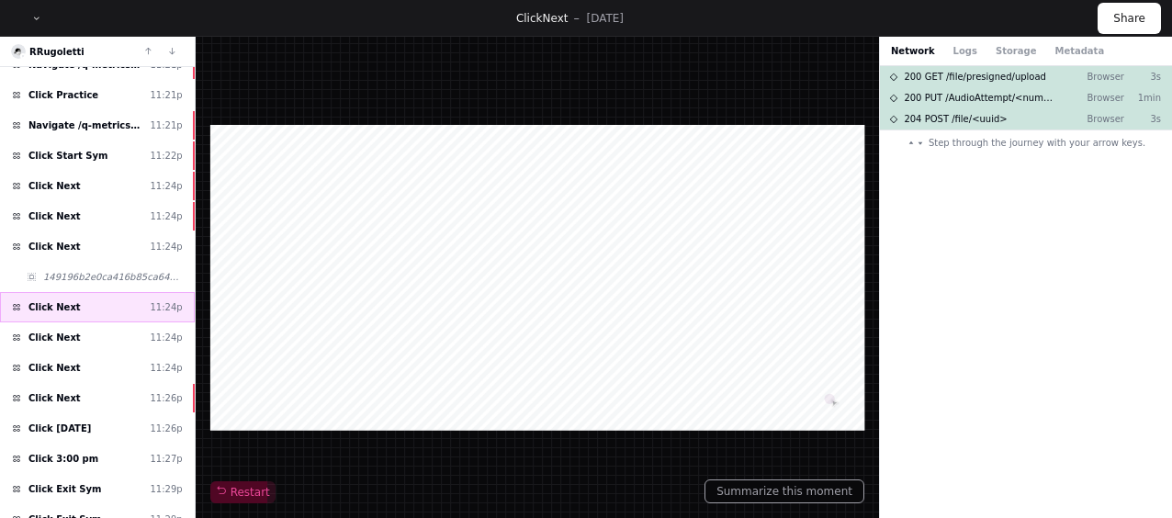
scroll to position [1114, 0]
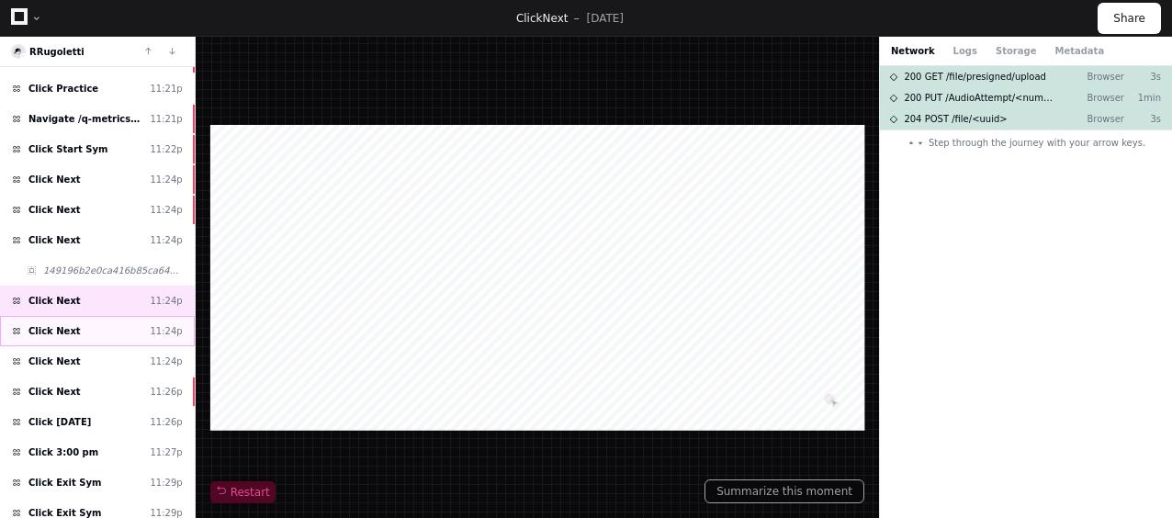
click at [132, 316] on div "Click Next 11:24p" at bounding box center [97, 331] width 195 height 30
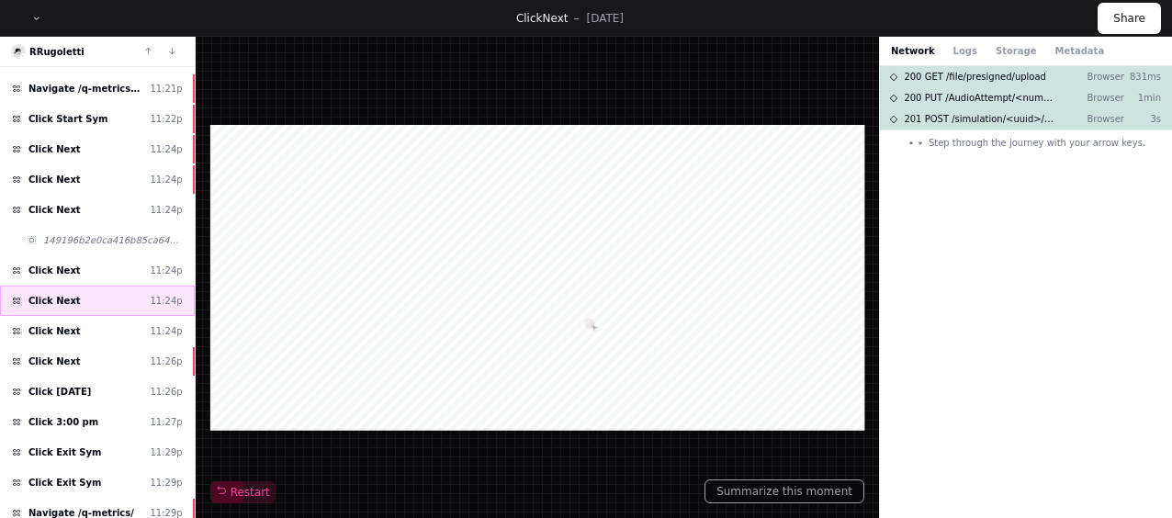
scroll to position [1151, 0]
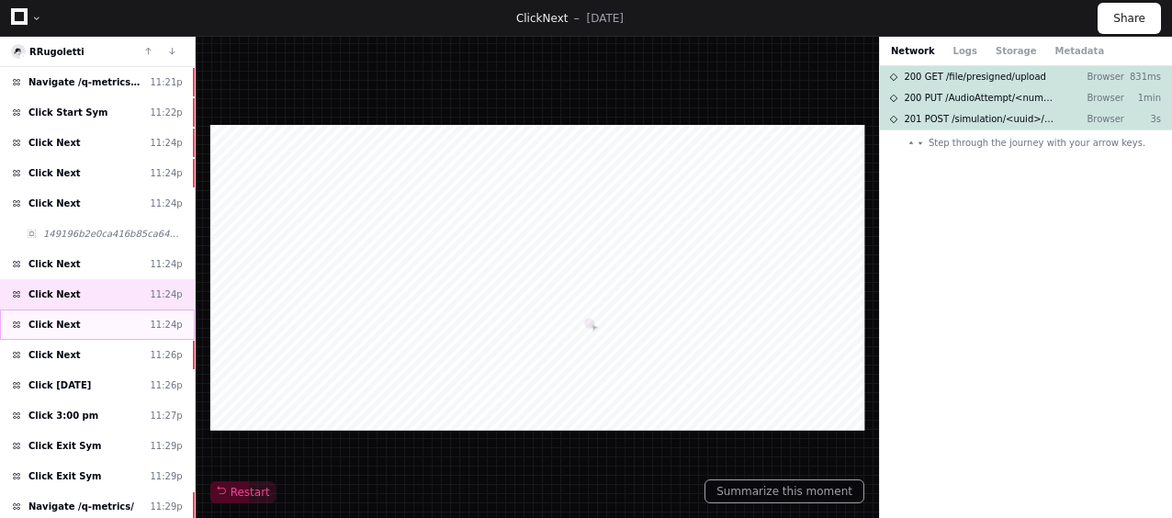
click at [108, 310] on div "Click Next 11:24p" at bounding box center [97, 325] width 195 height 30
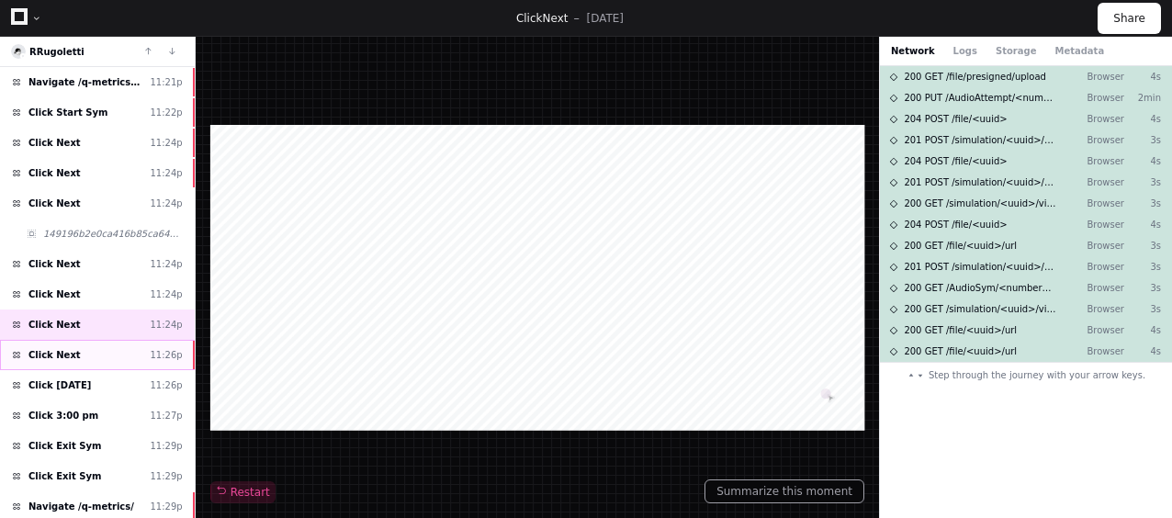
click at [129, 340] on div "Click Next 11:26p" at bounding box center [97, 355] width 195 height 30
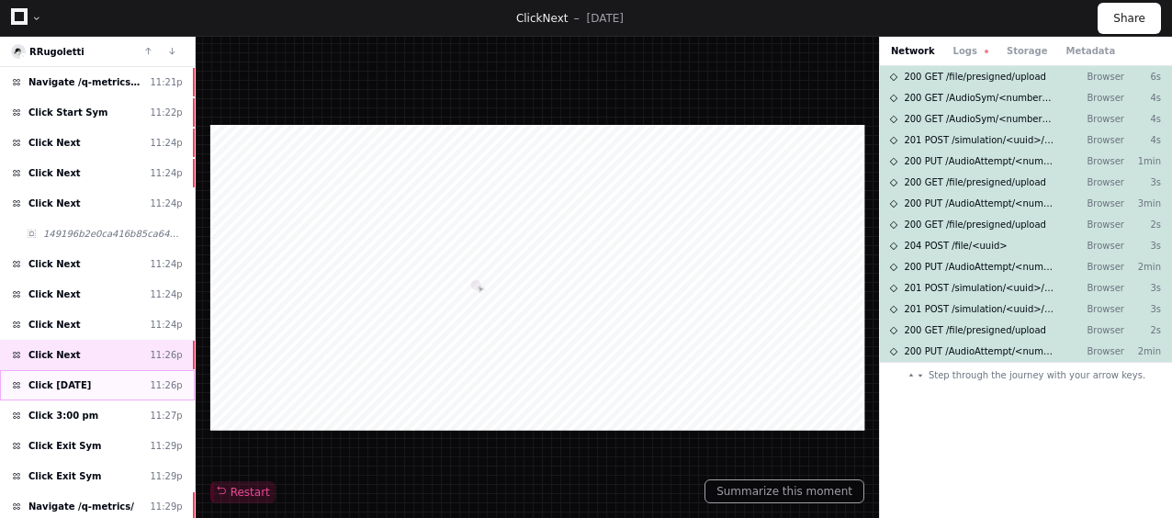
click at [130, 370] on div "Click [DATE] 11:26p" at bounding box center [97, 385] width 195 height 30
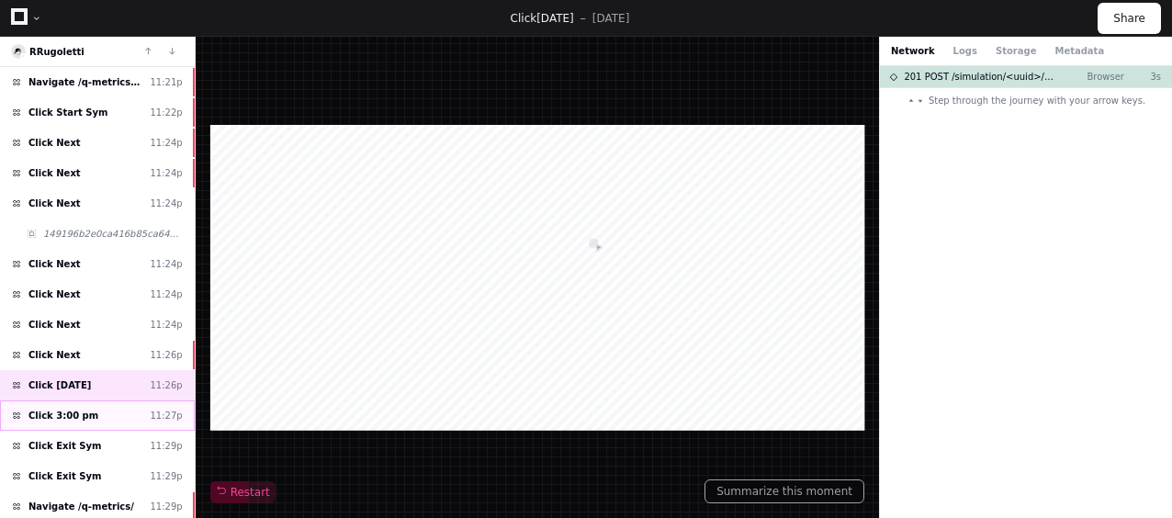
click at [94, 400] on div "Click 3:00 pm 11:27p" at bounding box center [97, 415] width 195 height 30
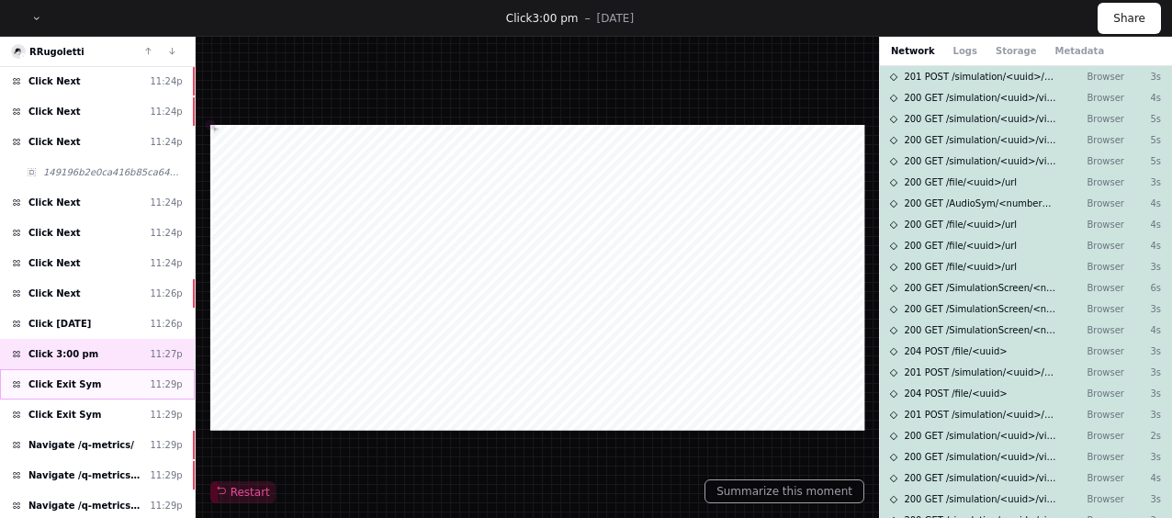
scroll to position [1236, 0]
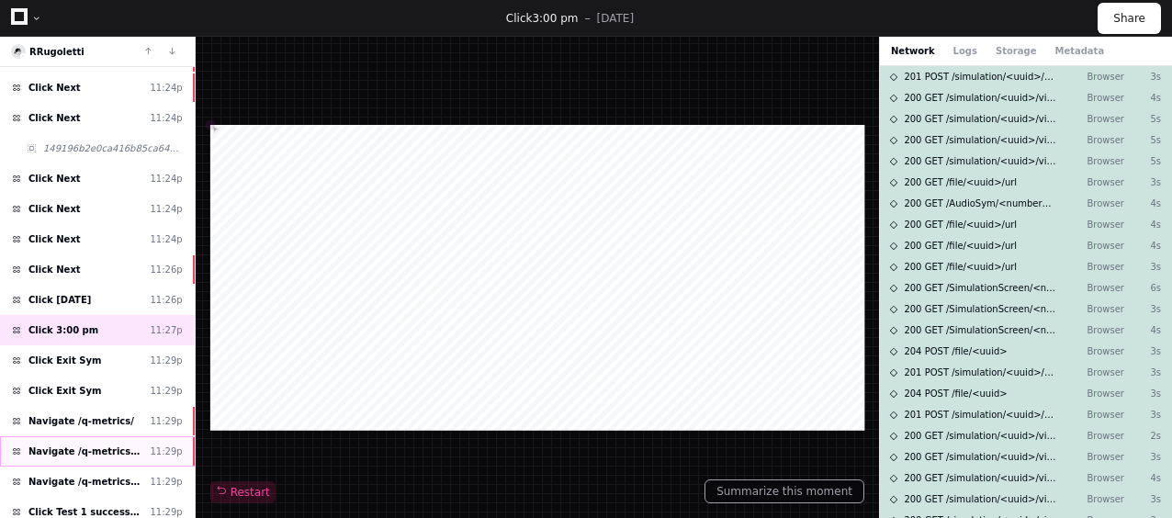
click at [120, 445] on span "Navigate /q-metrics/my-syms (My Exercises)" at bounding box center [85, 452] width 114 height 14
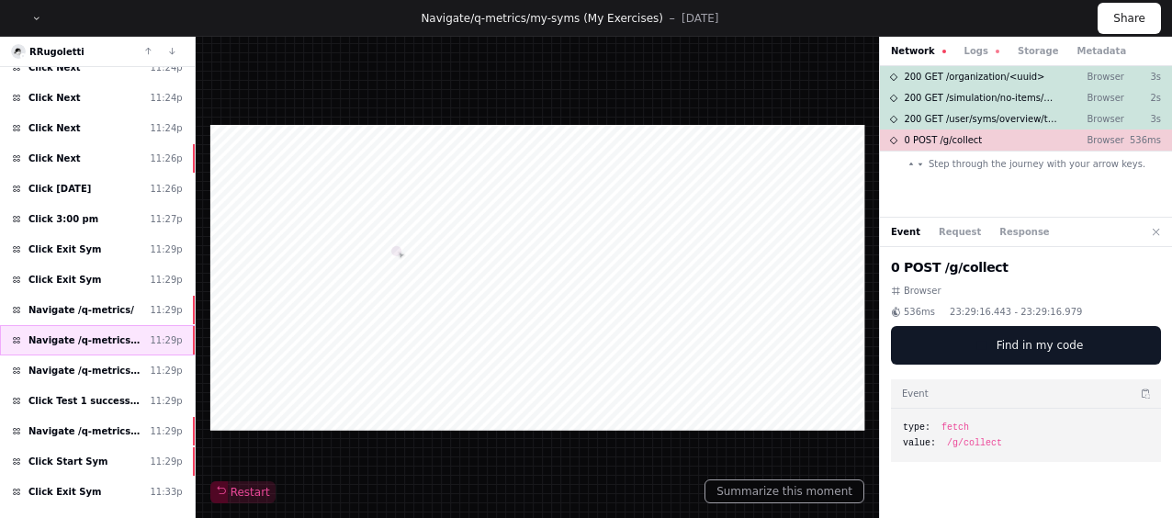
scroll to position [1367, 0]
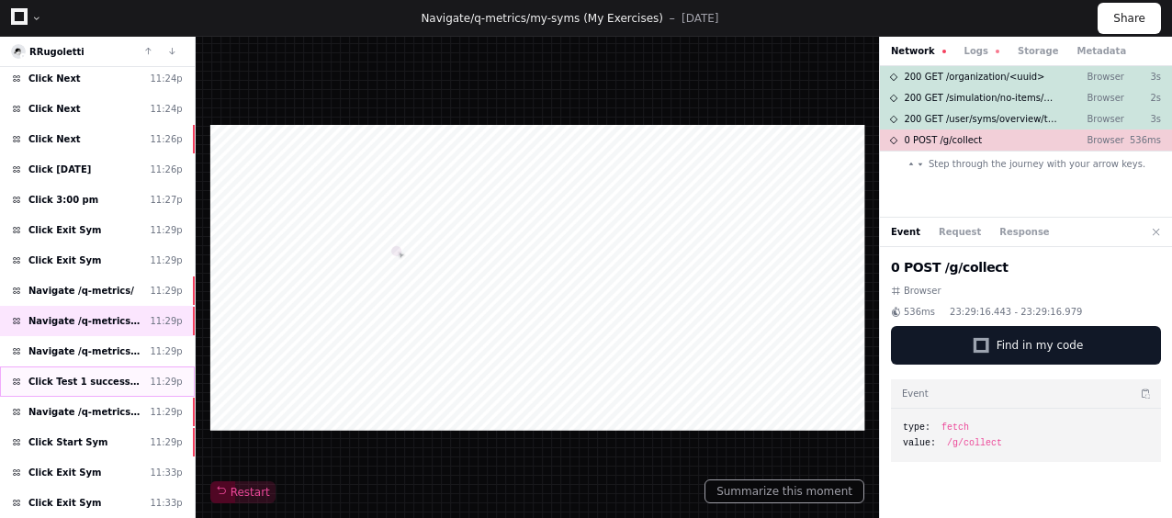
click at [141, 366] on div "Click Test 1 successful completion needed 11:29p" at bounding box center [97, 381] width 195 height 30
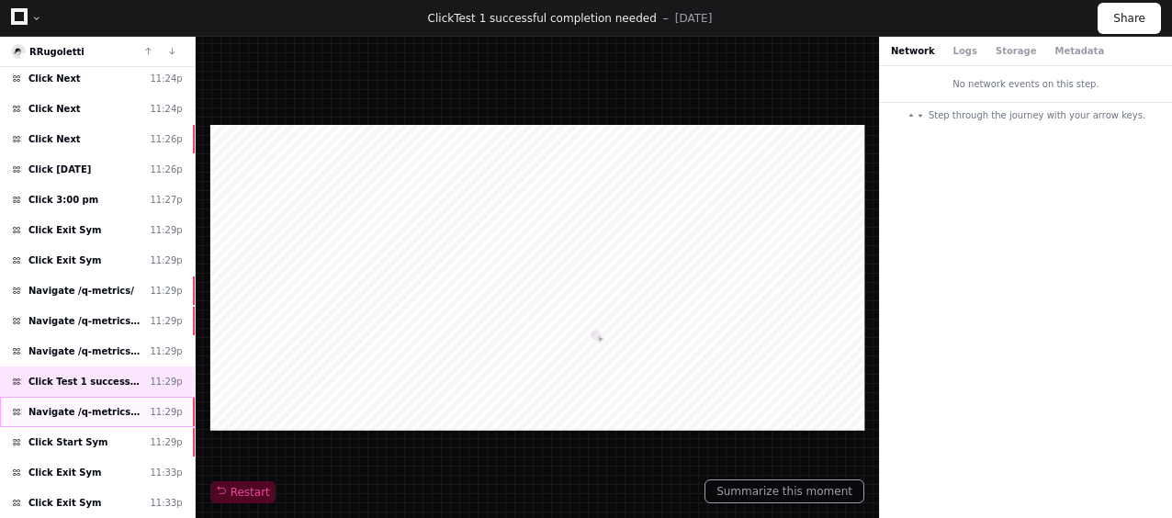
click at [118, 397] on div "Navigate /q-metrics/simulation/*/test 11:29p" at bounding box center [97, 412] width 195 height 30
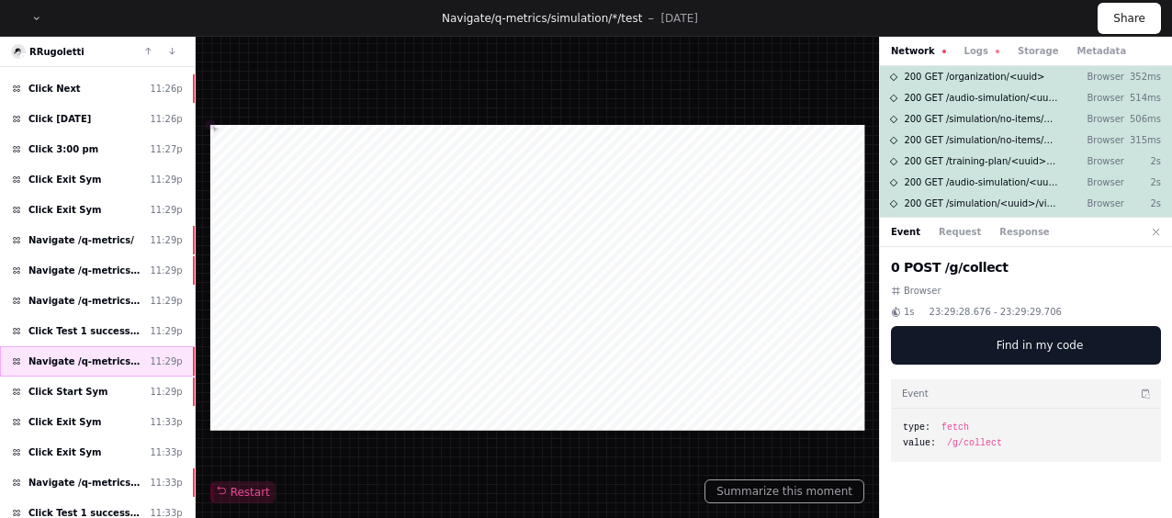
scroll to position [1418, 0]
click at [152, 384] on div "11:29p" at bounding box center [166, 391] width 32 height 14
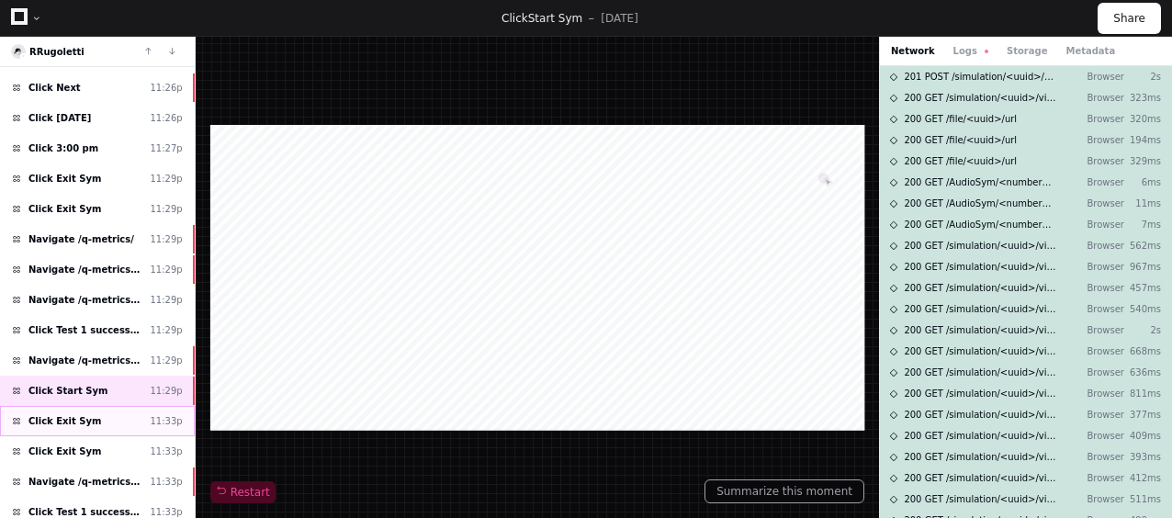
click at [141, 406] on div "Click Exit Sym 11:33p" at bounding box center [97, 421] width 195 height 30
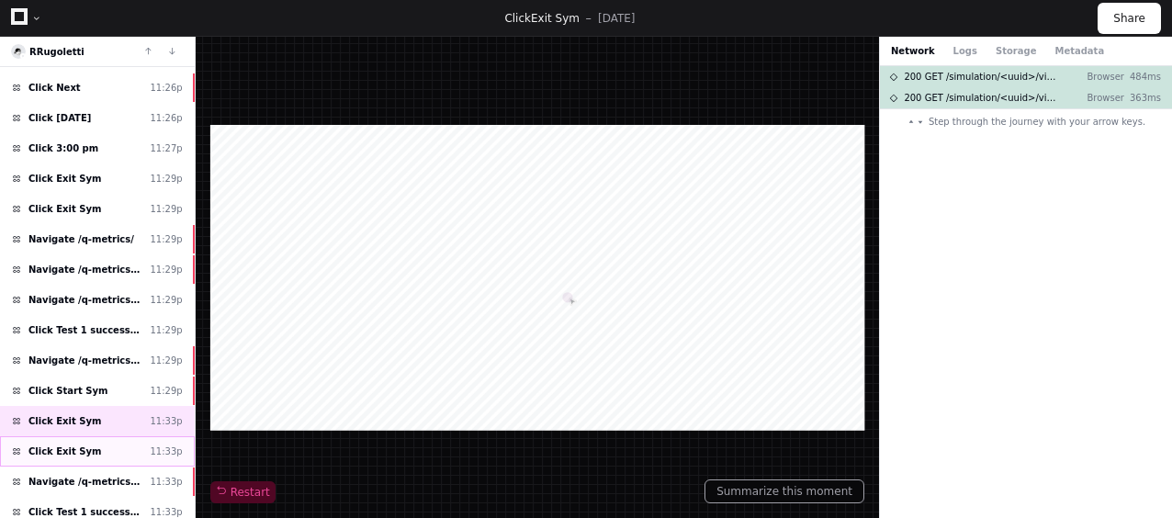
click at [147, 436] on div "Click Exit Sym 11:33p" at bounding box center [97, 451] width 195 height 30
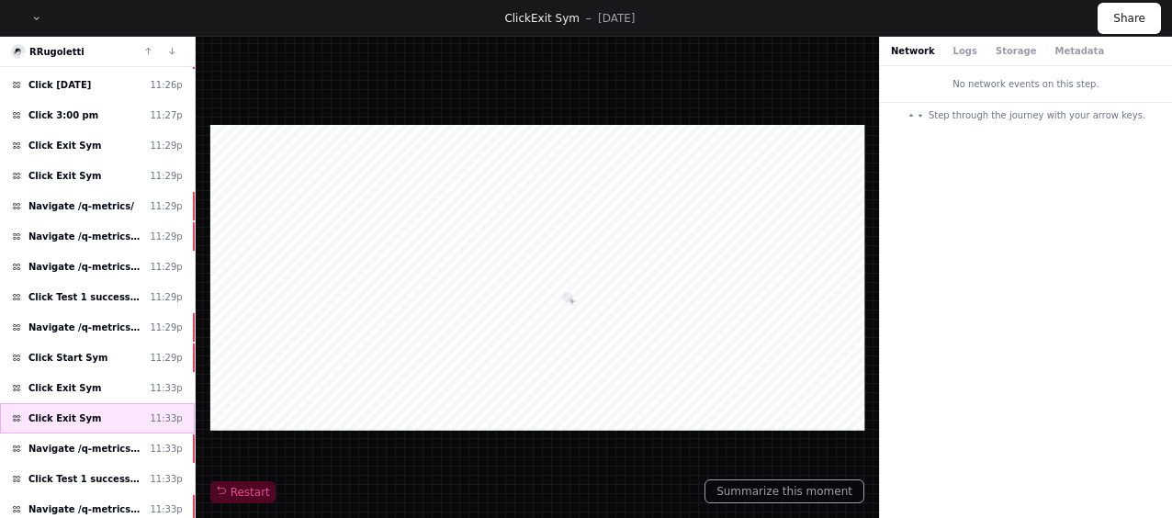
scroll to position [1452, 0]
click at [134, 441] on span "Navigate /q-metrics/training-plan/*/assignment/*/execution" at bounding box center [85, 448] width 114 height 14
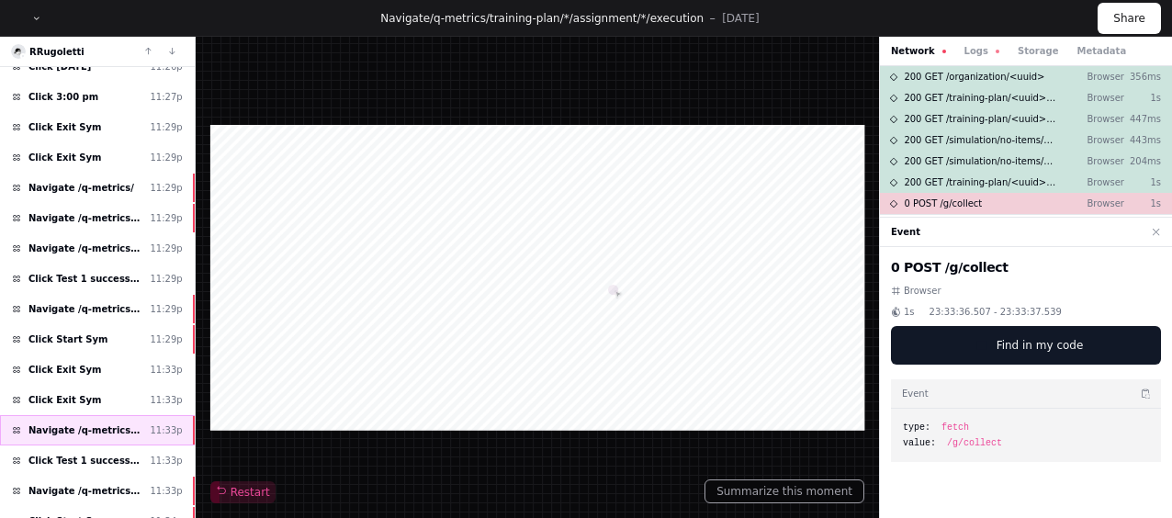
scroll to position [1471, 0]
click at [118, 453] on span "Click Test 1 successful completion needed" at bounding box center [85, 460] width 114 height 14
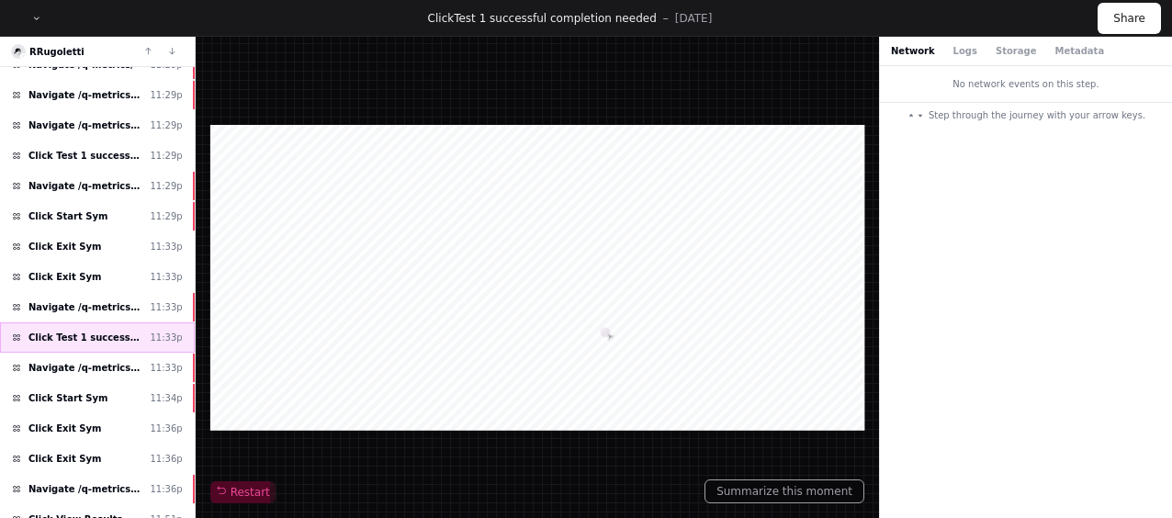
scroll to position [1594, 0]
click at [75, 352] on div "Navigate /q-metrics/simulation/*/test 11:33p" at bounding box center [97, 367] width 195 height 30
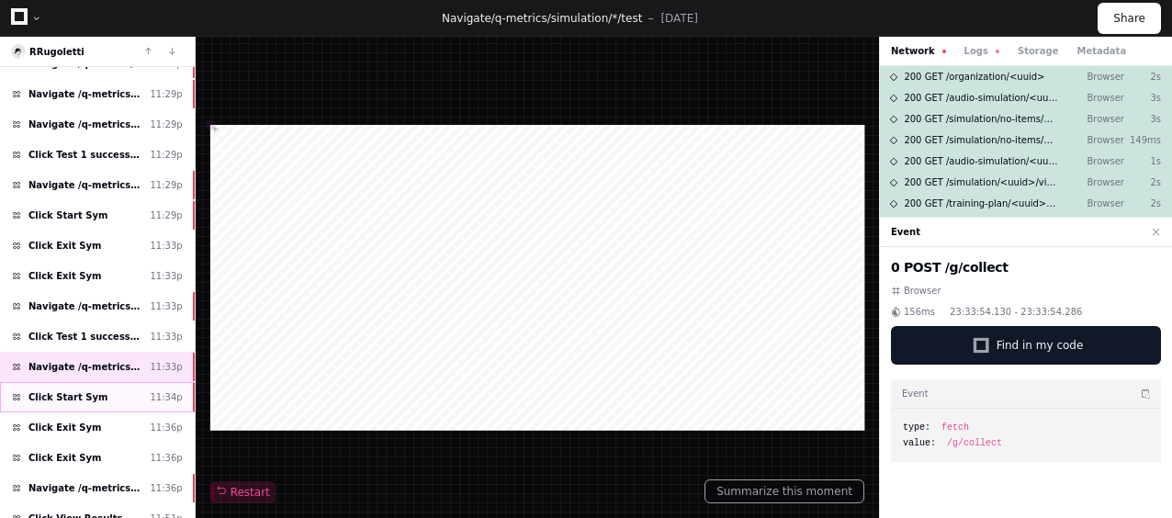
click at [86, 390] on span "Click Start Sym" at bounding box center [67, 397] width 79 height 14
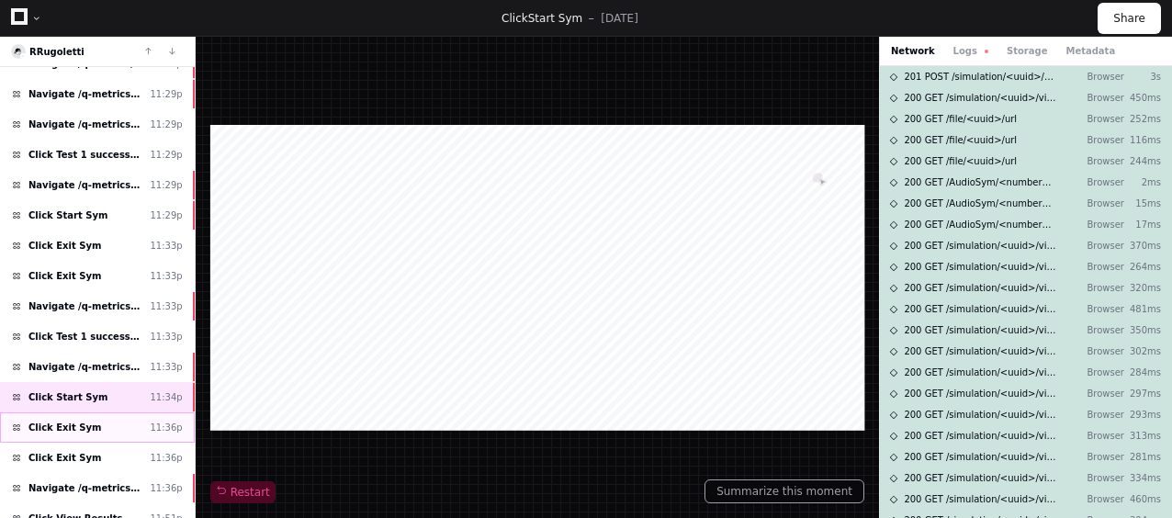
click at [112, 412] on div "Click Exit Sym 11:36p" at bounding box center [97, 427] width 195 height 30
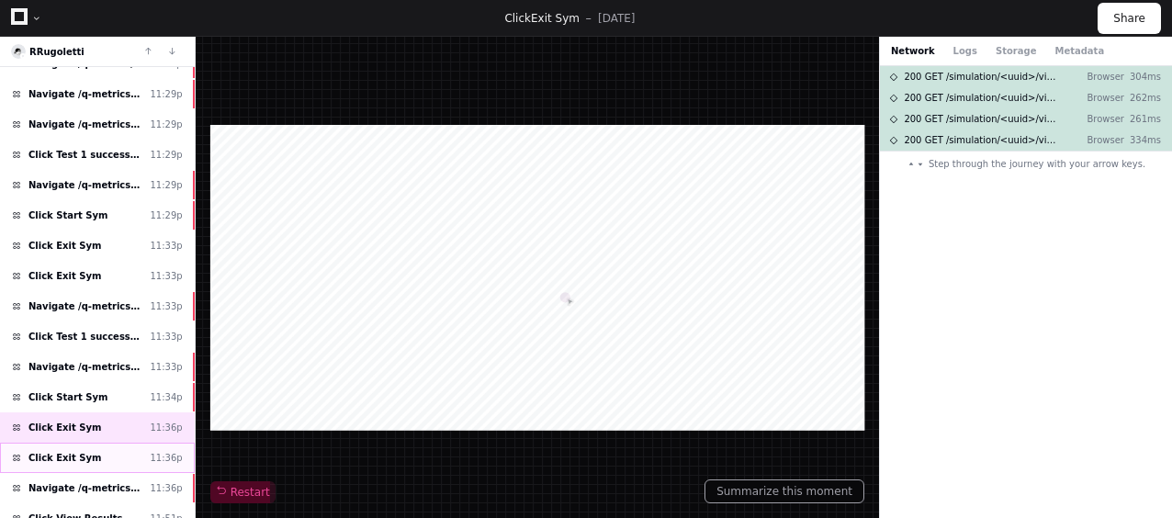
click at [98, 443] on div "Click Exit Sym 11:36p" at bounding box center [97, 458] width 195 height 30
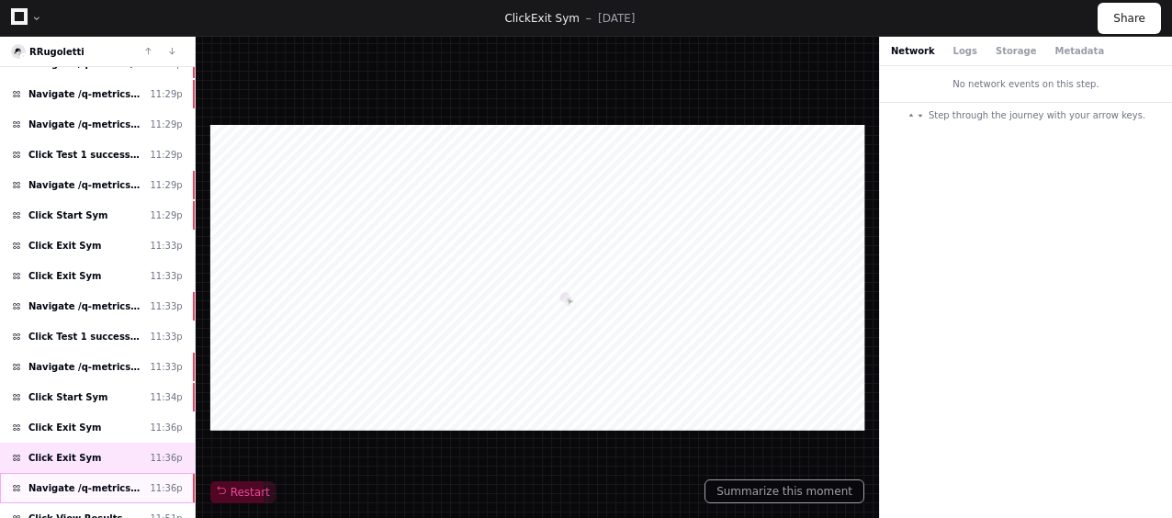
click at [117, 473] on div "Navigate /q-metrics/training-plan/*/assignment/*/execution 11:36p" at bounding box center [97, 488] width 195 height 30
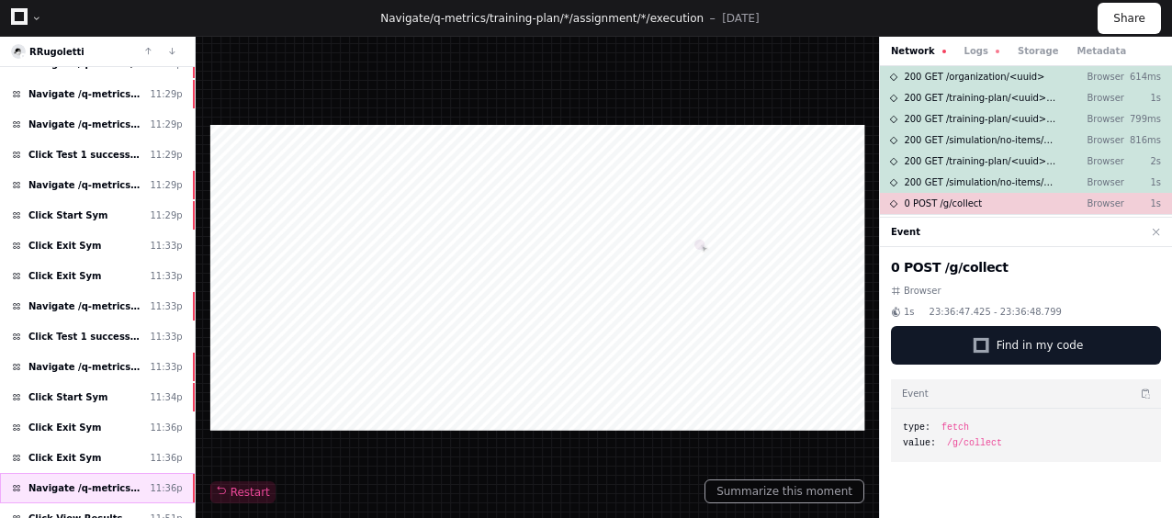
click at [134, 473] on div "Navigate /q-metrics/training-plan/*/assignment/*/execution 11:36p" at bounding box center [97, 488] width 195 height 30
click at [123, 503] on div "Click View Results 11:51p" at bounding box center [97, 518] width 195 height 30
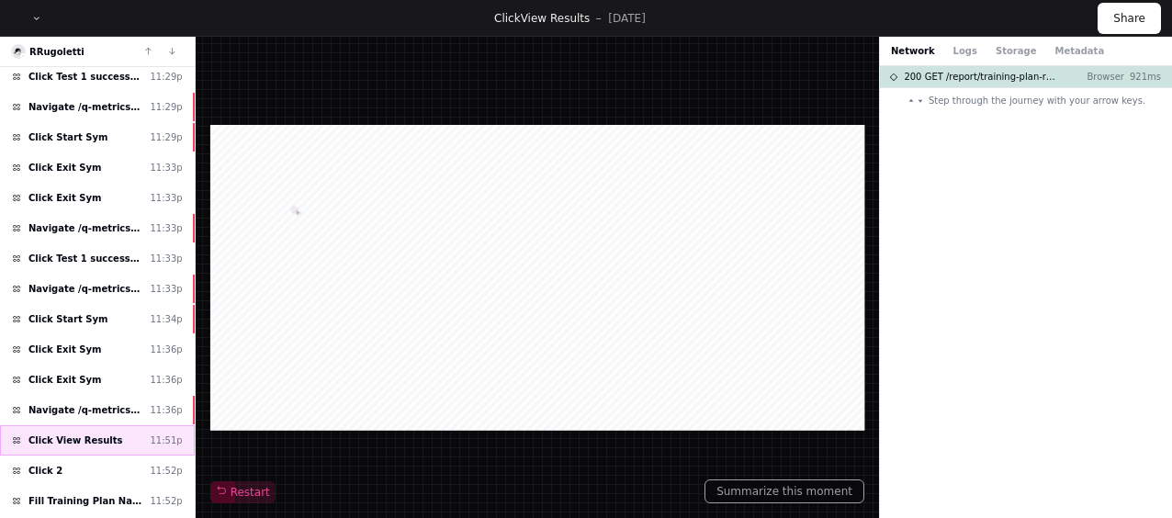
scroll to position [1673, 0]
click at [136, 455] on div "Click 2 11:52p" at bounding box center [97, 470] width 195 height 30
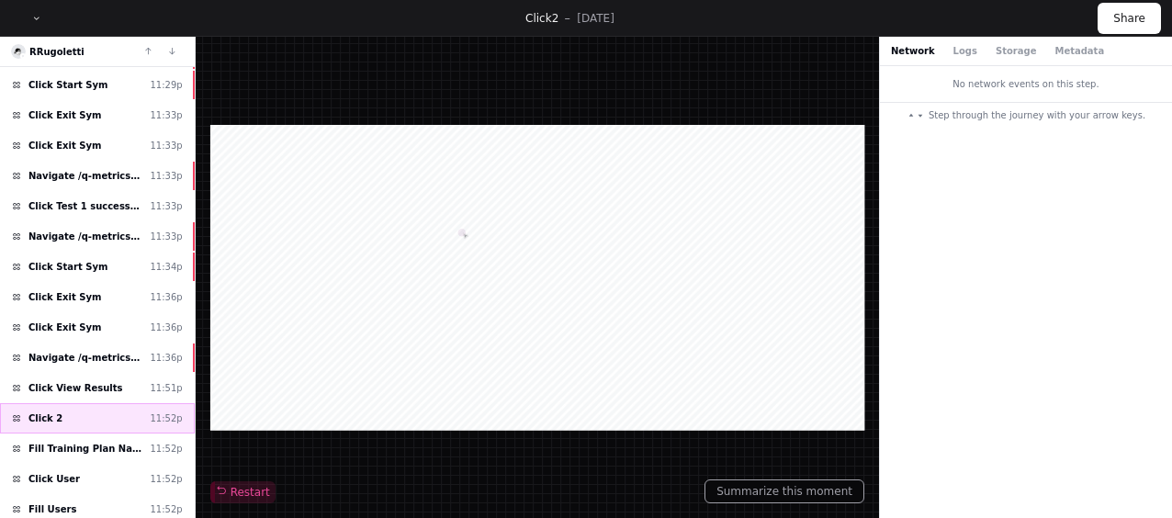
scroll to position [1728, 0]
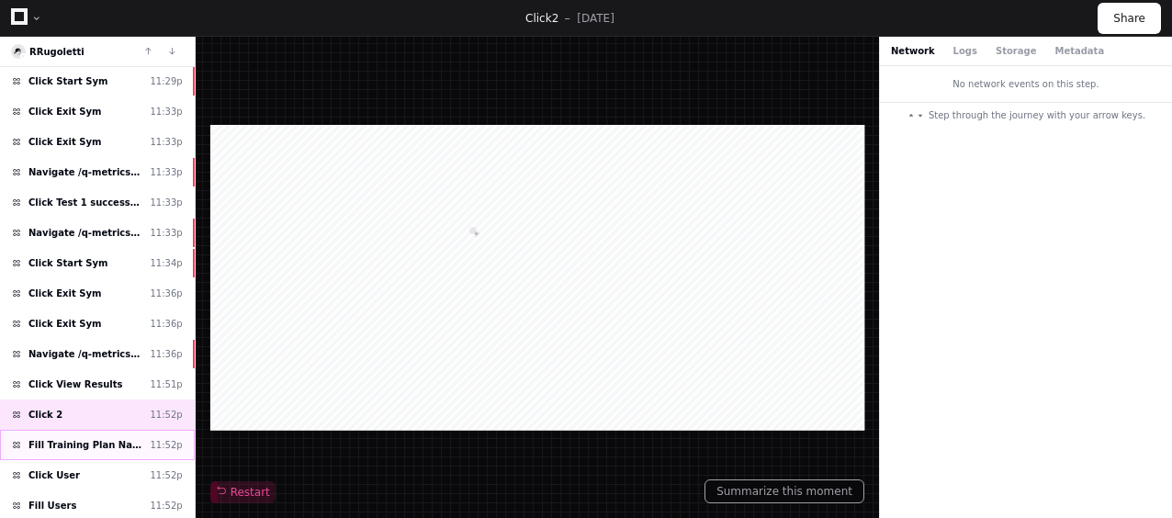
click at [147, 430] on div "Fill Training Plan Name 11:52p" at bounding box center [97, 445] width 195 height 30
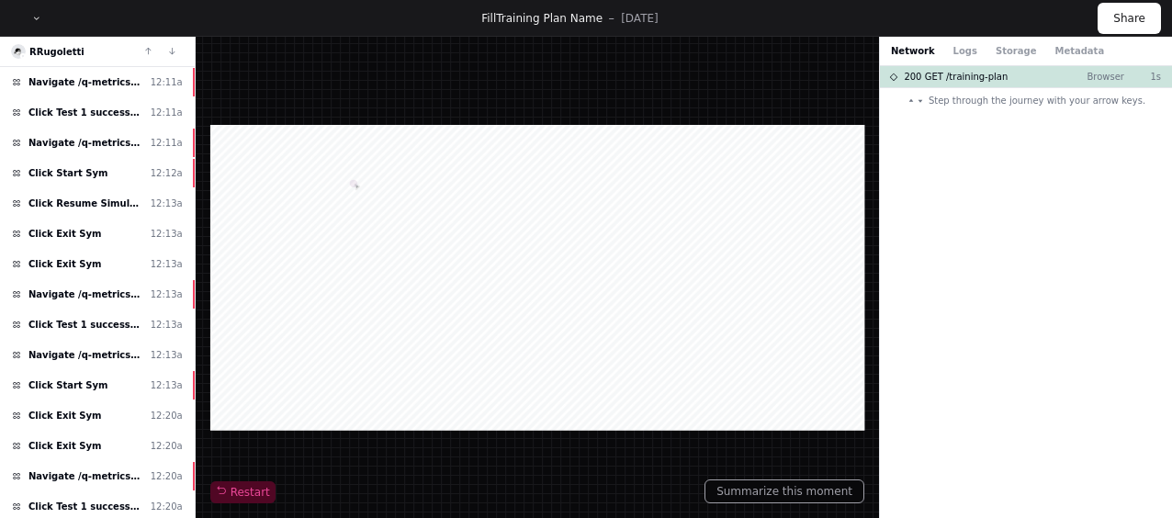
scroll to position [2456, 0]
click at [147, 459] on div "Navigate /q-metrics/training-plan/*/assignment/*/execution 12:20a" at bounding box center [97, 474] width 195 height 30
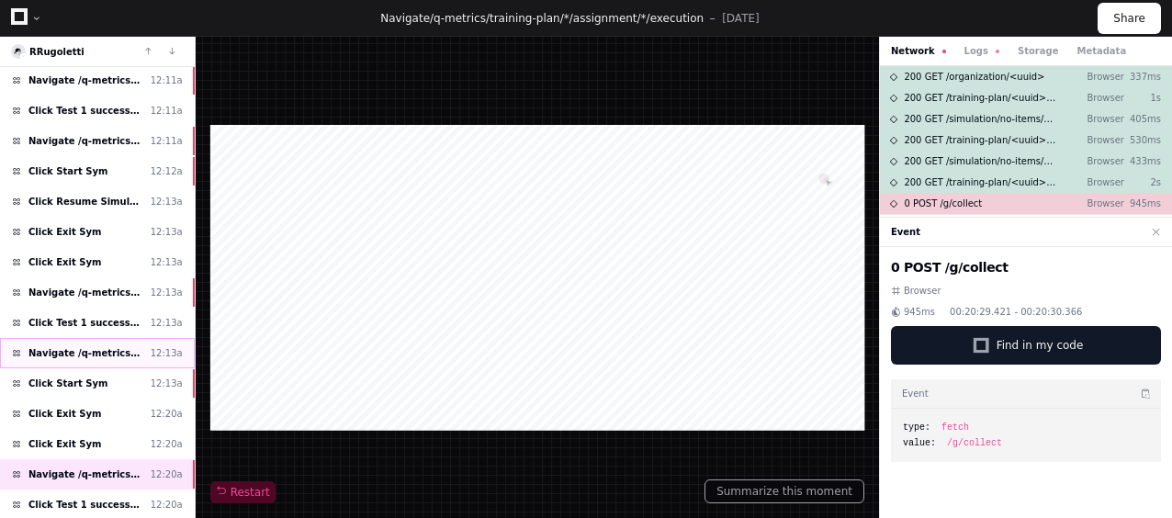
click at [127, 338] on div "Navigate /q-metrics/simulation/*/test 12:13a" at bounding box center [97, 353] width 195 height 30
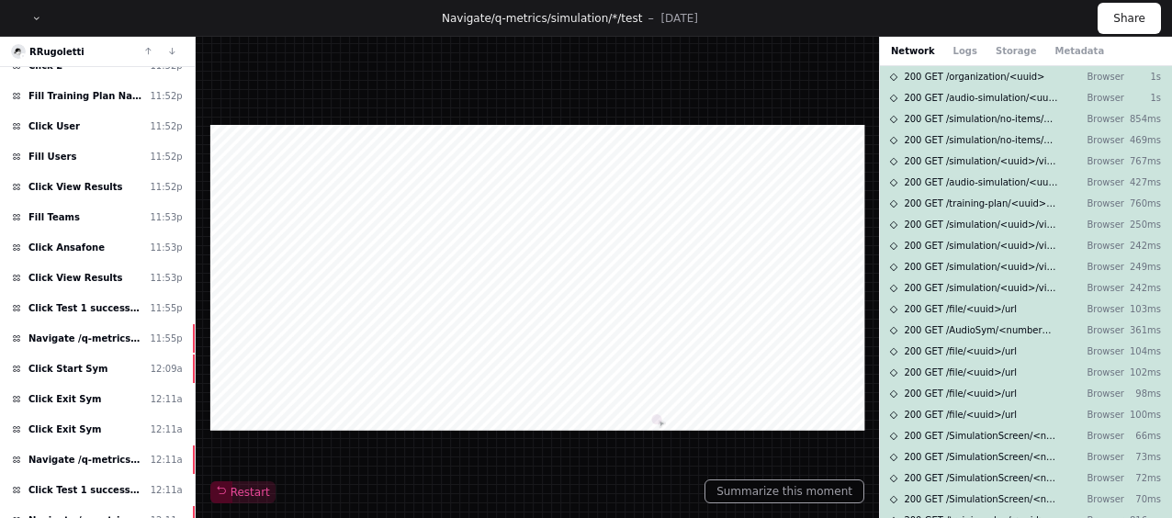
scroll to position [2031, 0]
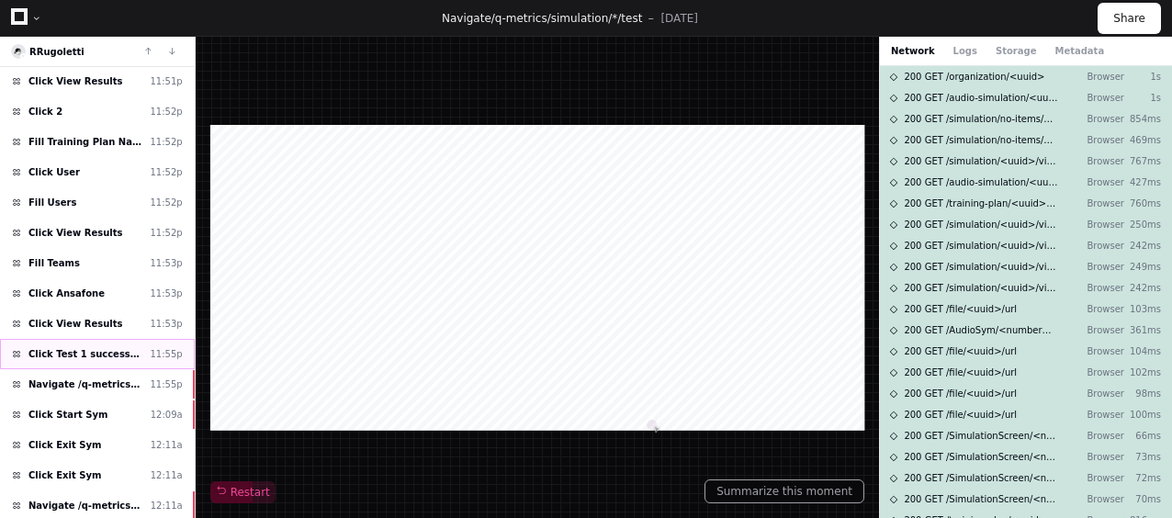
drag, startPoint x: 124, startPoint y: 250, endPoint x: 127, endPoint y: 316, distance: 66.2
click at [127, 316] on div "Load more Navigate /q-metrics/training-plan/*/content 10:30p Navigate /q-metric…" at bounding box center [97, 293] width 195 height 452
click at [134, 378] on span "Navigate /q-metrics/simulation/*/test" at bounding box center [85, 385] width 114 height 14
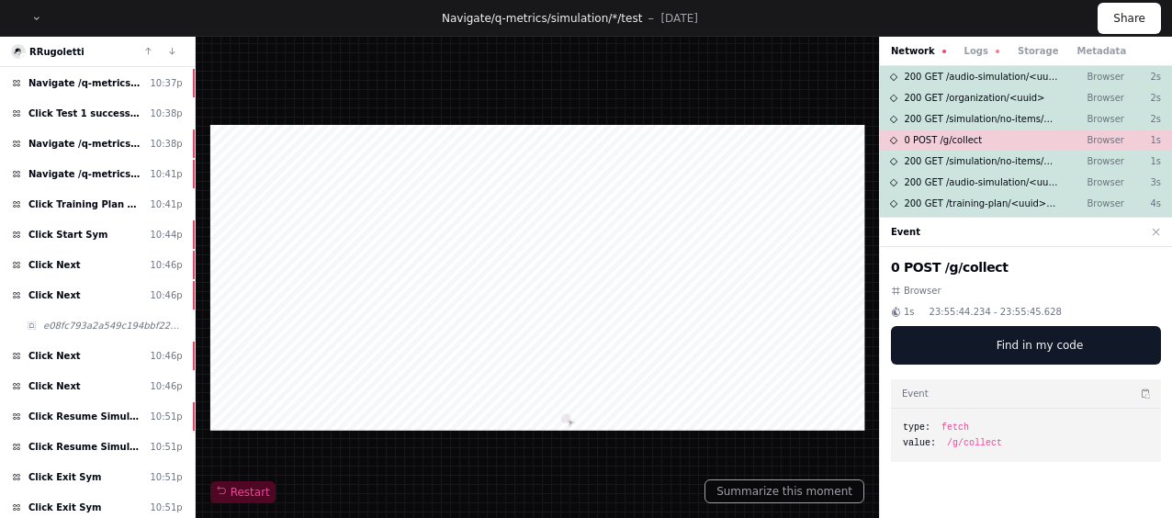
scroll to position [209, 0]
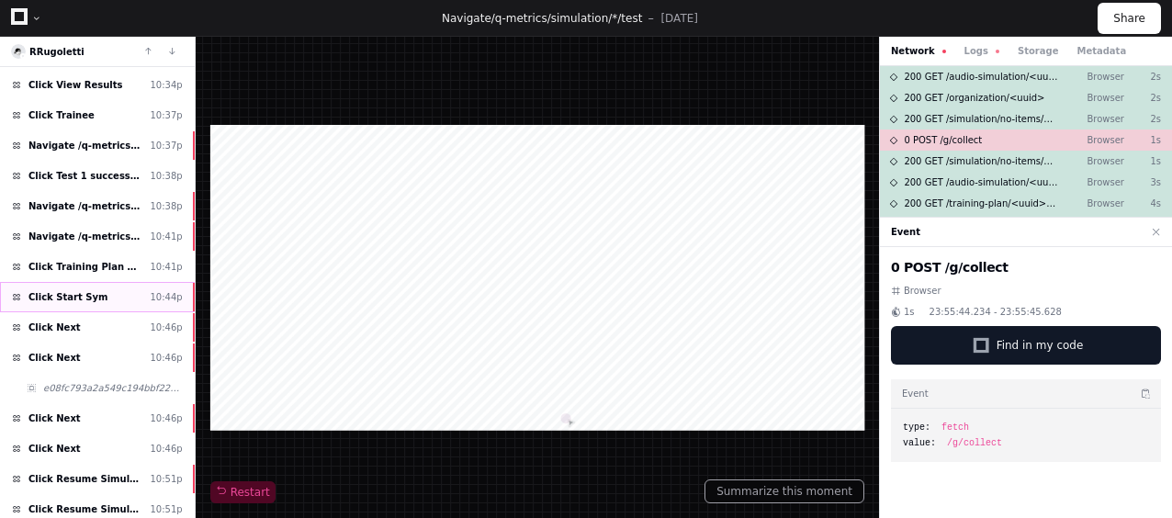
click at [127, 296] on div "Click Start Sym 10:44p" at bounding box center [97, 297] width 195 height 30
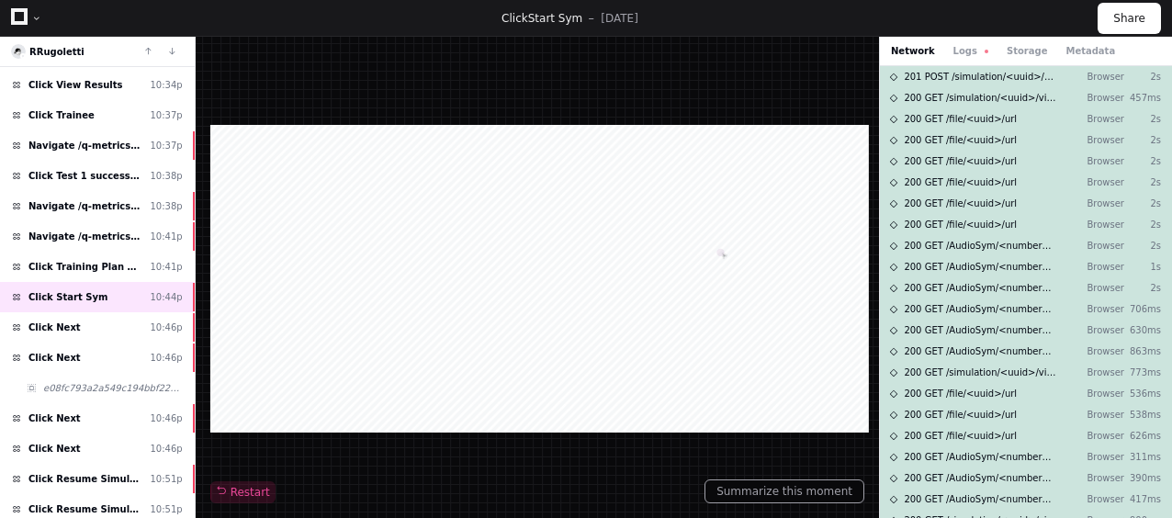
click at [944, 45] on div "Network Logs Storage Metadata" at bounding box center [1003, 51] width 224 height 14
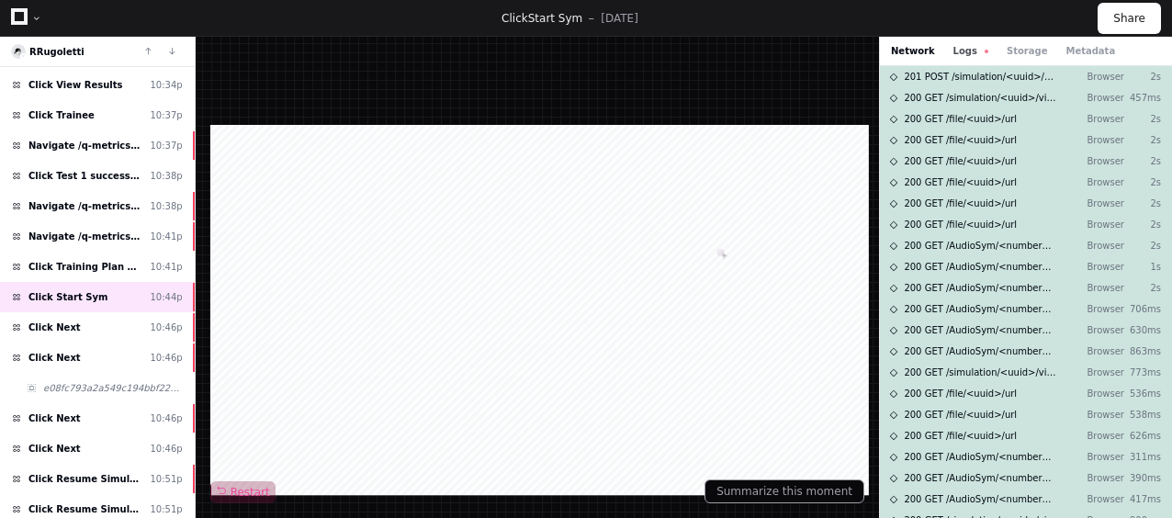
click at [953, 49] on button "Logs" at bounding box center [970, 51] width 35 height 14
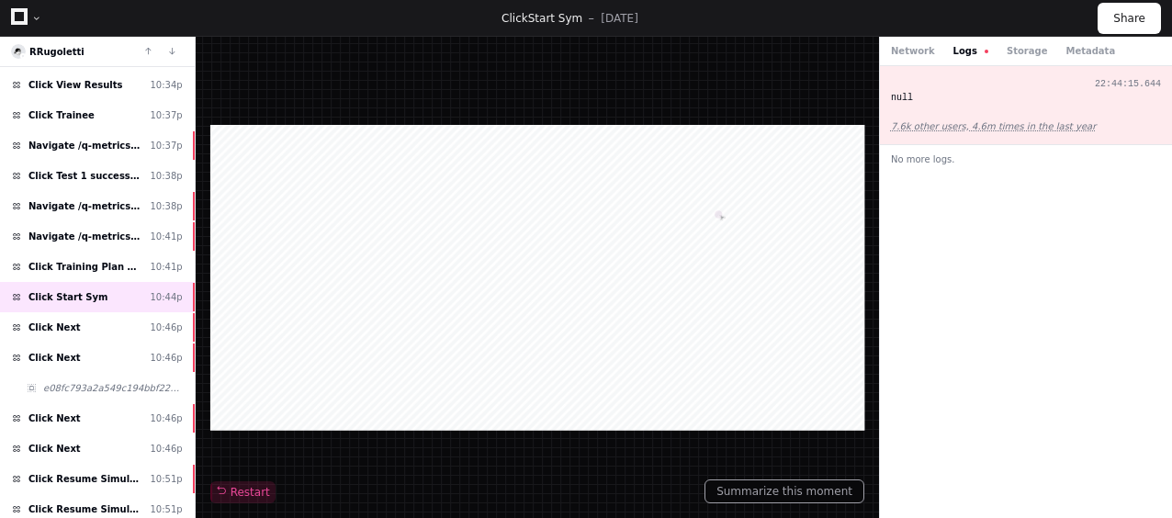
click at [1069, 105] on div "22:44:15.644 null 7.6k other users, 4.6m times in the last year" at bounding box center [1026, 105] width 292 height 79
click at [169, 312] on div "Click Next 10:46p" at bounding box center [97, 327] width 195 height 30
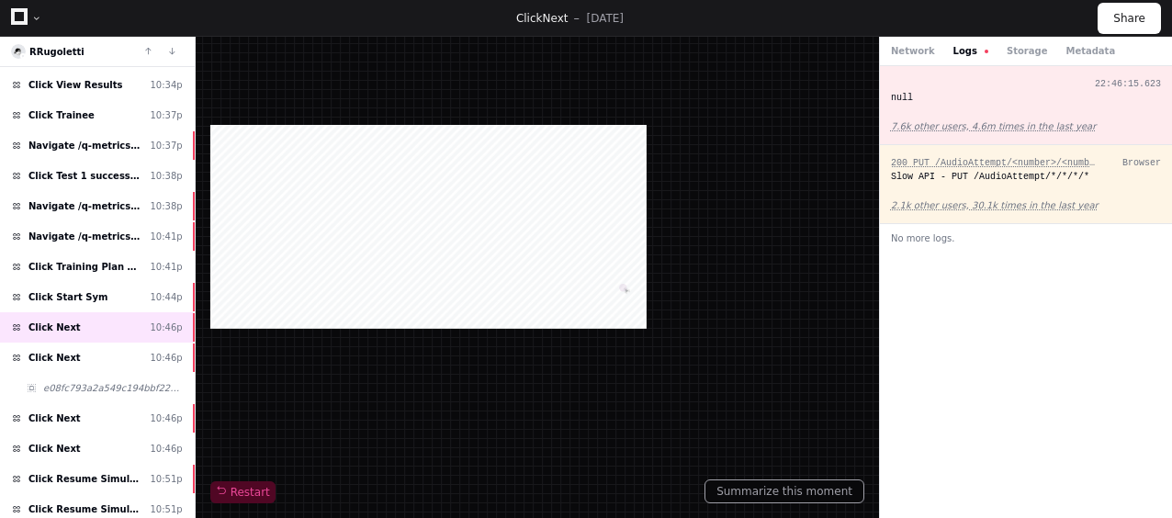
click at [1109, 108] on div "22:46:15.623 null 7.6k other users, 4.6m times in the last year" at bounding box center [1026, 105] width 292 height 79
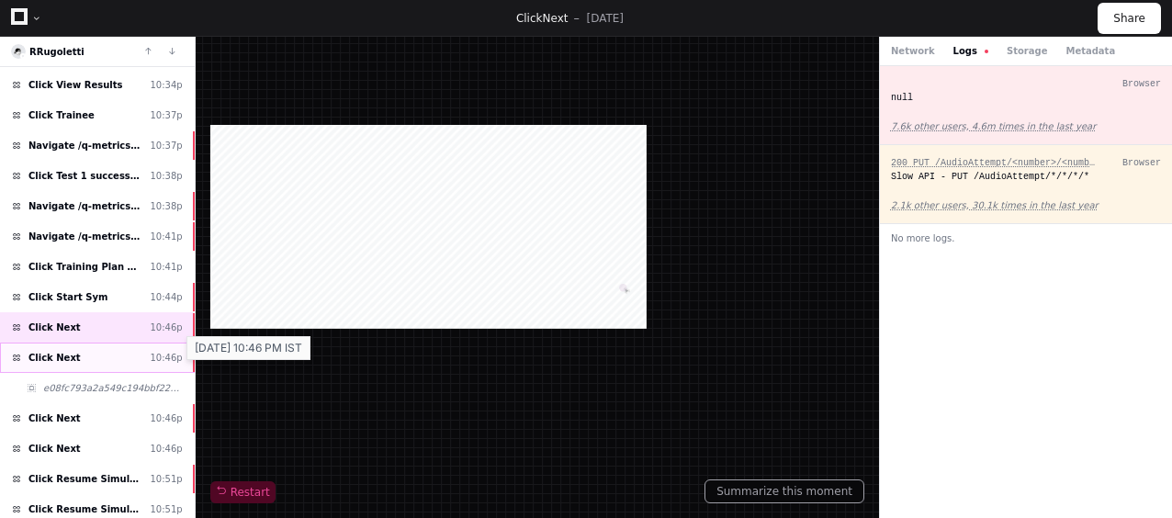
click at [156, 351] on div "10:46p" at bounding box center [166, 358] width 32 height 14
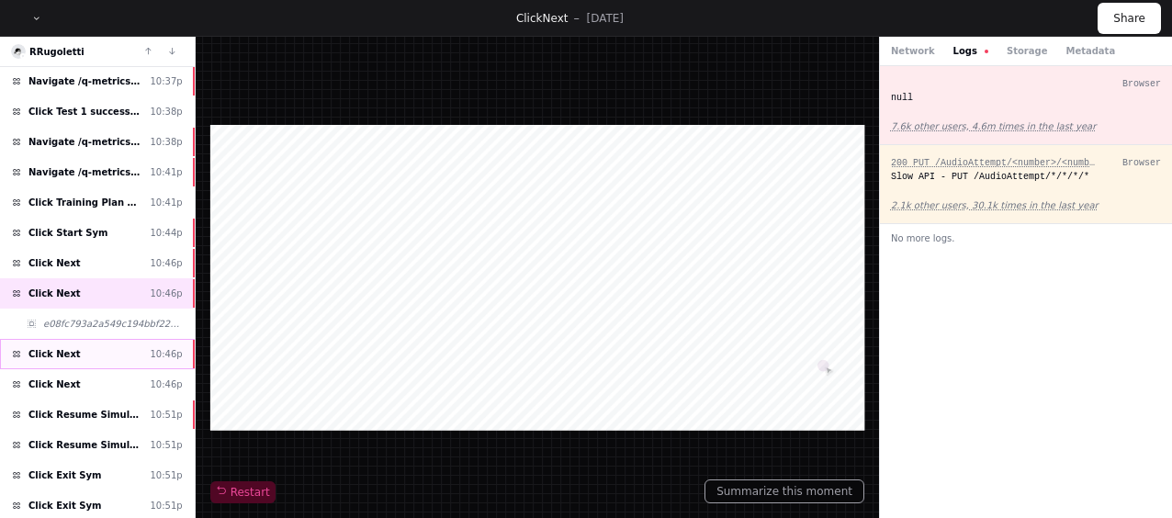
scroll to position [275, 0]
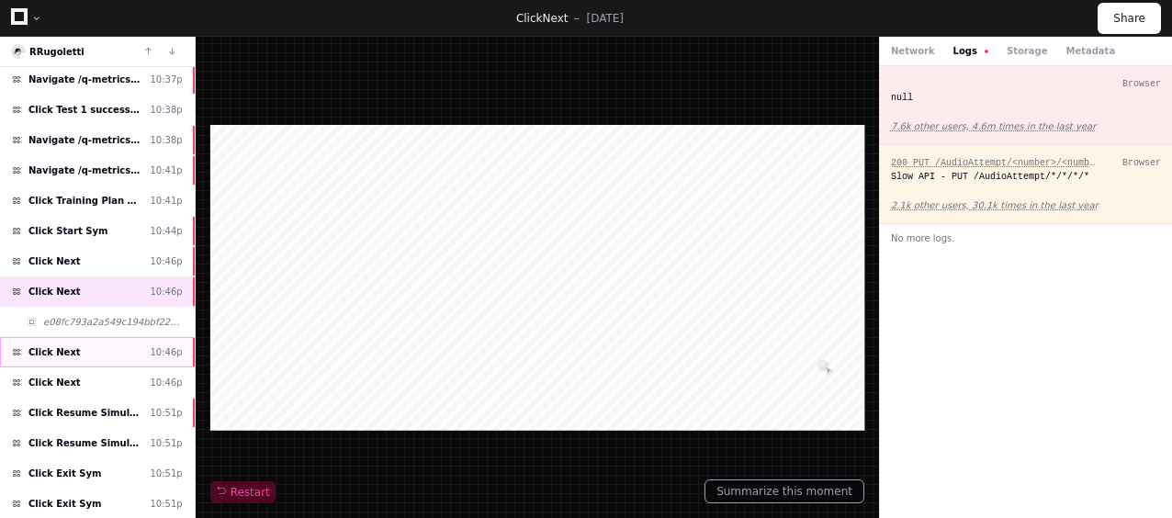
click at [107, 347] on div "Click Next 10:46p" at bounding box center [97, 352] width 195 height 30
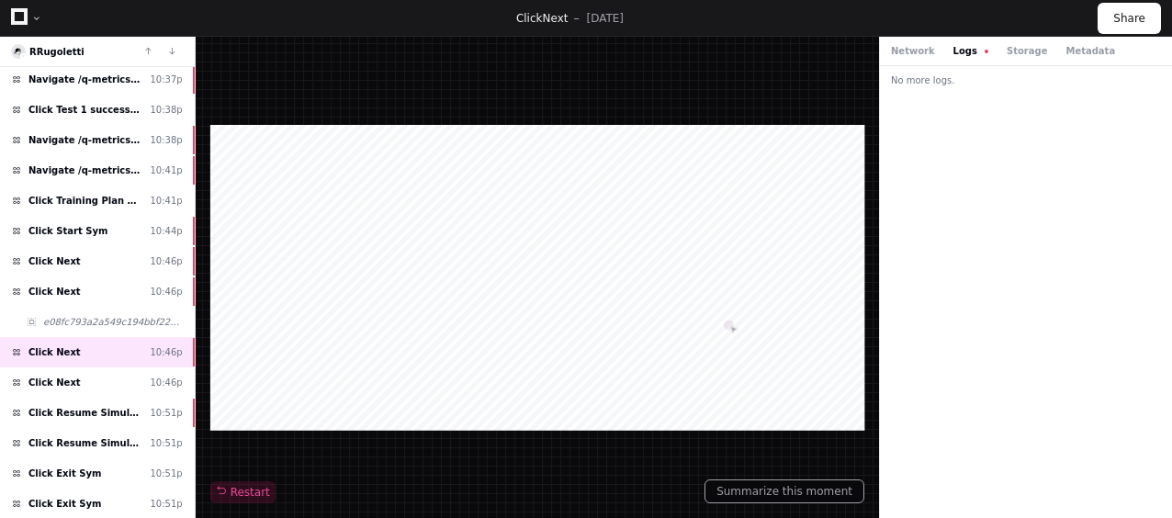
click at [953, 54] on button "Logs" at bounding box center [970, 51] width 35 height 14
click at [138, 398] on div "Click Resume Simulation 10:51p" at bounding box center [97, 413] width 195 height 30
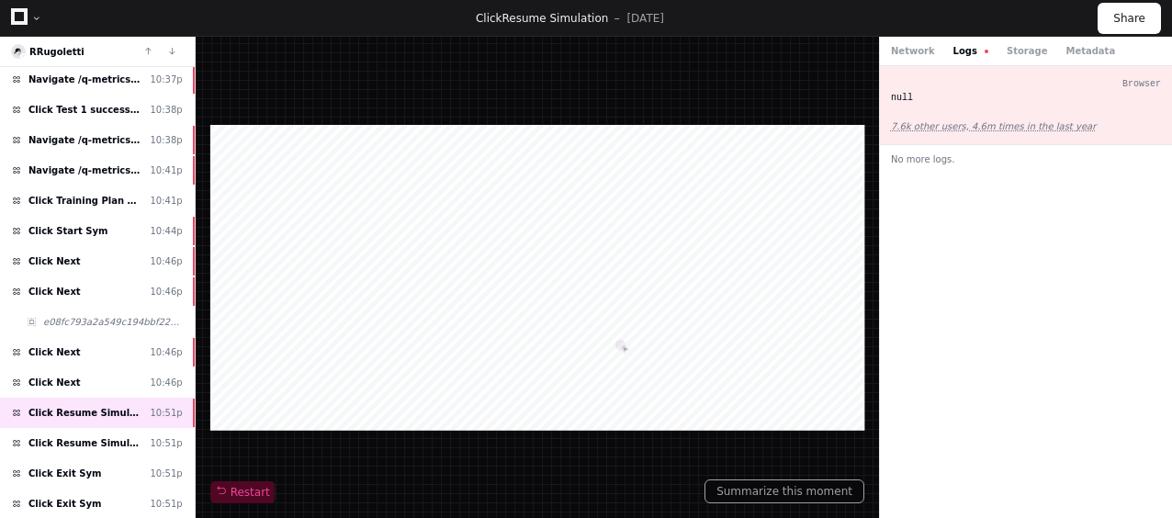
click at [964, 55] on button "Logs" at bounding box center [970, 51] width 35 height 14
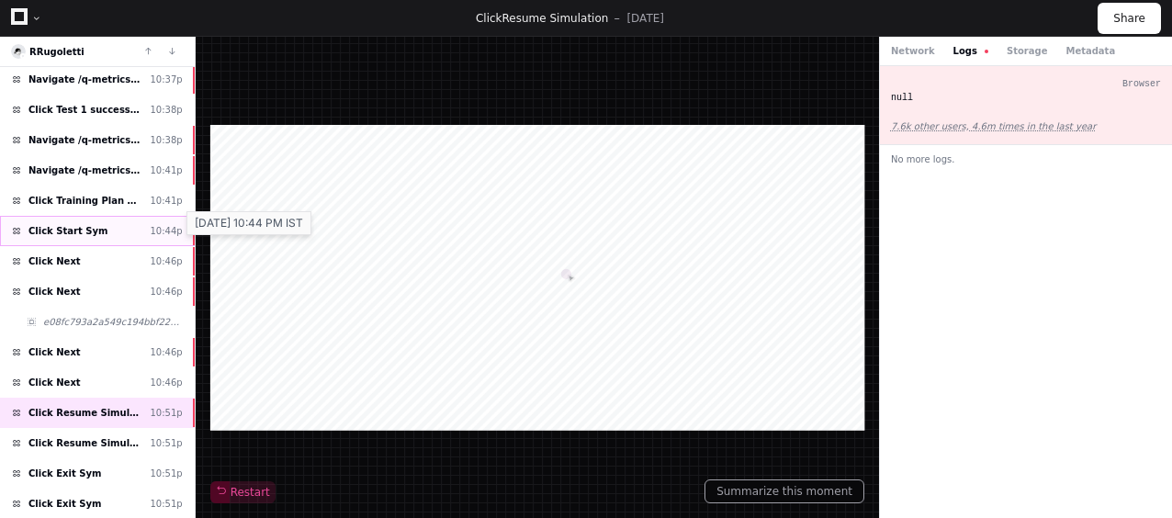
click at [163, 225] on div "10:44p" at bounding box center [166, 231] width 32 height 14
